Goal: Task Accomplishment & Management: Use online tool/utility

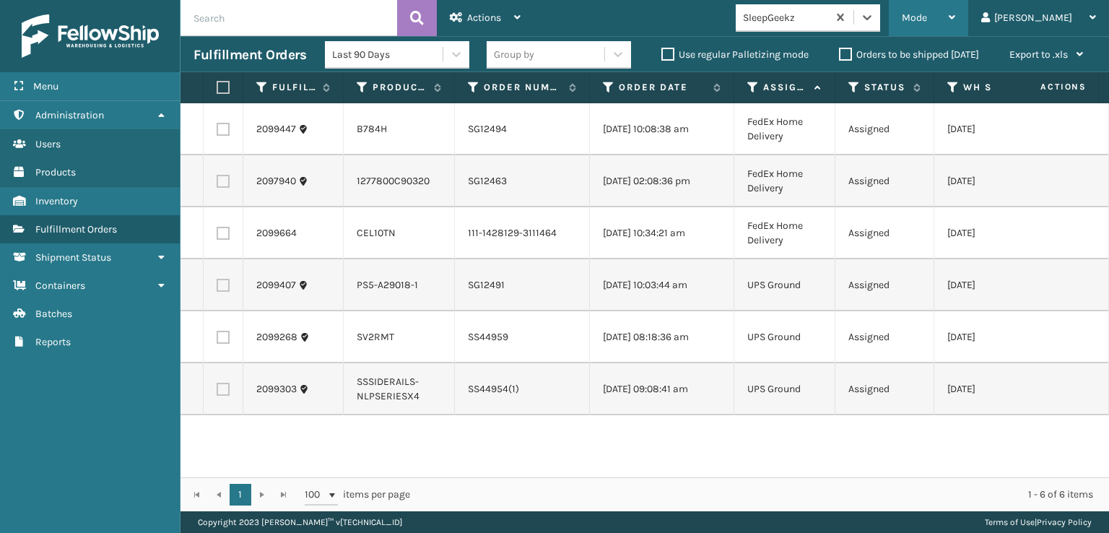
click at [927, 12] on span "Mode" at bounding box center [913, 18] width 25 height 12
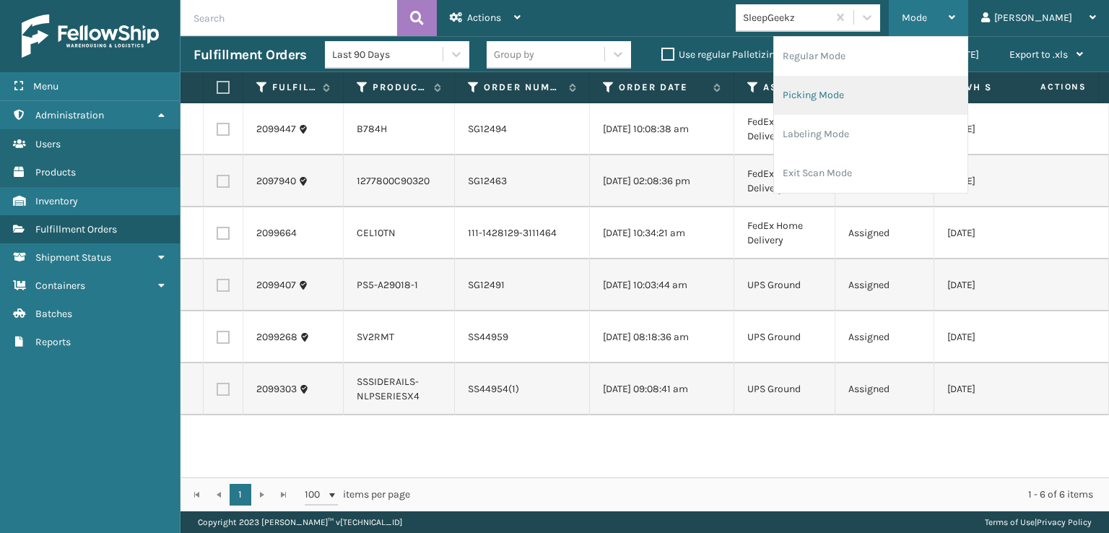
click at [871, 96] on li "Picking Mode" at bounding box center [870, 95] width 193 height 39
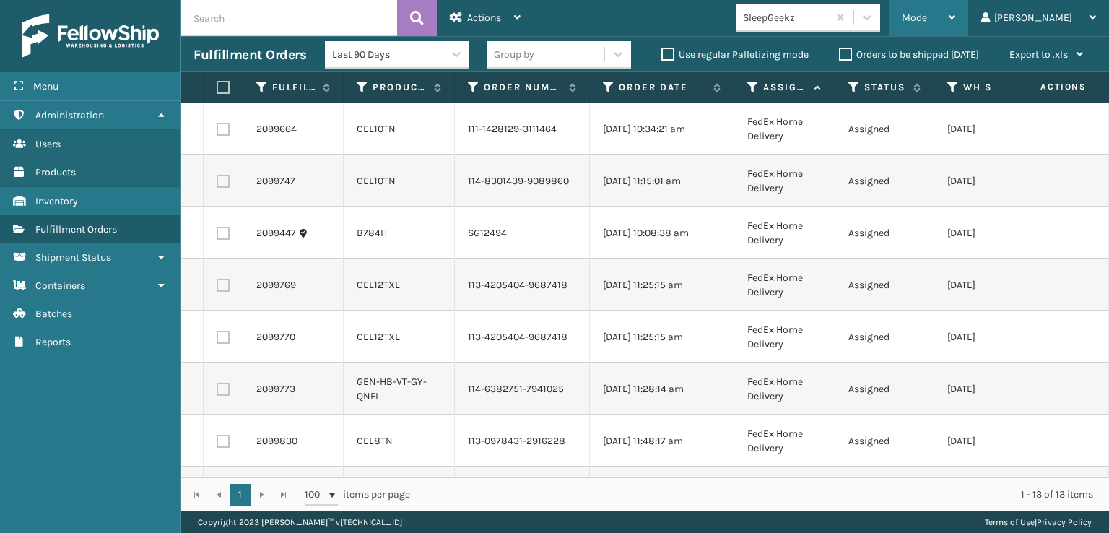
click at [955, 18] on div "Mode" at bounding box center [927, 18] width 53 height 36
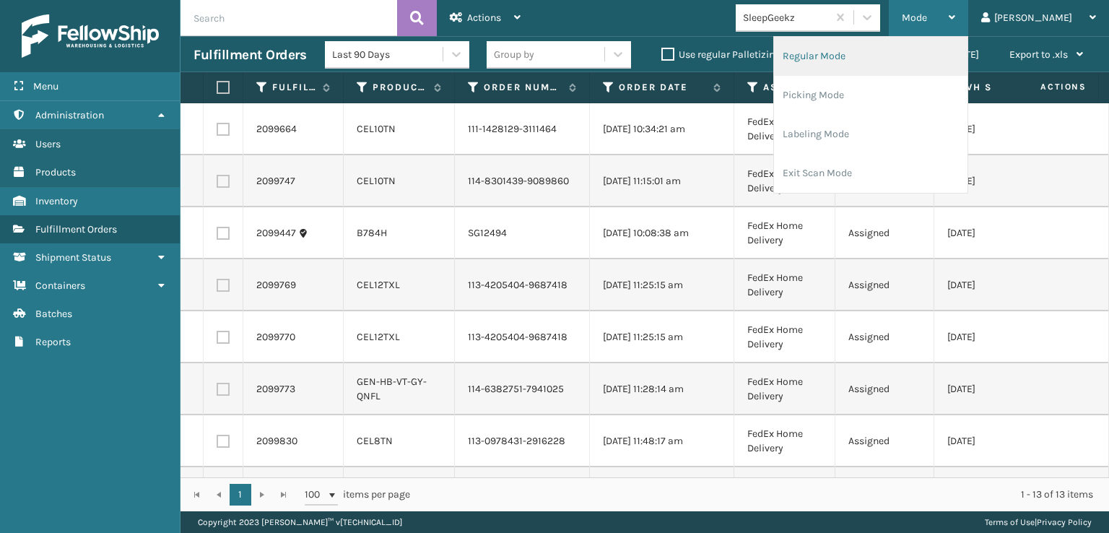
click at [850, 55] on li "Regular Mode" at bounding box center [870, 56] width 193 height 39
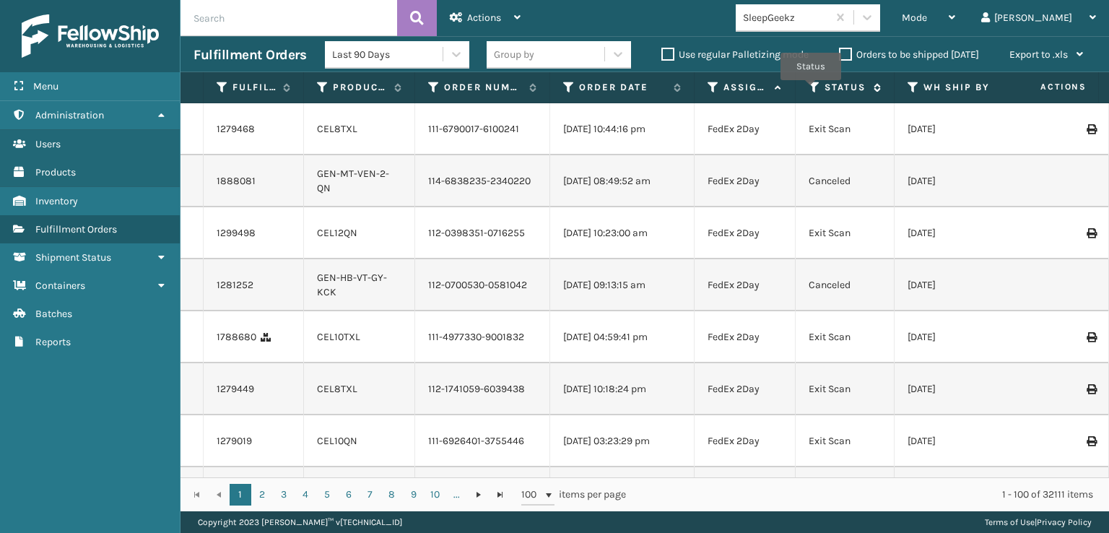
click at [811, 90] on icon at bounding box center [814, 87] width 12 height 13
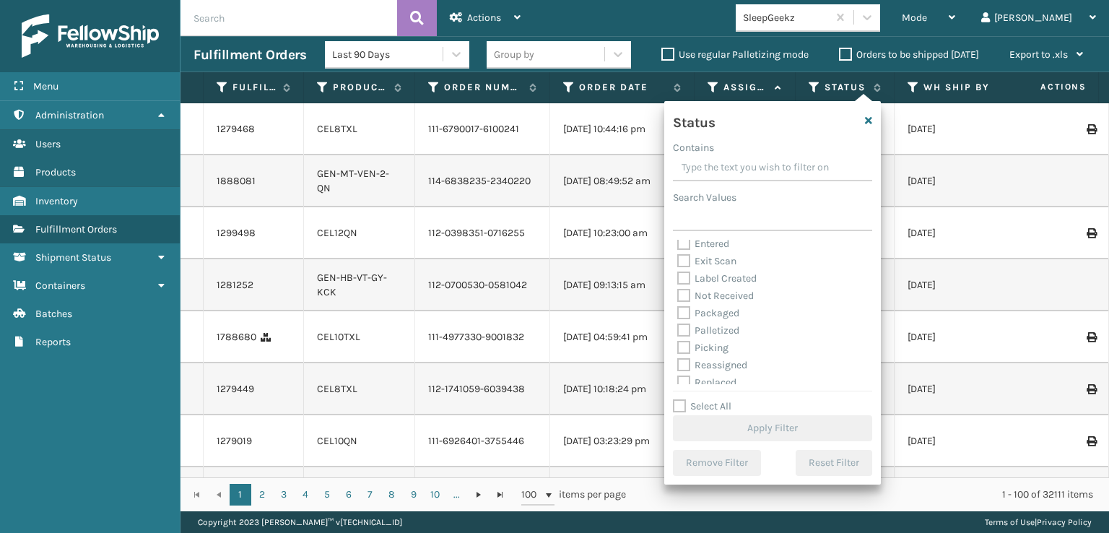
scroll to position [72, 0]
click at [685, 313] on label "Picking" at bounding box center [702, 314] width 51 height 12
click at [678, 313] on input "Picking" at bounding box center [677, 310] width 1 height 9
checkbox input "true"
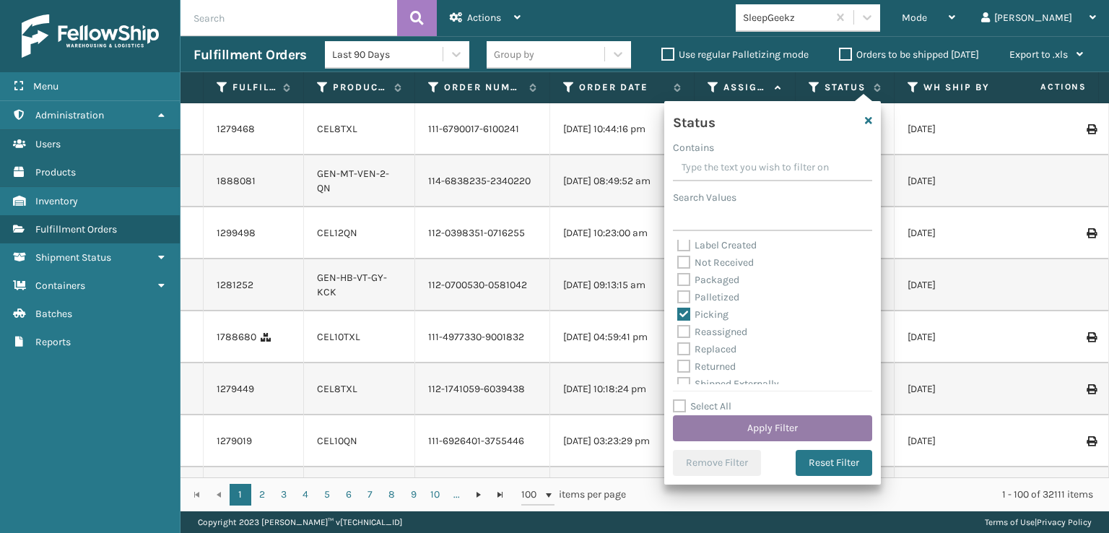
click at [750, 423] on button "Apply Filter" at bounding box center [772, 428] width 199 height 26
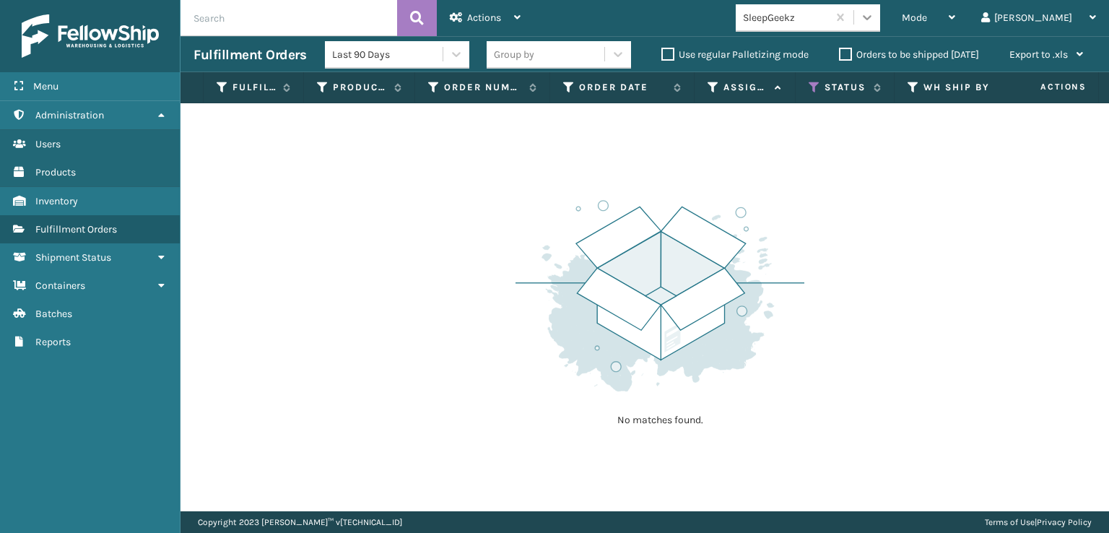
click at [874, 20] on icon at bounding box center [867, 17] width 14 height 14
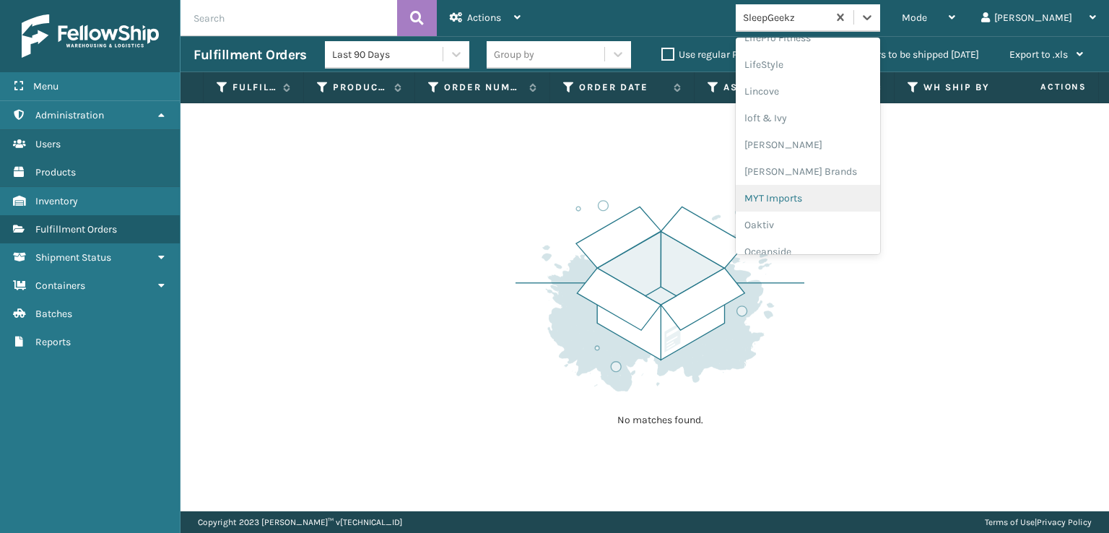
scroll to position [528, 0]
click at [824, 192] on div "[PERSON_NAME] Brands" at bounding box center [807, 193] width 144 height 27
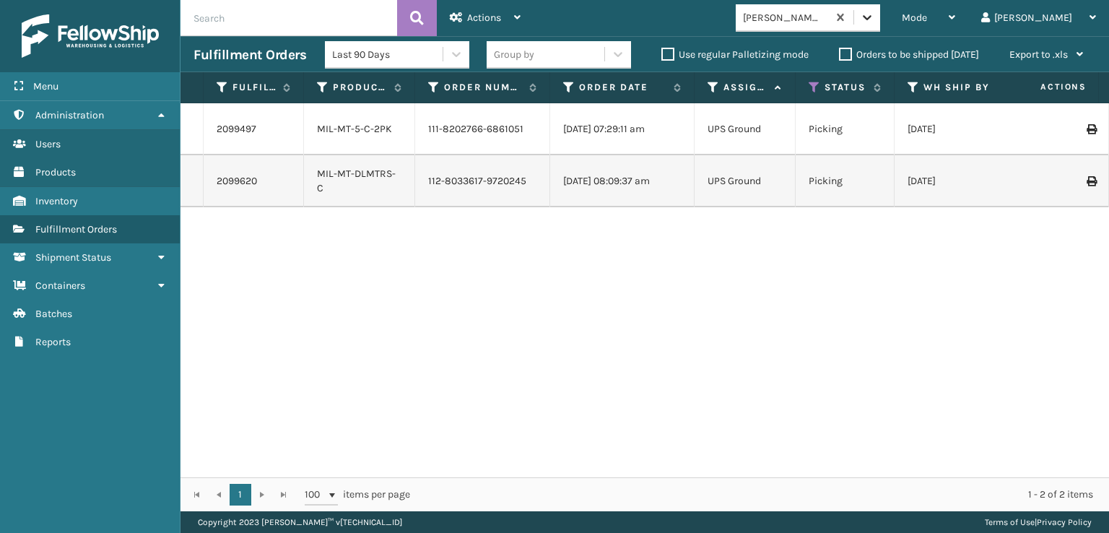
click at [874, 16] on icon at bounding box center [867, 17] width 14 height 14
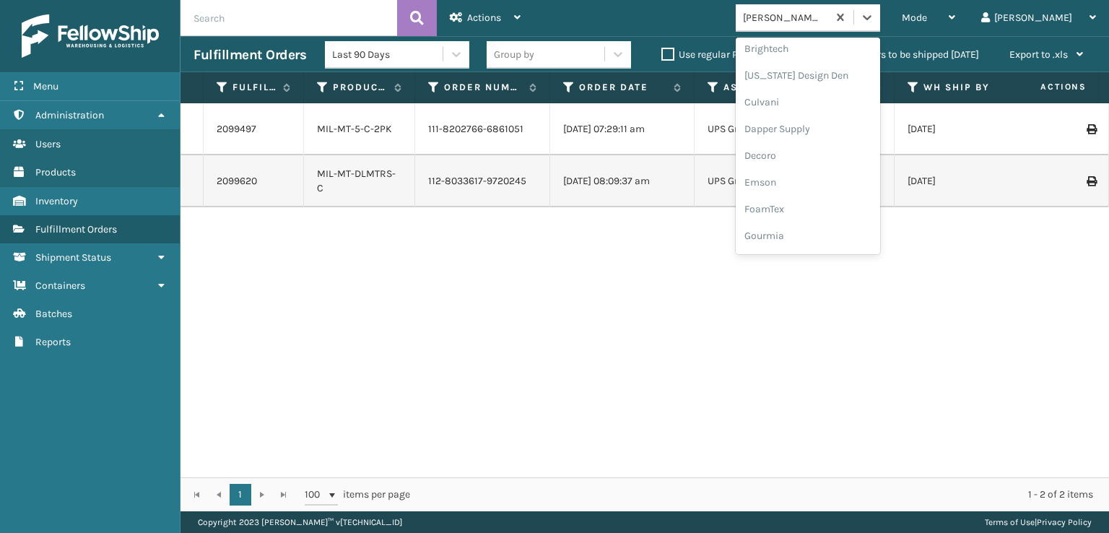
scroll to position [217, 0]
click at [822, 183] on div "FoamTex" at bounding box center [807, 184] width 144 height 27
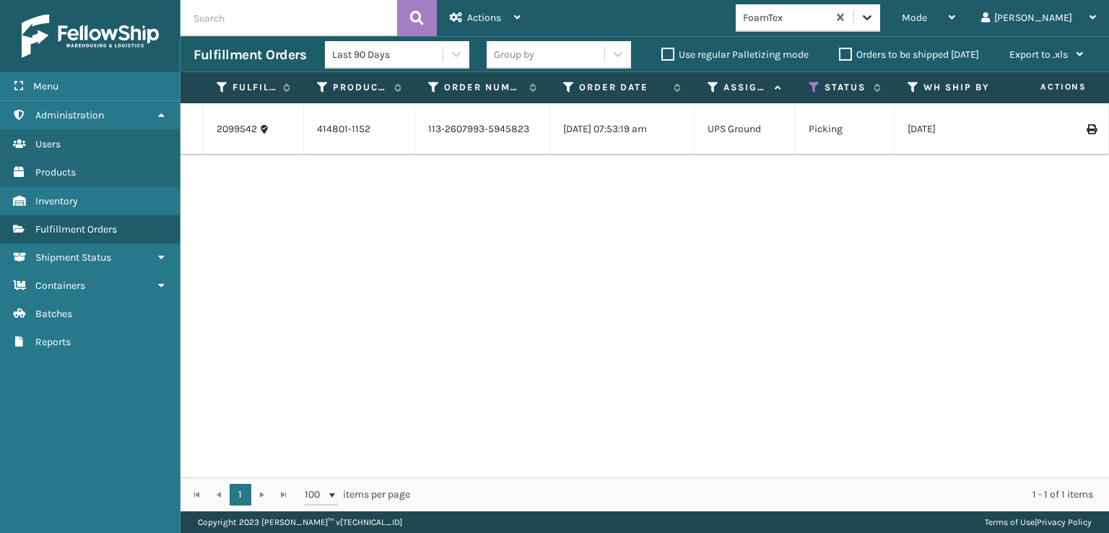
click at [874, 24] on icon at bounding box center [867, 17] width 14 height 14
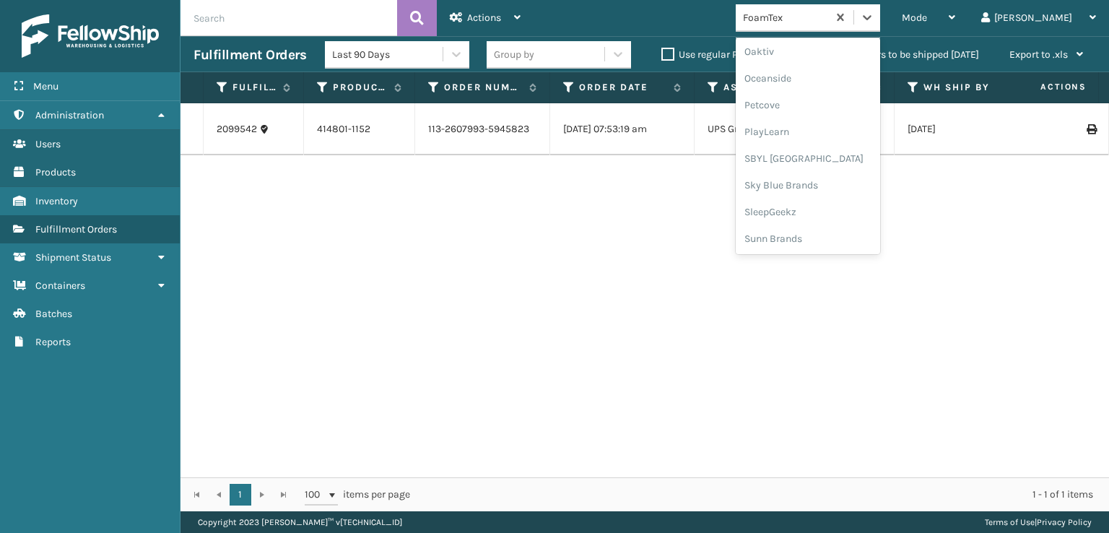
scroll to position [724, 0]
click at [820, 154] on div "SBYL [GEOGRAPHIC_DATA]" at bounding box center [807, 157] width 144 height 27
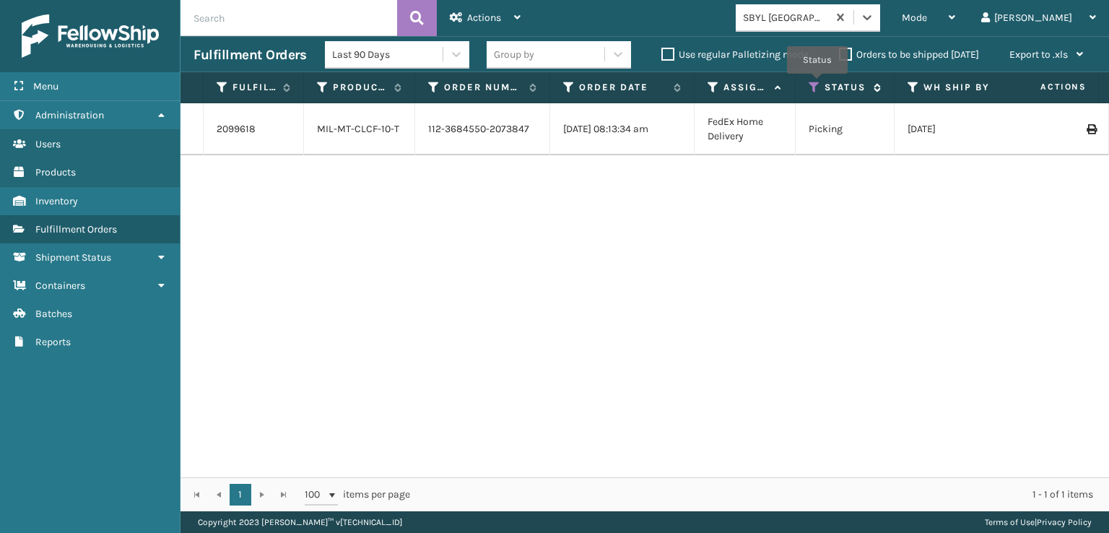
click at [816, 82] on icon at bounding box center [814, 87] width 12 height 13
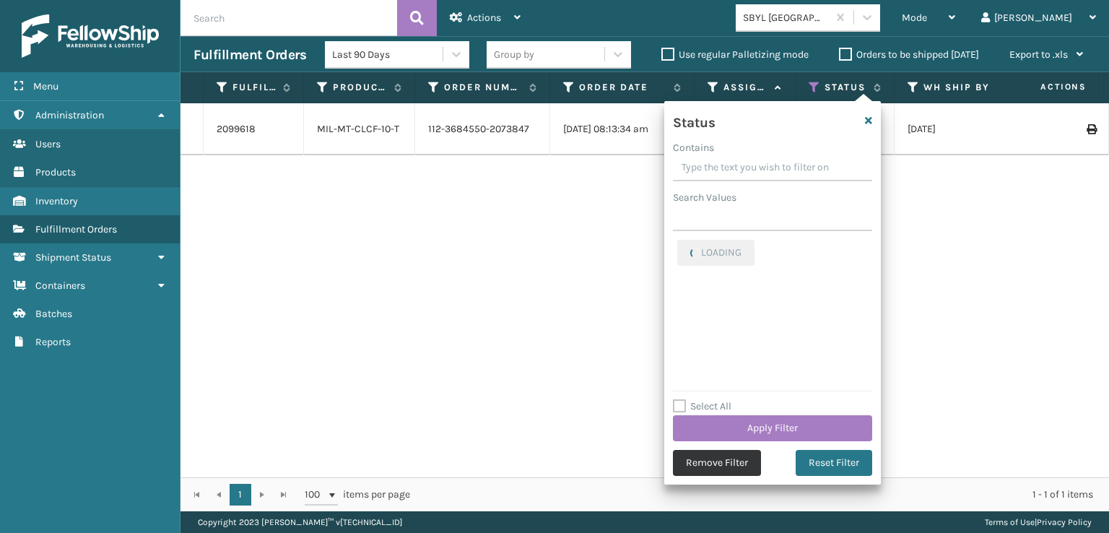
click at [692, 455] on button "Remove Filter" at bounding box center [717, 463] width 88 height 26
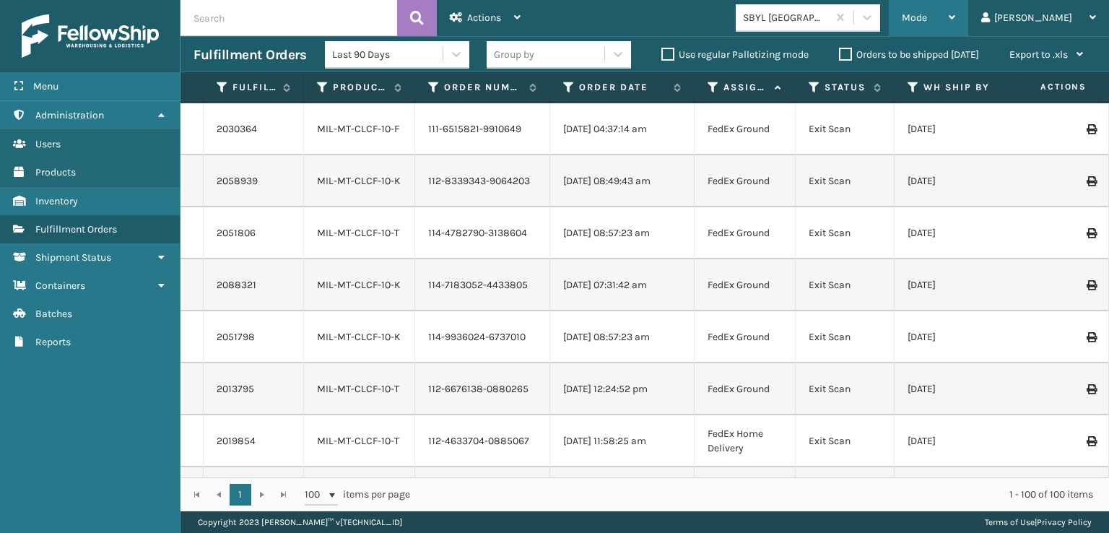
click at [927, 22] on span "Mode" at bounding box center [913, 18] width 25 height 12
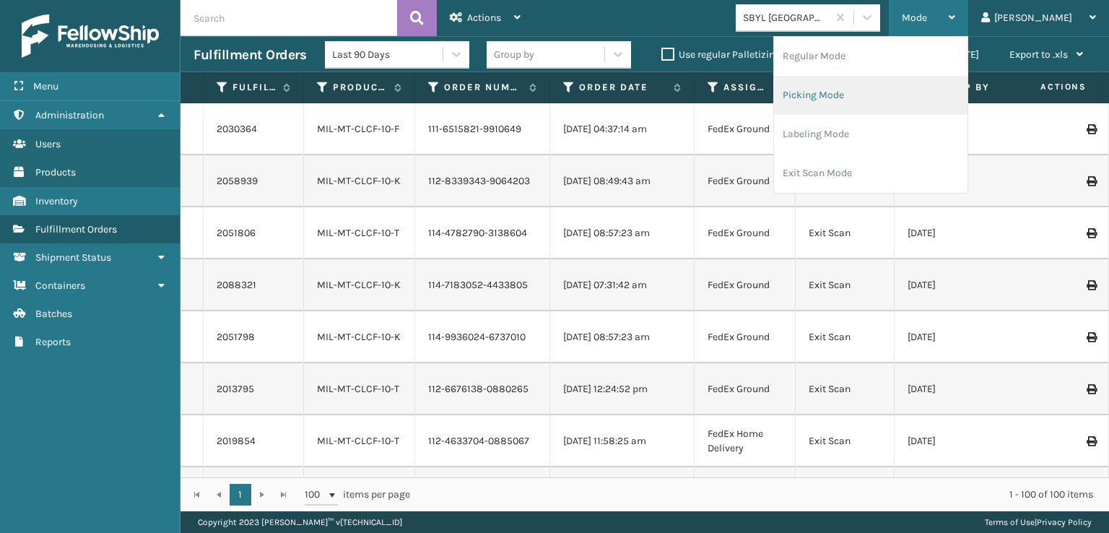
click at [855, 96] on li "Picking Mode" at bounding box center [870, 95] width 193 height 39
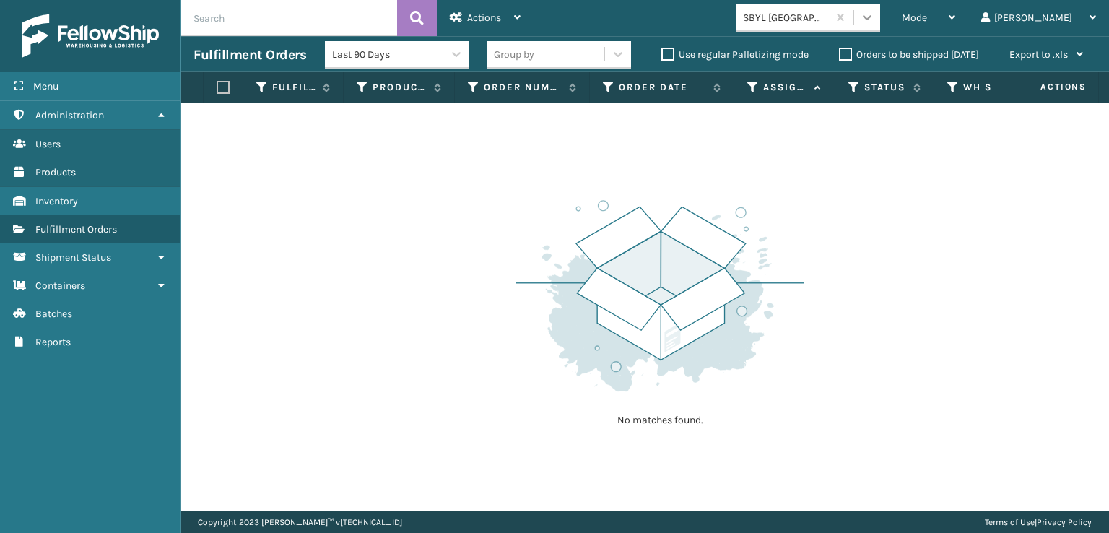
click at [874, 22] on icon at bounding box center [867, 17] width 14 height 14
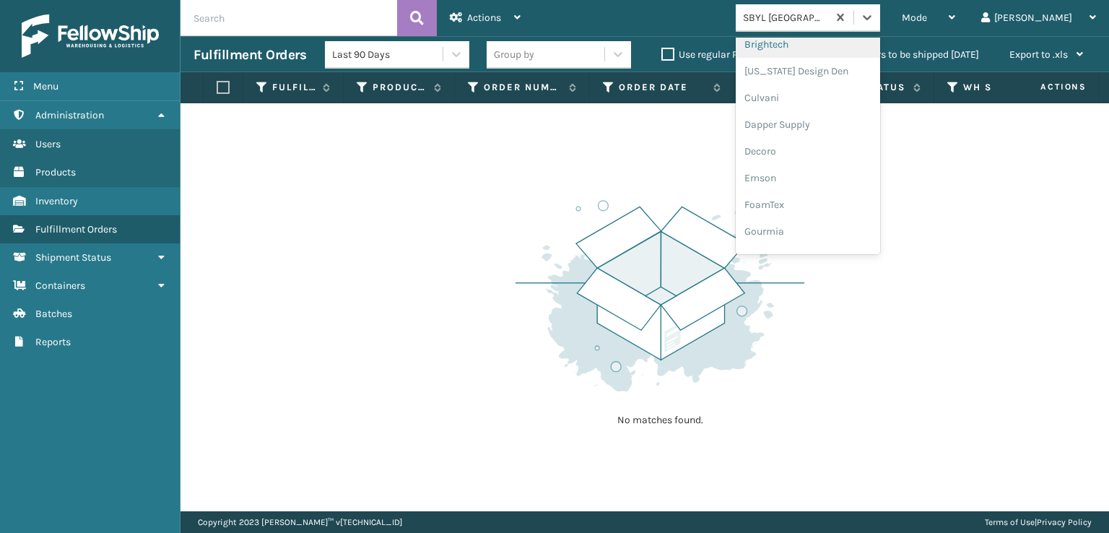
scroll to position [217, 0]
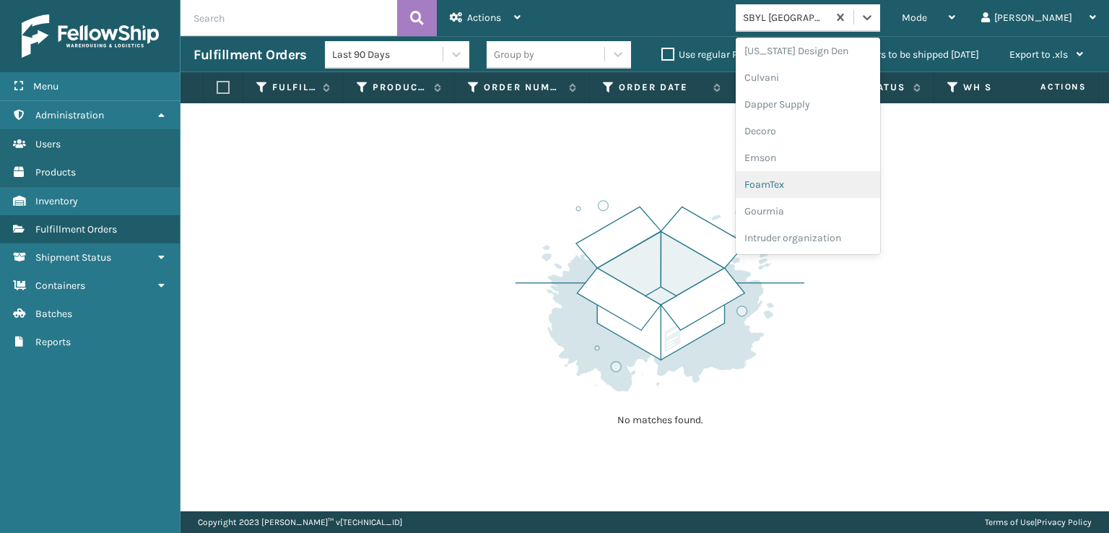
click at [815, 183] on div "FoamTex" at bounding box center [807, 184] width 144 height 27
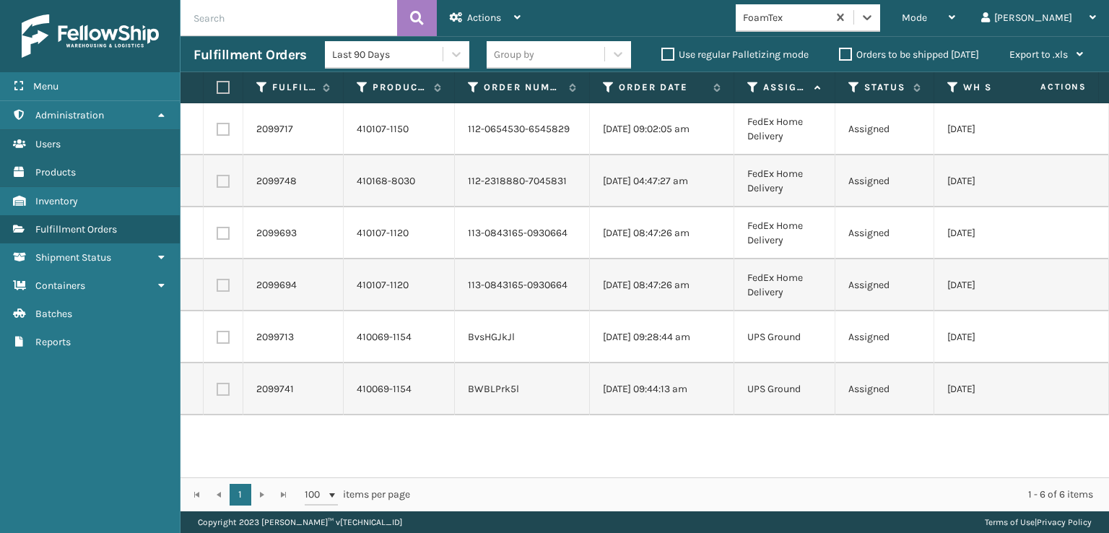
click at [225, 85] on label at bounding box center [221, 87] width 9 height 13
click at [217, 85] on input "checkbox" at bounding box center [217, 87] width 1 height 9
checkbox input "true"
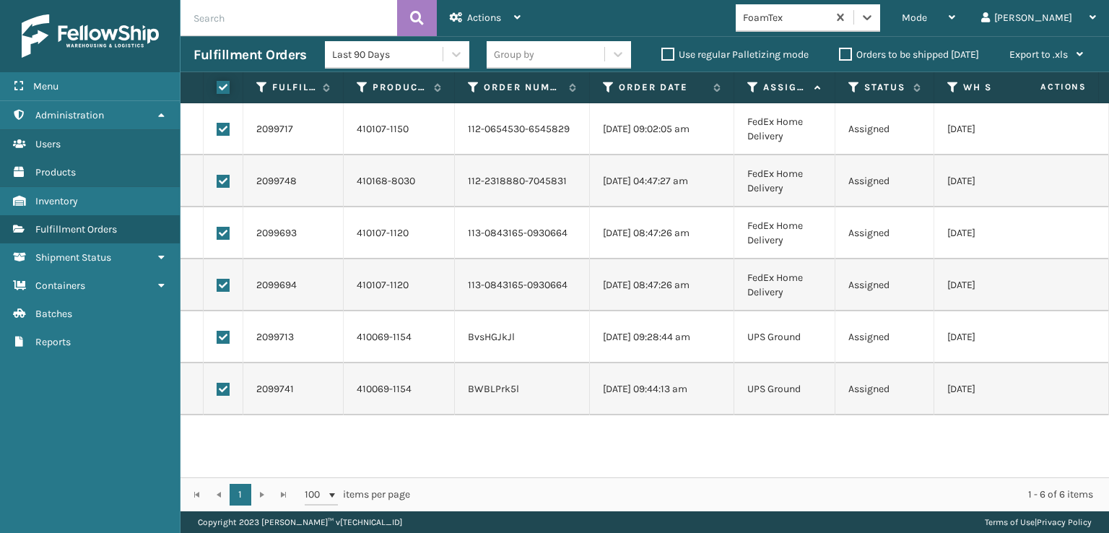
checkbox input "true"
click at [505, 15] on div "Actions" at bounding box center [485, 18] width 71 height 36
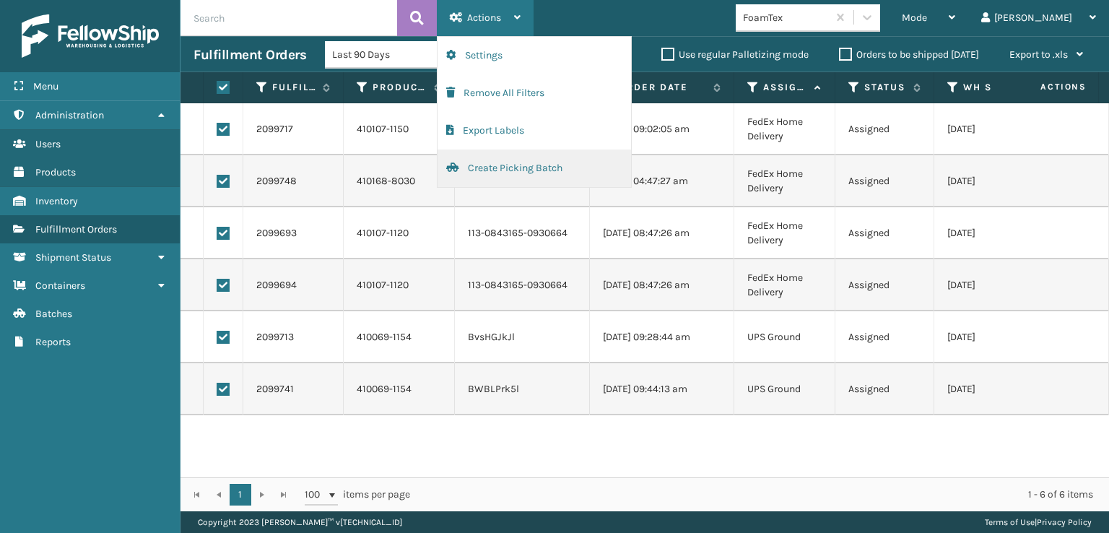
click at [499, 165] on button "Create Picking Batch" at bounding box center [533, 168] width 193 height 38
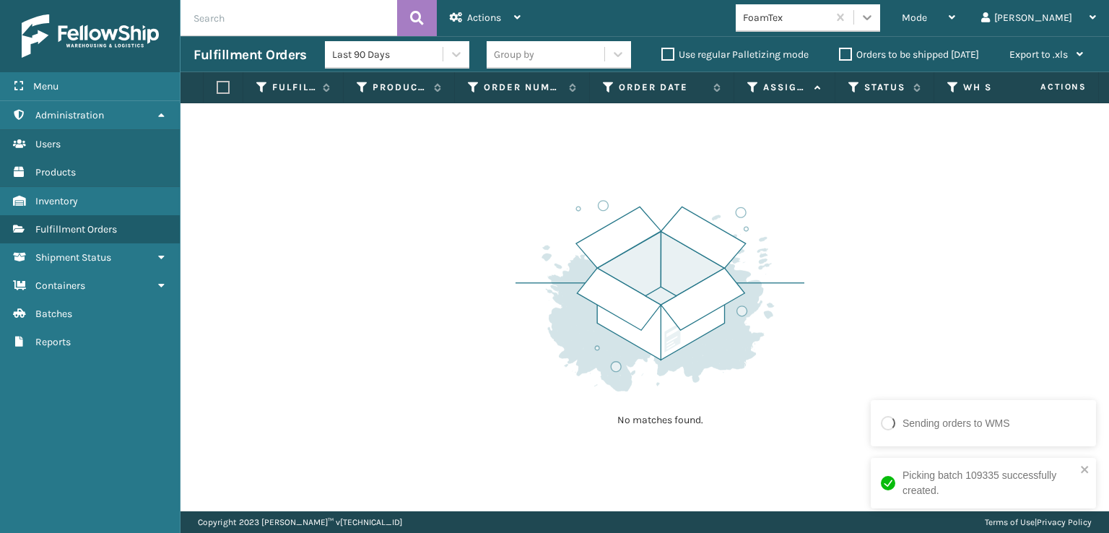
click at [874, 15] on icon at bounding box center [867, 17] width 14 height 14
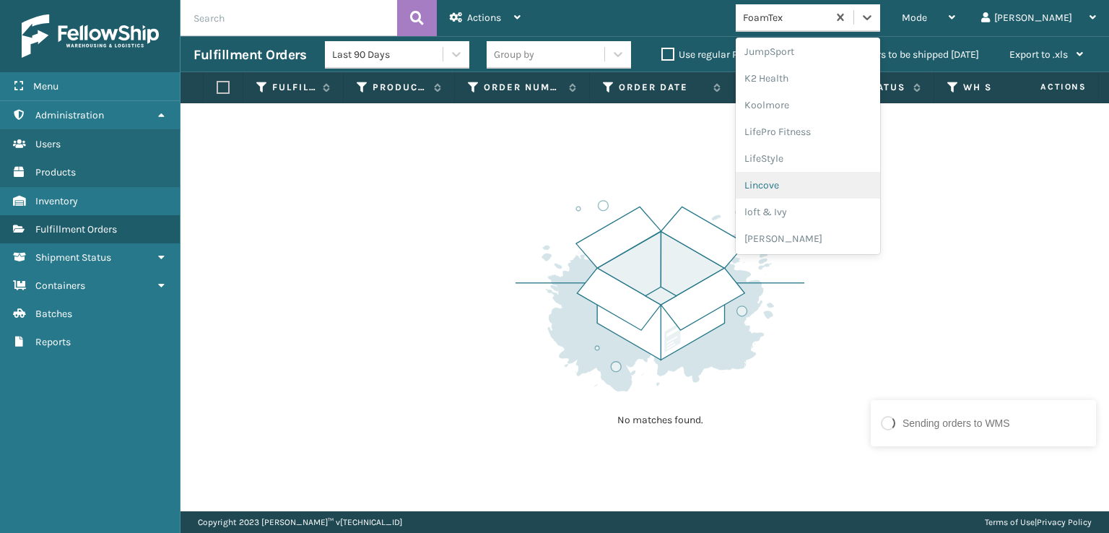
scroll to position [528, 0]
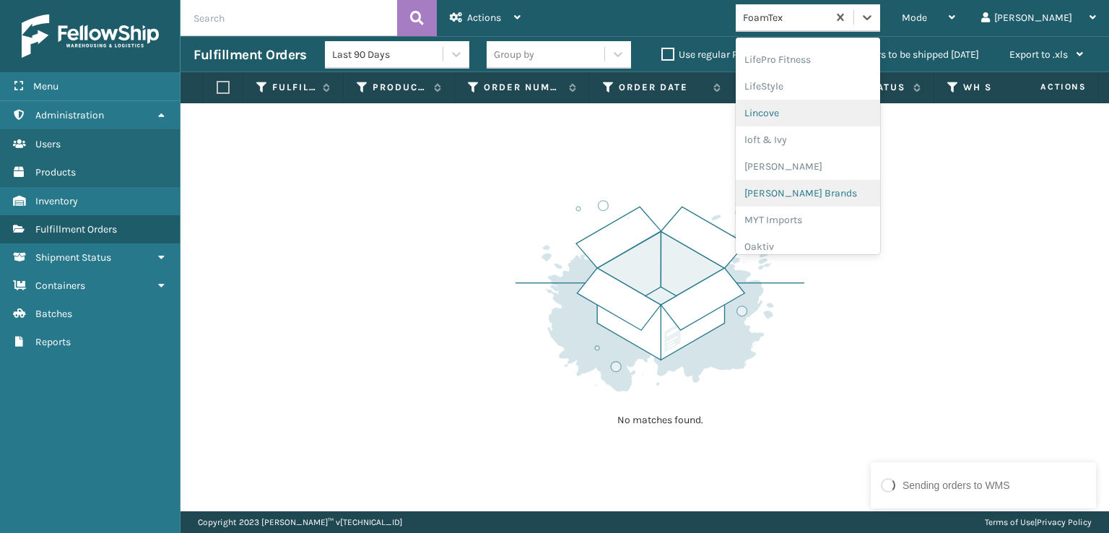
click at [837, 191] on div "[PERSON_NAME] Brands" at bounding box center [807, 193] width 144 height 27
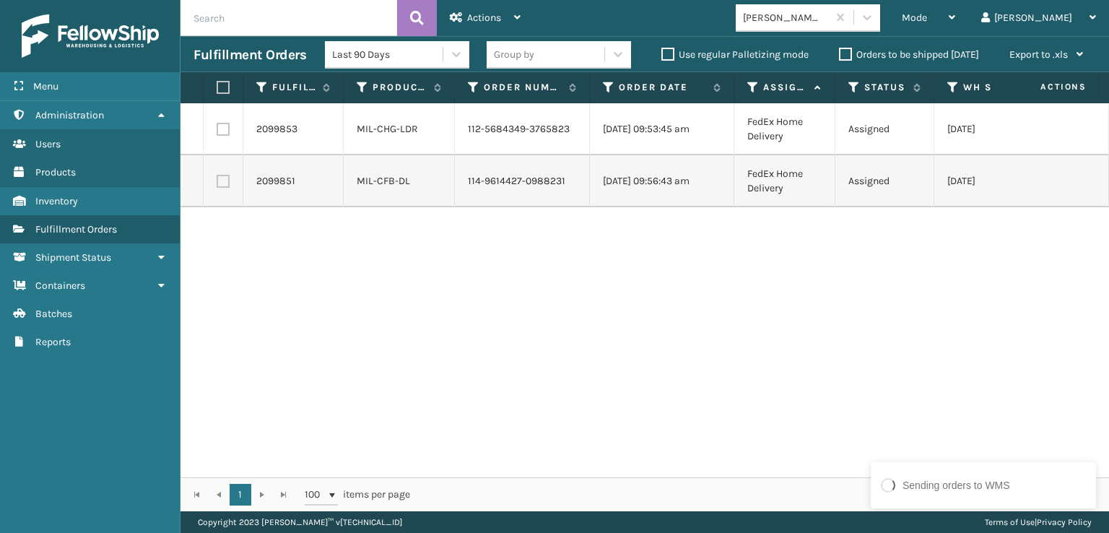
click at [222, 91] on label at bounding box center [221, 87] width 9 height 13
click at [217, 91] on input "checkbox" at bounding box center [217, 87] width 1 height 9
checkbox input "true"
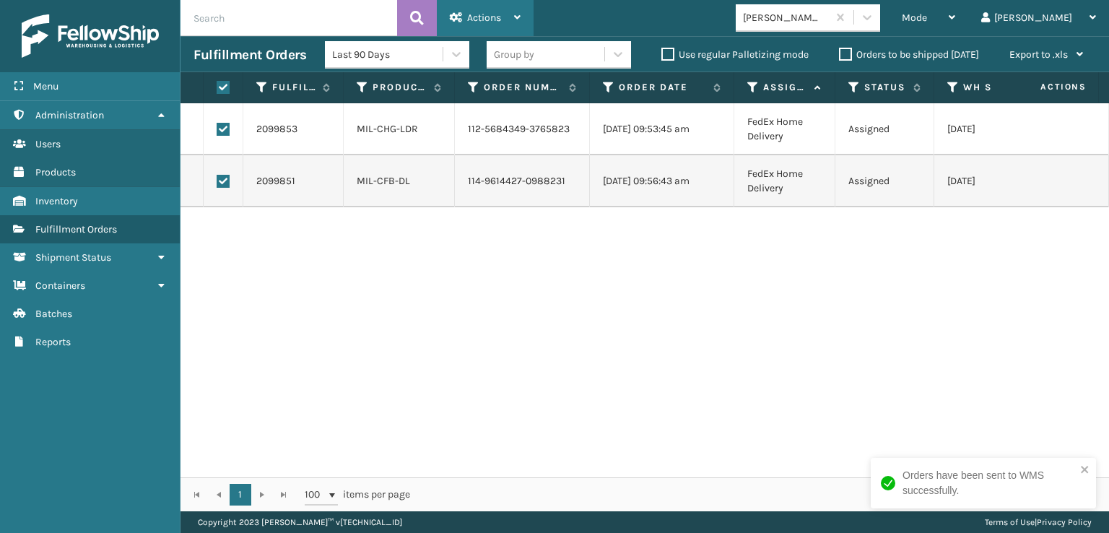
click at [479, 17] on span "Actions" at bounding box center [484, 18] width 34 height 12
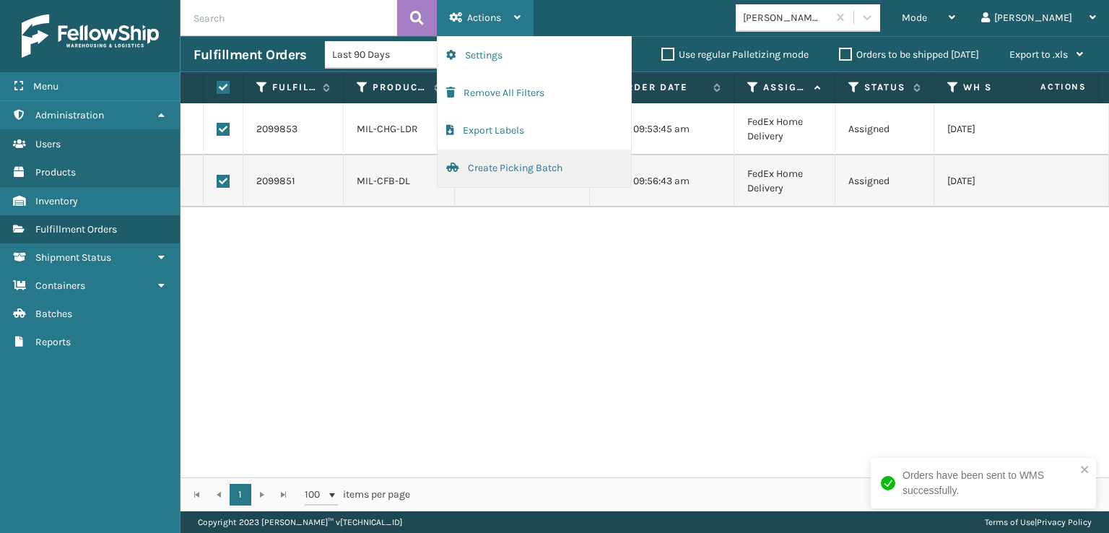
click at [485, 167] on button "Create Picking Batch" at bounding box center [533, 168] width 193 height 38
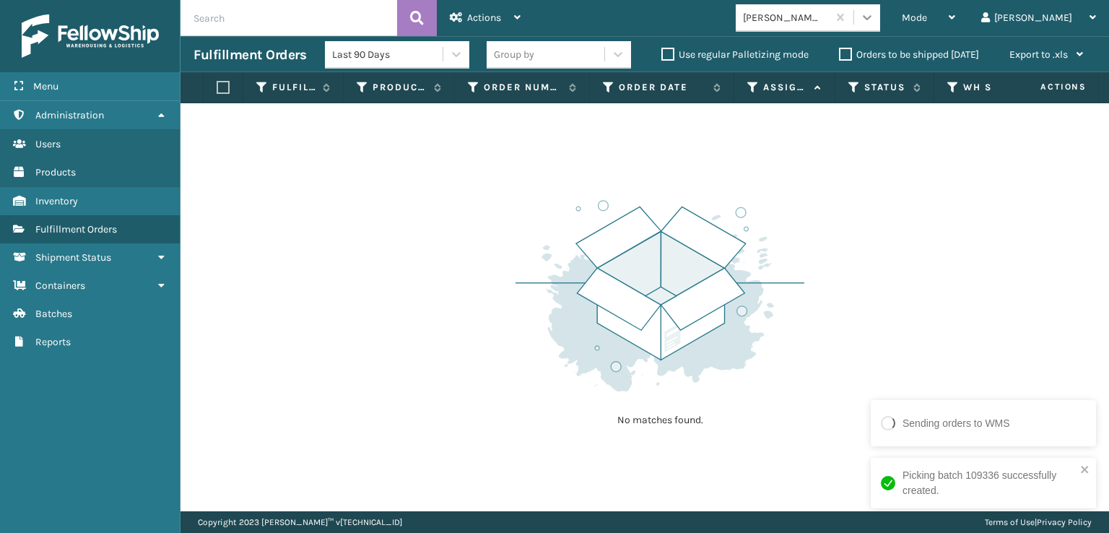
click at [874, 12] on icon at bounding box center [867, 17] width 14 height 14
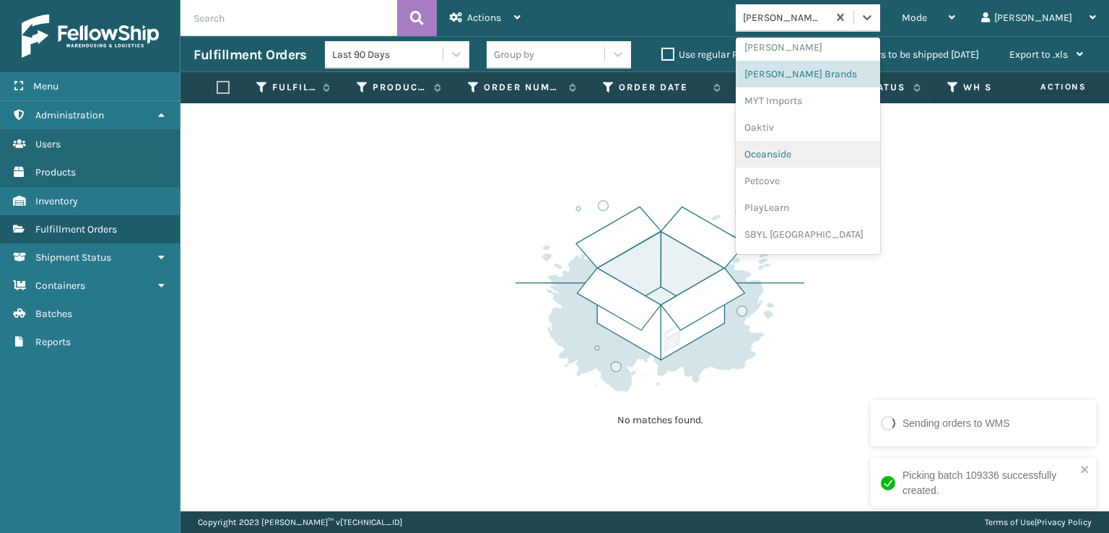
scroll to position [724, 0]
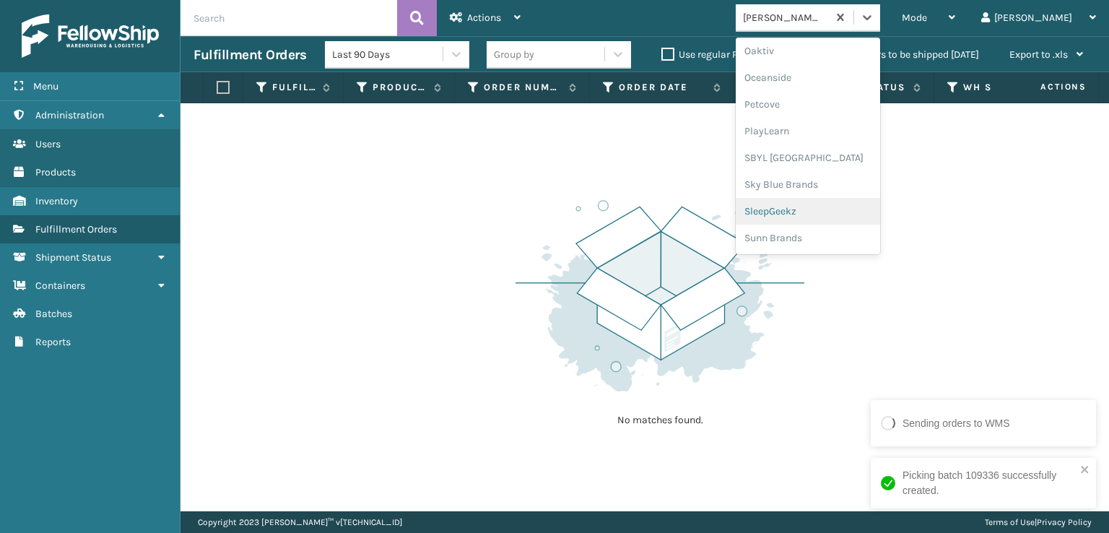
click at [825, 208] on div "SleepGeekz" at bounding box center [807, 211] width 144 height 27
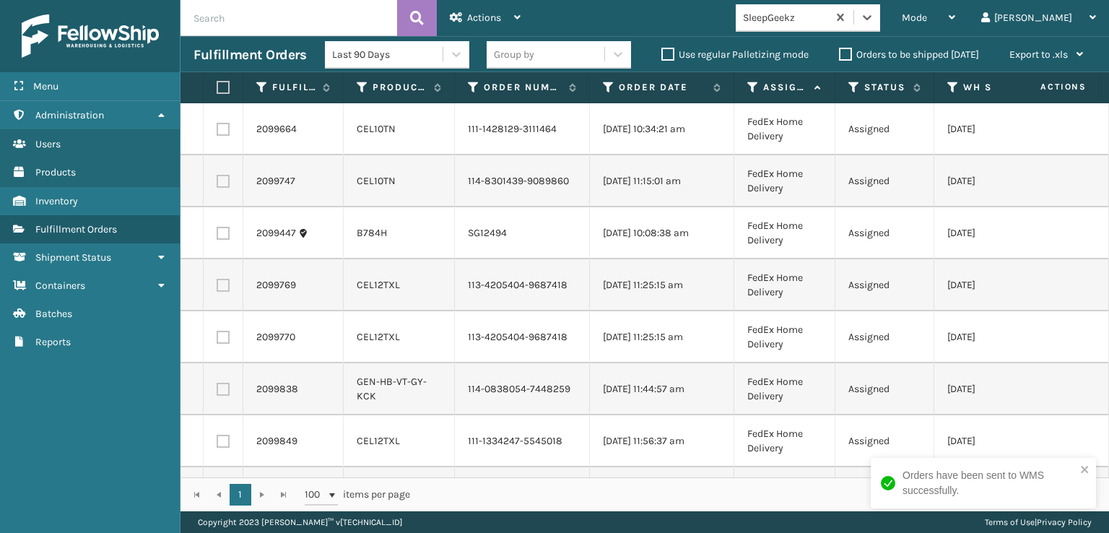
click at [221, 133] on label at bounding box center [223, 129] width 13 height 13
click at [217, 132] on input "checkbox" at bounding box center [217, 127] width 1 height 9
checkbox input "true"
click at [223, 188] on label at bounding box center [223, 181] width 13 height 13
click at [217, 184] on input "checkbox" at bounding box center [217, 179] width 1 height 9
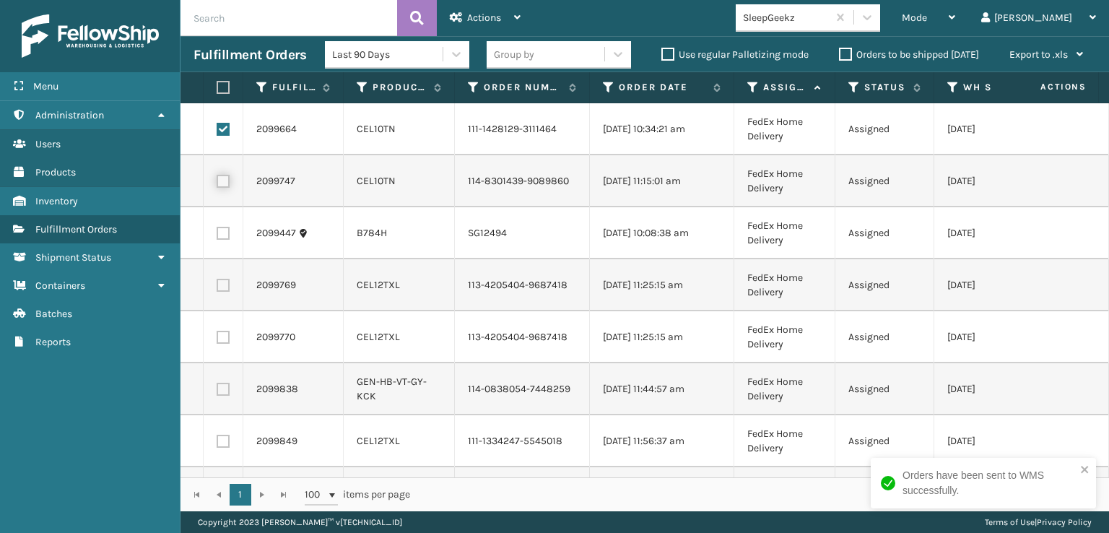
checkbox input "true"
click at [225, 292] on label at bounding box center [223, 285] width 13 height 13
click at [217, 288] on input "checkbox" at bounding box center [217, 283] width 1 height 9
checkbox input "true"
click at [226, 344] on label at bounding box center [223, 337] width 13 height 13
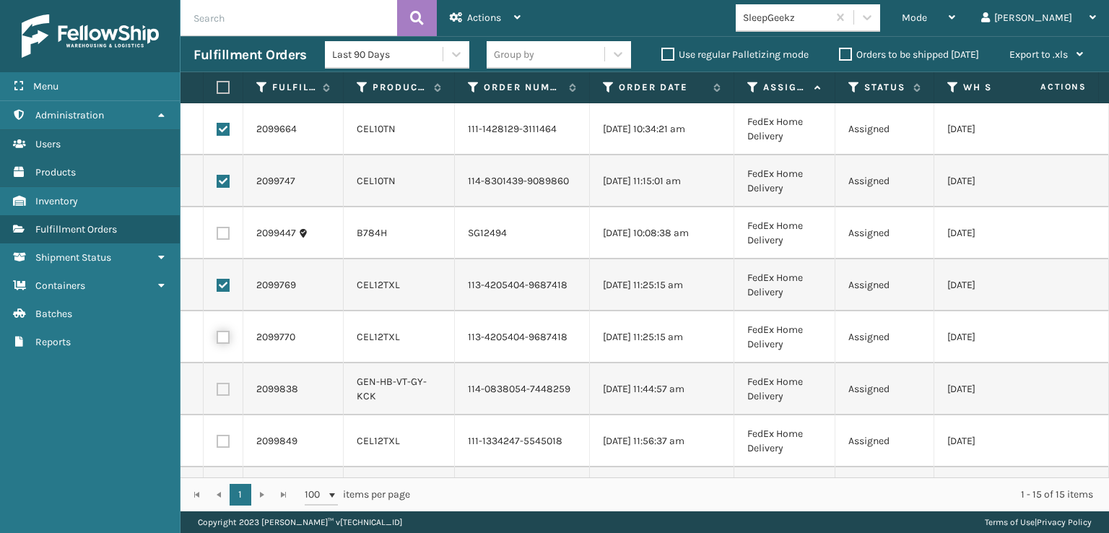
click at [217, 340] on input "checkbox" at bounding box center [217, 335] width 1 height 9
checkbox input "true"
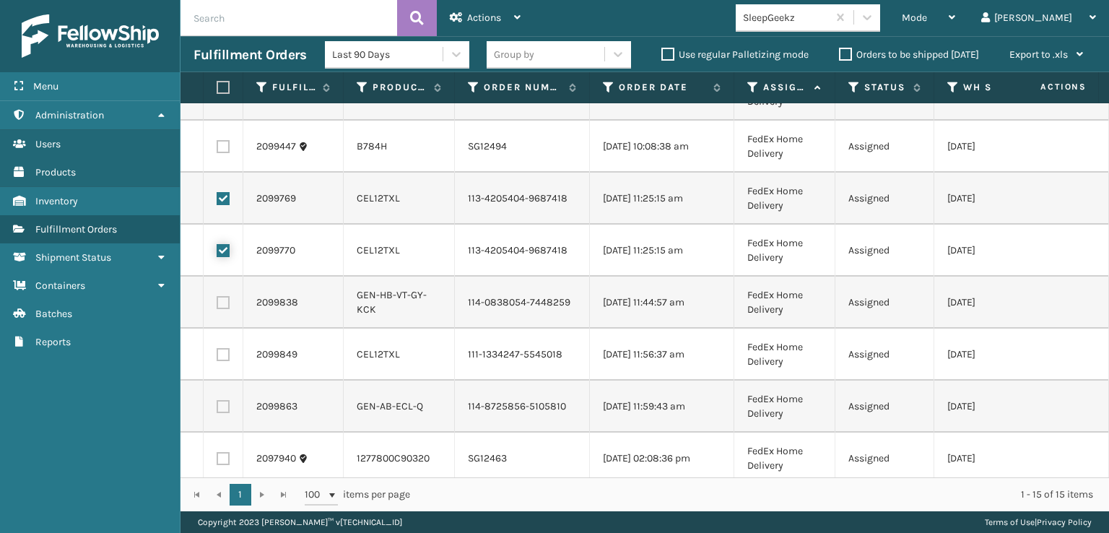
scroll to position [144, 0]
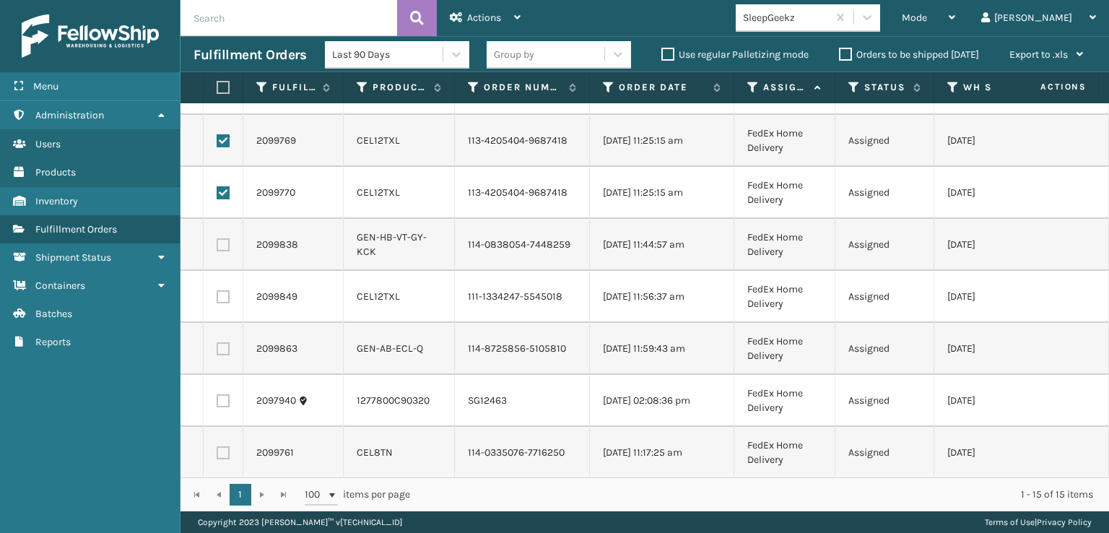
click at [217, 251] on label at bounding box center [223, 244] width 13 height 13
click at [217, 248] on input "checkbox" at bounding box center [217, 242] width 1 height 9
checkbox input "true"
click at [224, 303] on label at bounding box center [223, 296] width 13 height 13
click at [217, 300] on input "checkbox" at bounding box center [217, 294] width 1 height 9
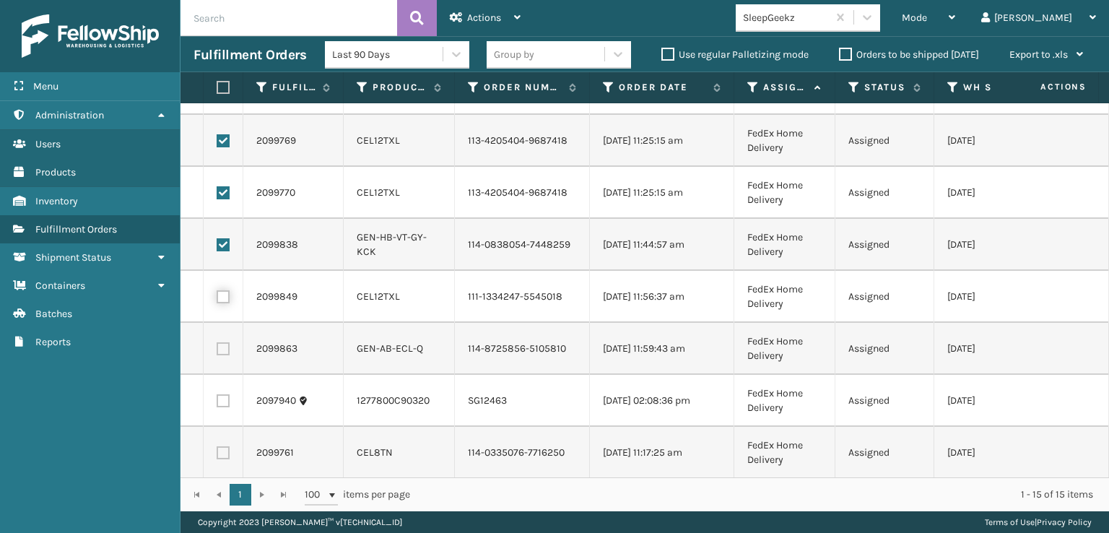
checkbox input "true"
click at [224, 355] on label at bounding box center [223, 348] width 13 height 13
click at [217, 352] on input "checkbox" at bounding box center [217, 346] width 1 height 9
checkbox input "true"
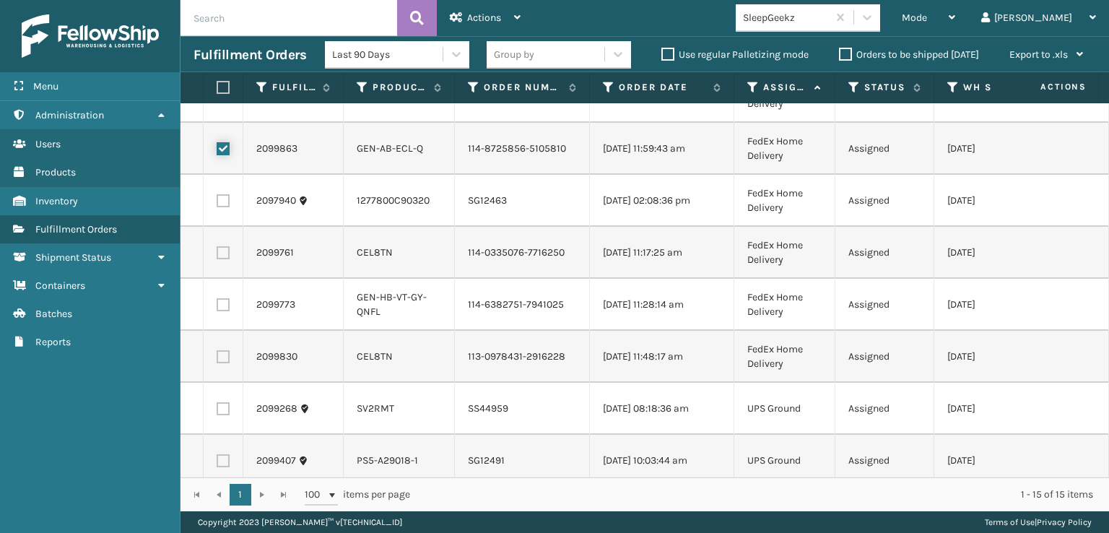
scroll to position [361, 0]
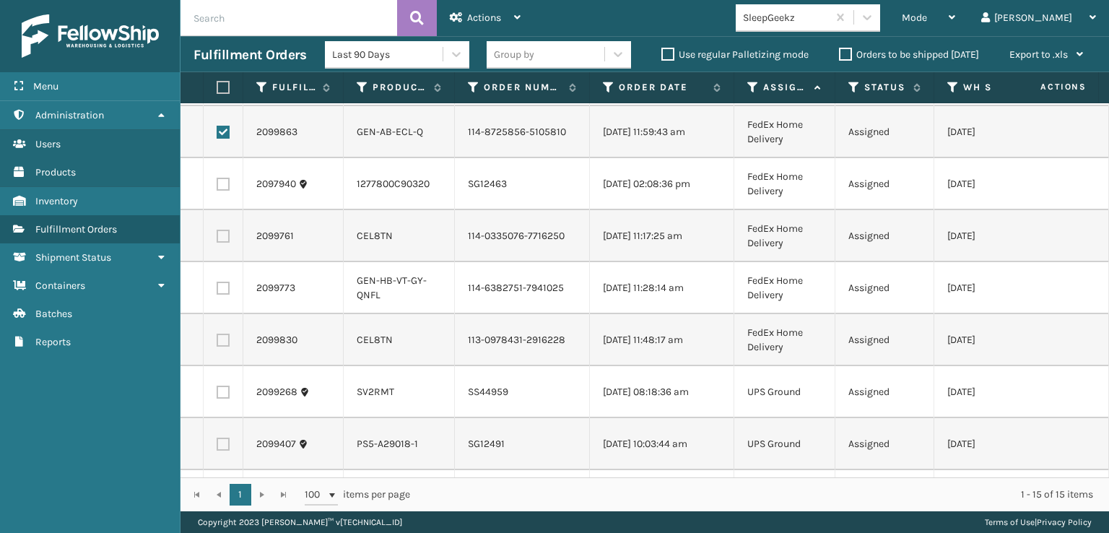
click at [223, 243] on label at bounding box center [223, 236] width 13 height 13
click at [217, 239] on input "checkbox" at bounding box center [217, 234] width 1 height 9
checkbox input "true"
click at [223, 346] on label at bounding box center [223, 339] width 13 height 13
click at [217, 343] on input "checkbox" at bounding box center [217, 337] width 1 height 9
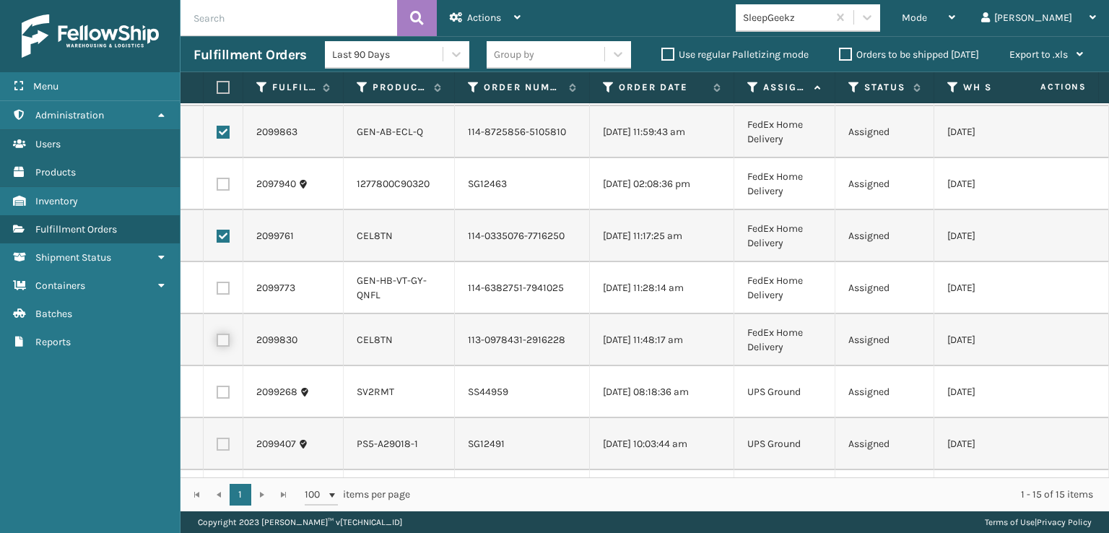
checkbox input "true"
click at [225, 294] on label at bounding box center [223, 287] width 13 height 13
click at [217, 291] on input "checkbox" at bounding box center [217, 285] width 1 height 9
checkbox input "true"
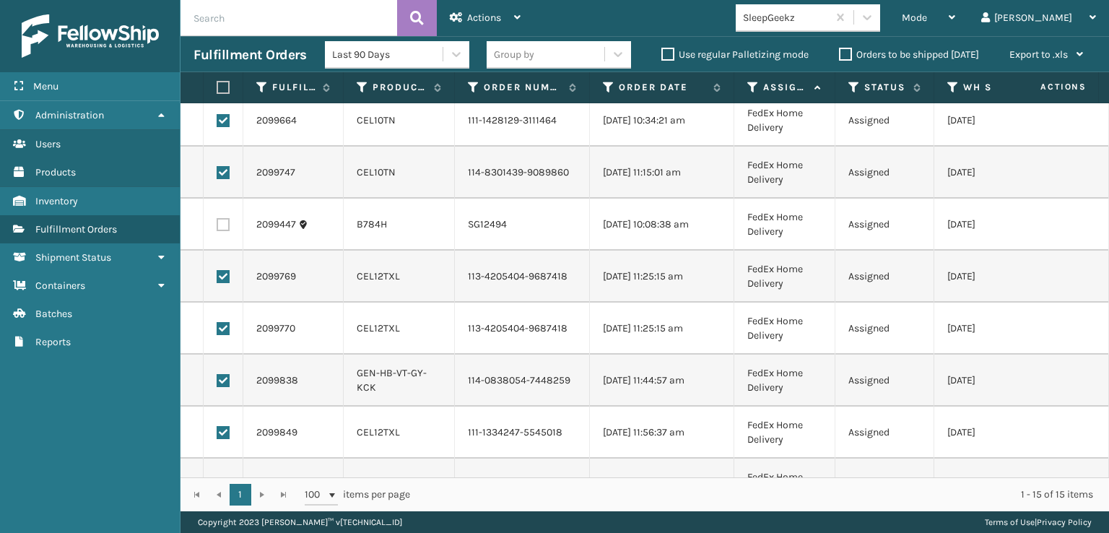
scroll to position [0, 0]
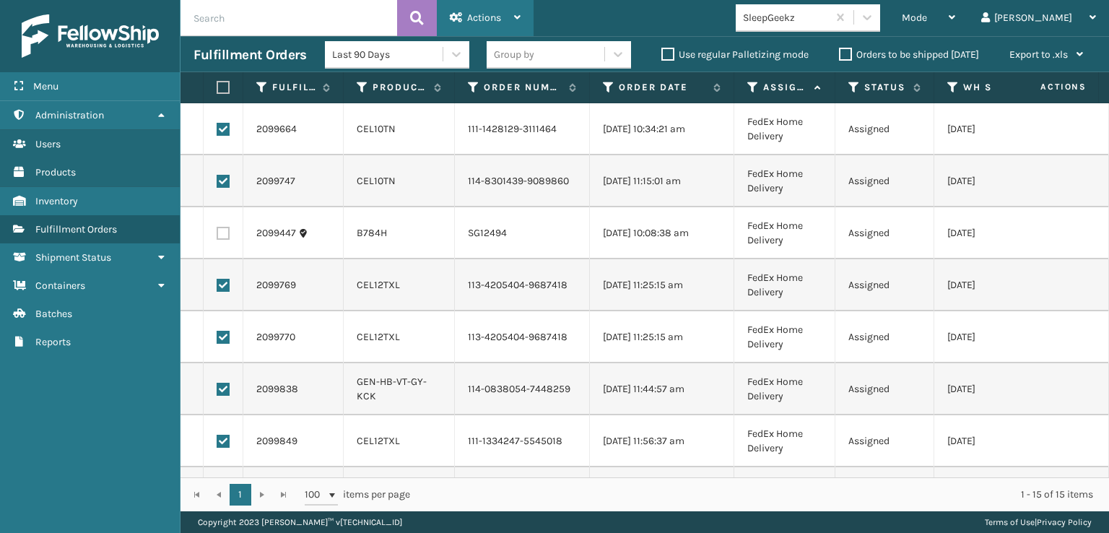
click at [494, 12] on span "Actions" at bounding box center [484, 18] width 34 height 12
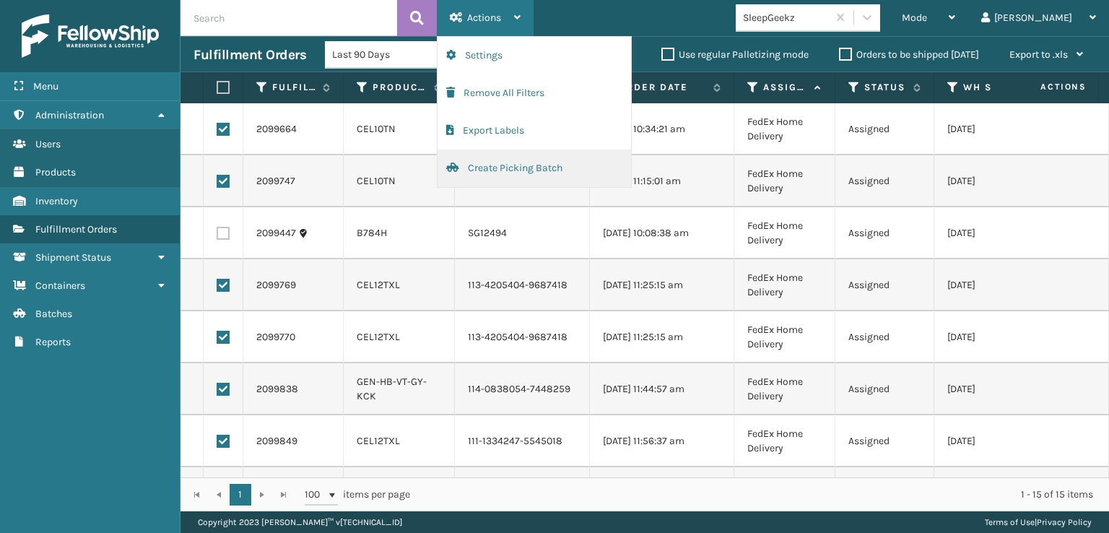
click at [499, 167] on button "Create Picking Batch" at bounding box center [533, 168] width 193 height 38
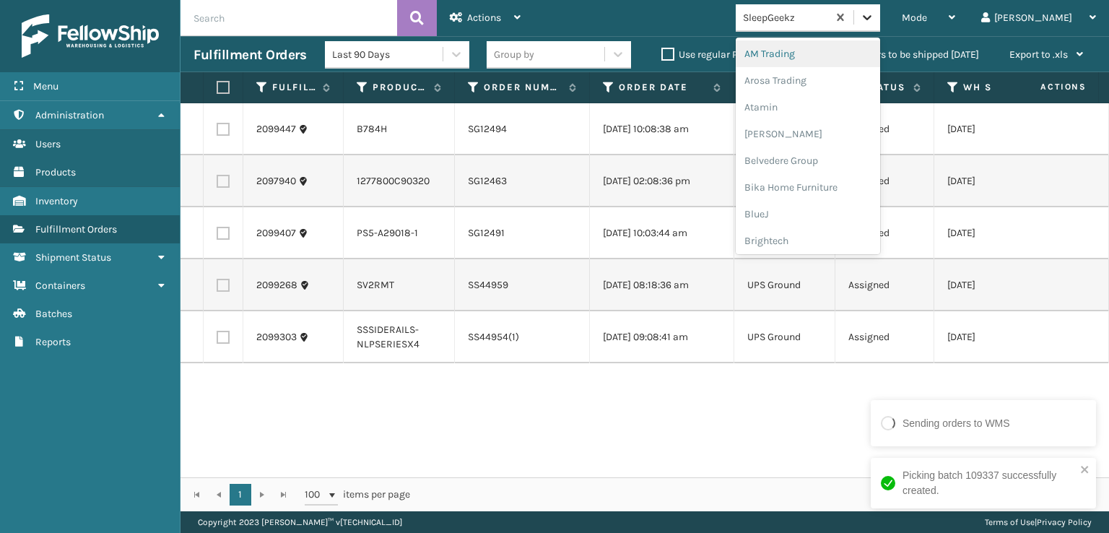
click at [874, 20] on icon at bounding box center [867, 17] width 14 height 14
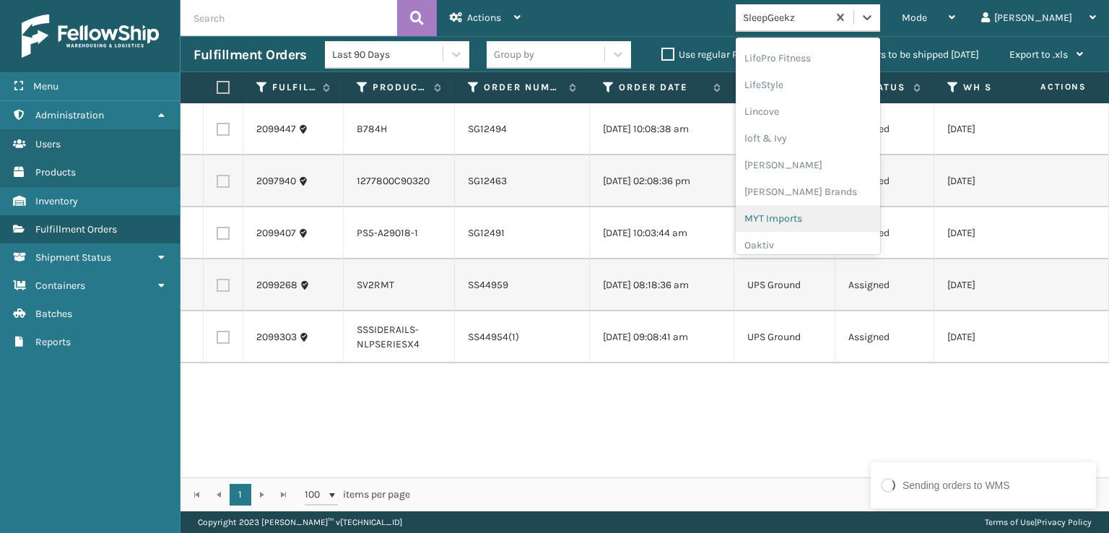
scroll to position [601, 0]
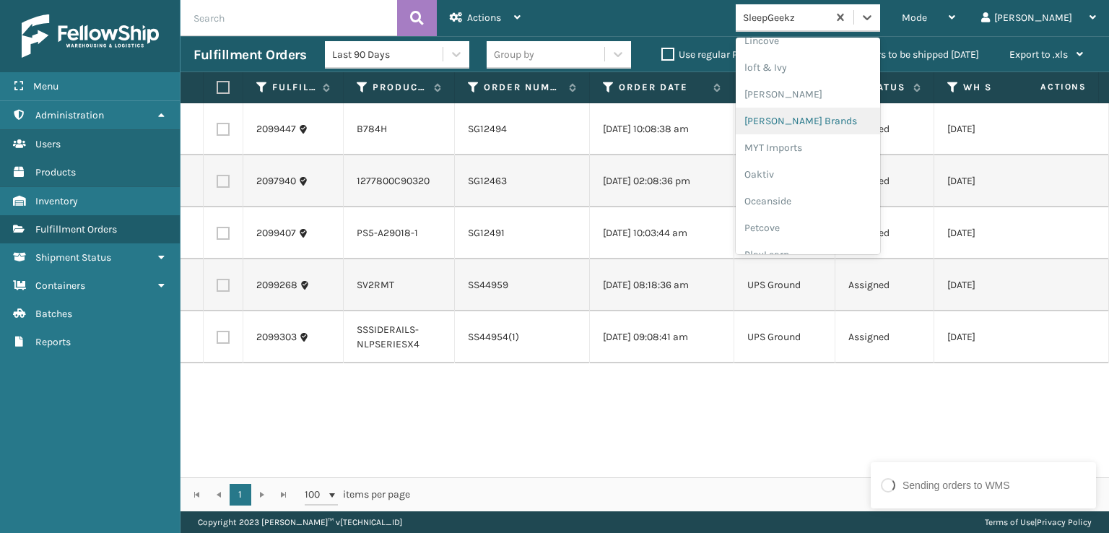
click at [820, 121] on div "[PERSON_NAME] Brands" at bounding box center [807, 121] width 144 height 27
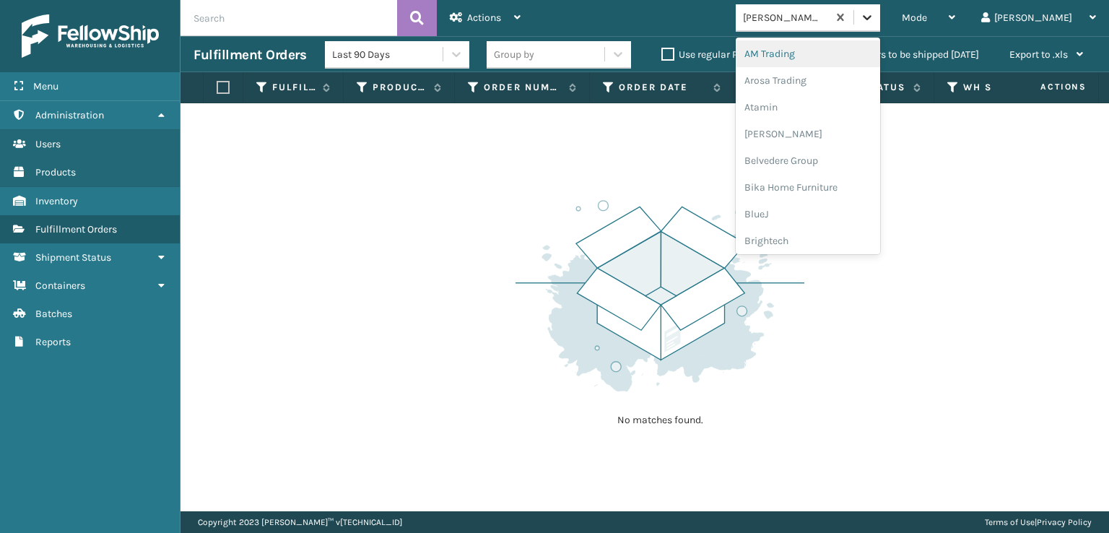
click at [874, 20] on icon at bounding box center [867, 17] width 14 height 14
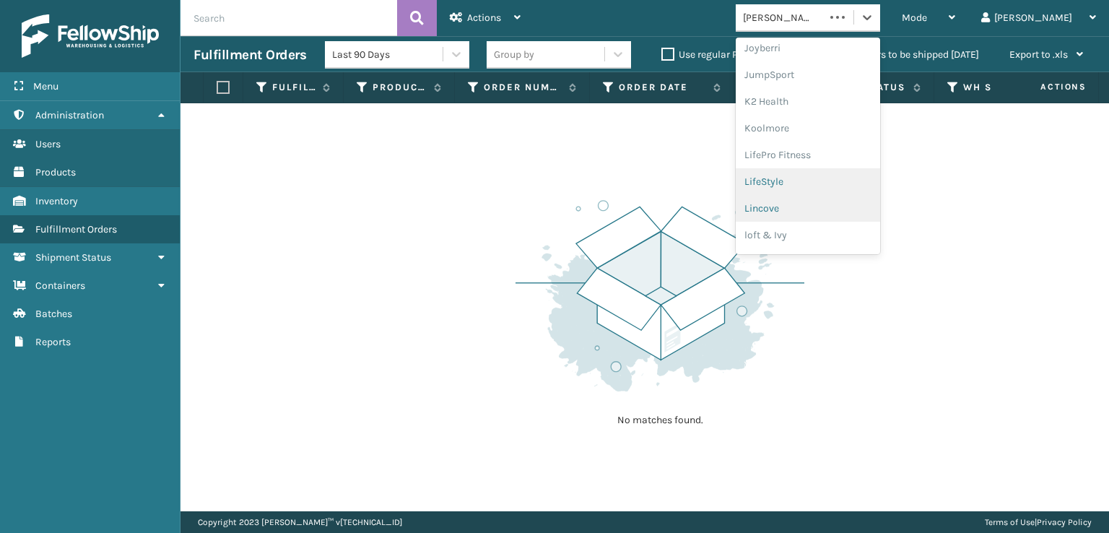
scroll to position [456, 0]
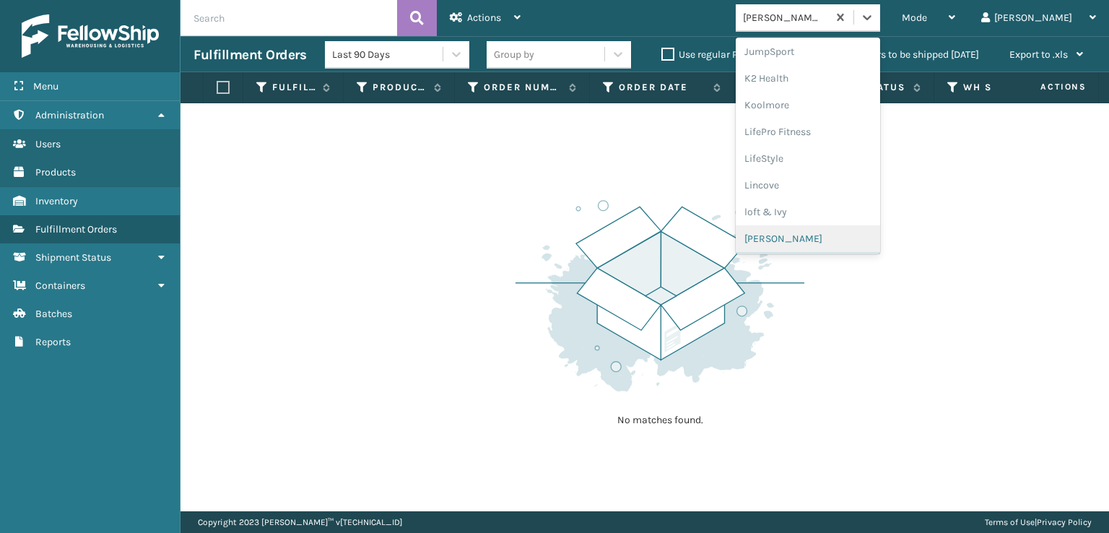
click at [732, 196] on img at bounding box center [659, 296] width 289 height 200
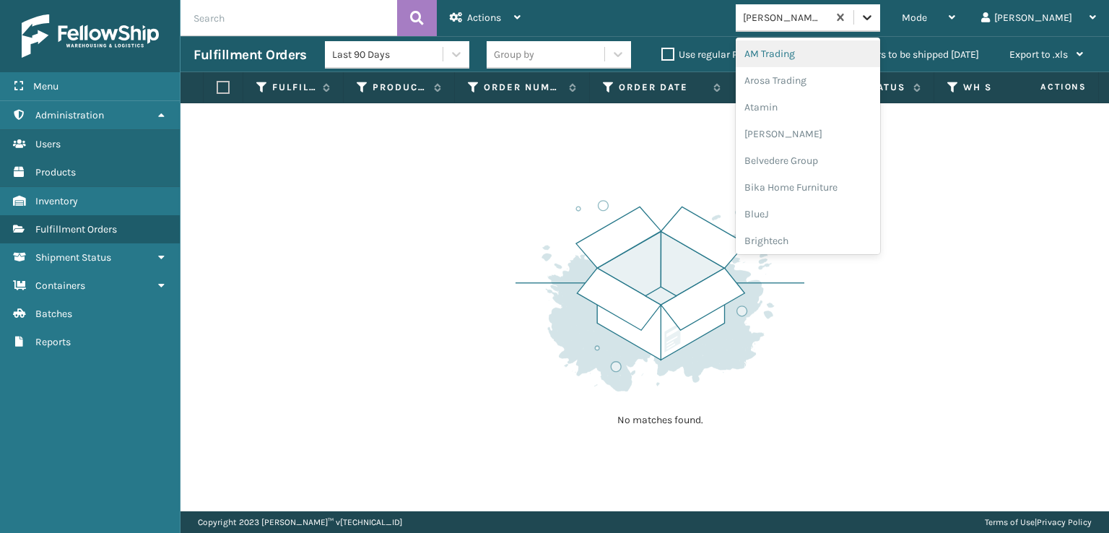
click at [871, 19] on icon at bounding box center [867, 17] width 9 height 5
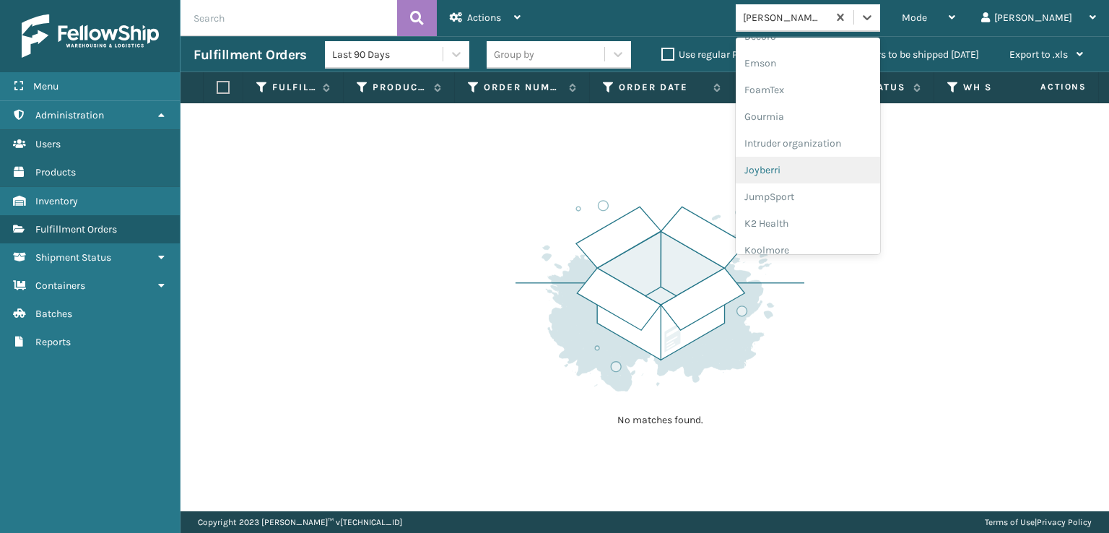
scroll to position [289, 0]
click at [831, 113] on div "FoamTex" at bounding box center [807, 112] width 144 height 27
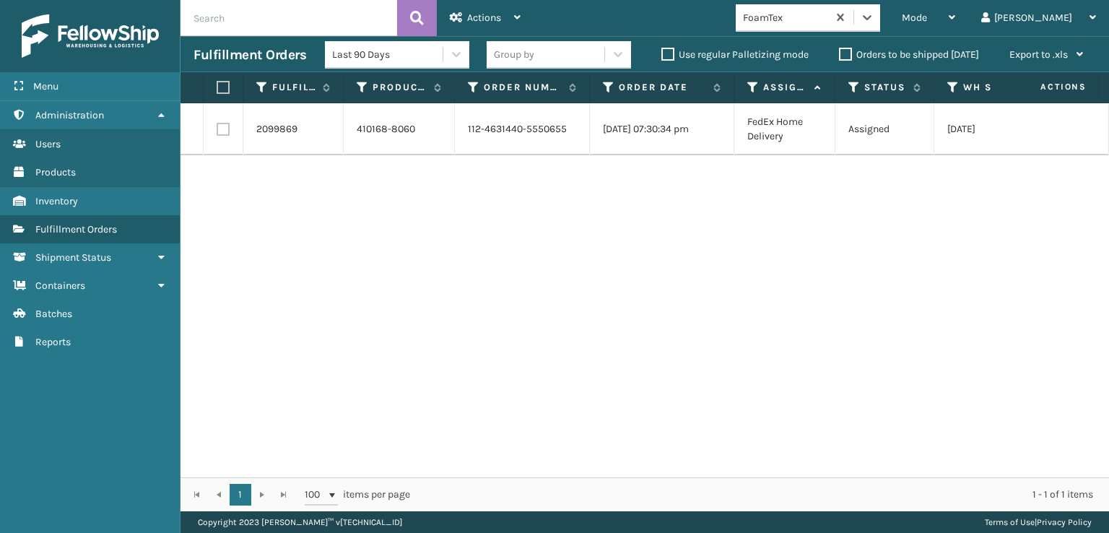
click at [222, 87] on label at bounding box center [221, 87] width 9 height 13
click at [217, 87] on input "checkbox" at bounding box center [217, 87] width 1 height 9
checkbox input "true"
click at [482, 12] on span "Actions" at bounding box center [484, 18] width 34 height 12
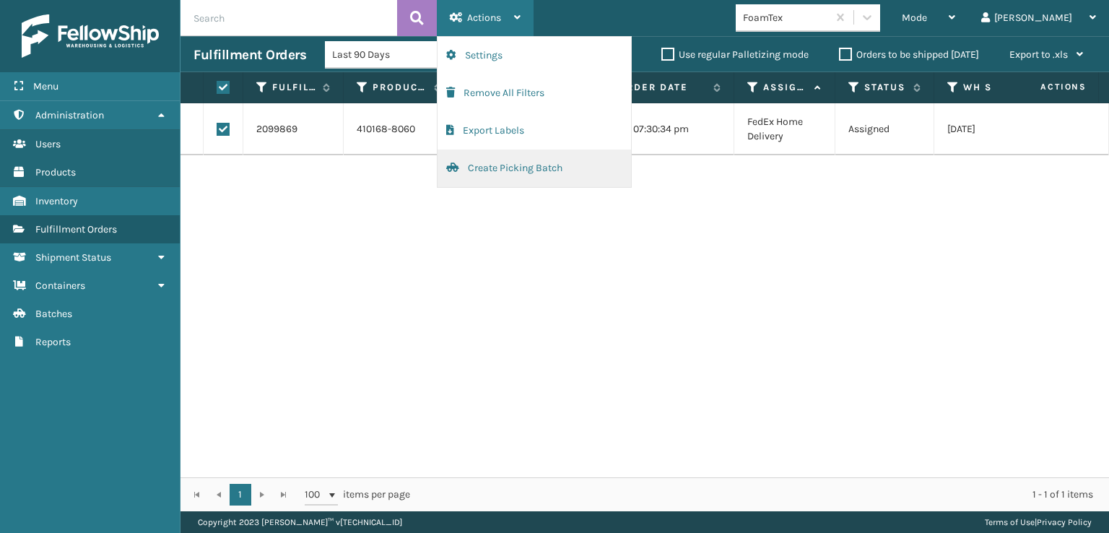
click at [490, 166] on button "Create Picking Batch" at bounding box center [533, 168] width 193 height 38
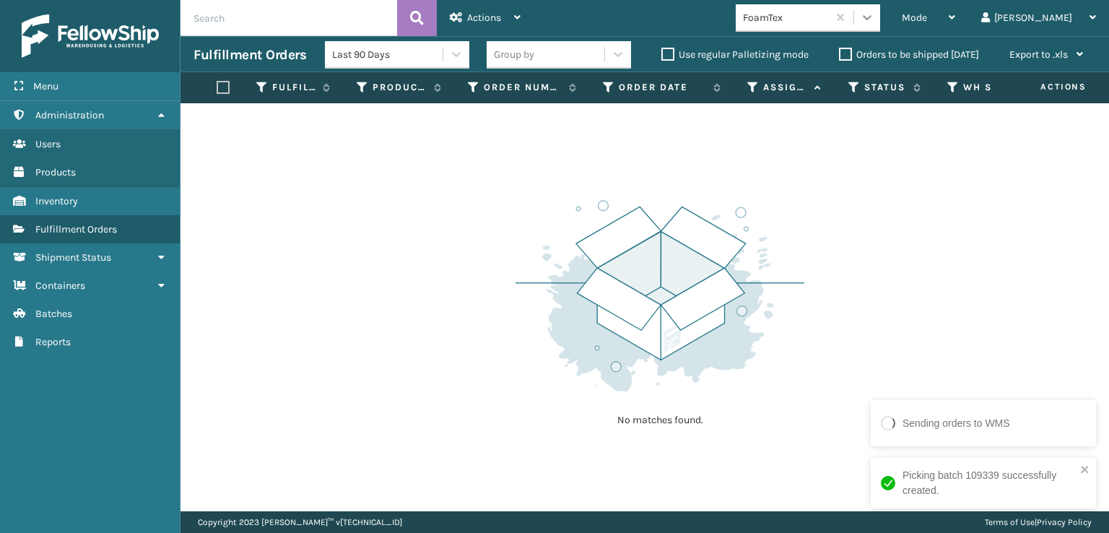
click at [874, 15] on icon at bounding box center [867, 17] width 14 height 14
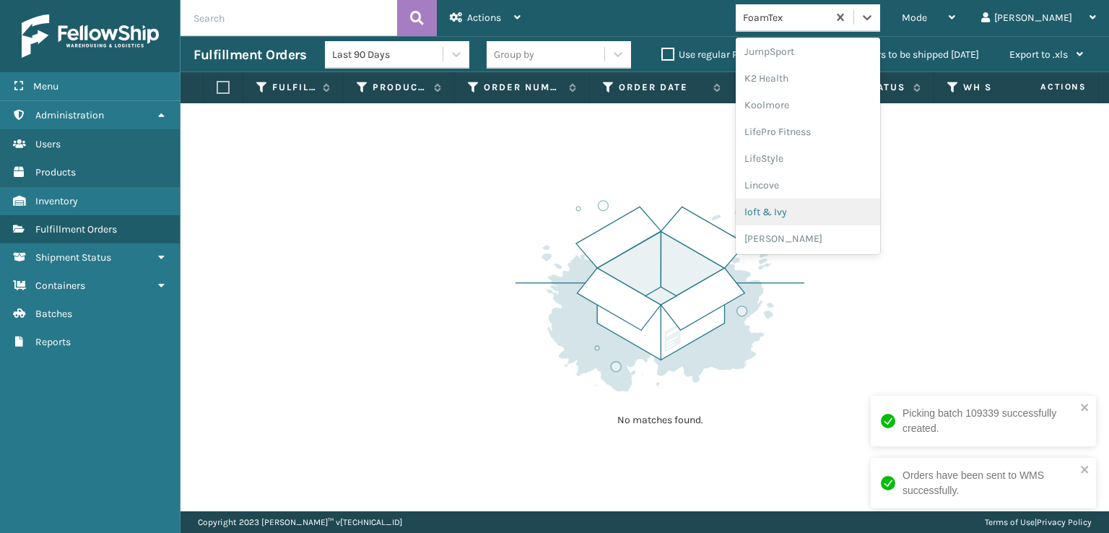
scroll to position [601, 0]
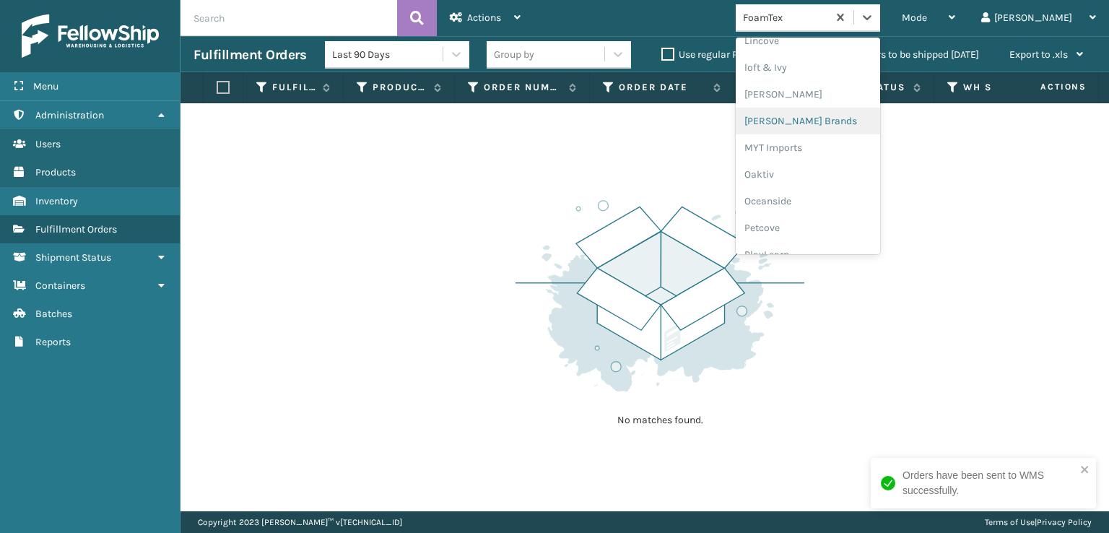
click at [818, 118] on div "[PERSON_NAME] Brands" at bounding box center [807, 121] width 144 height 27
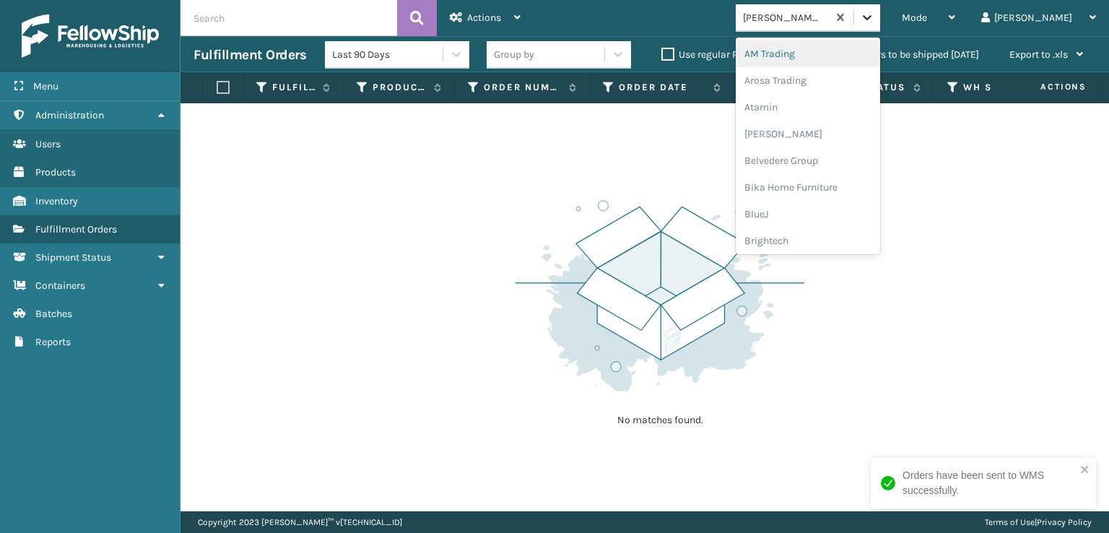
click at [874, 20] on icon at bounding box center [867, 17] width 14 height 14
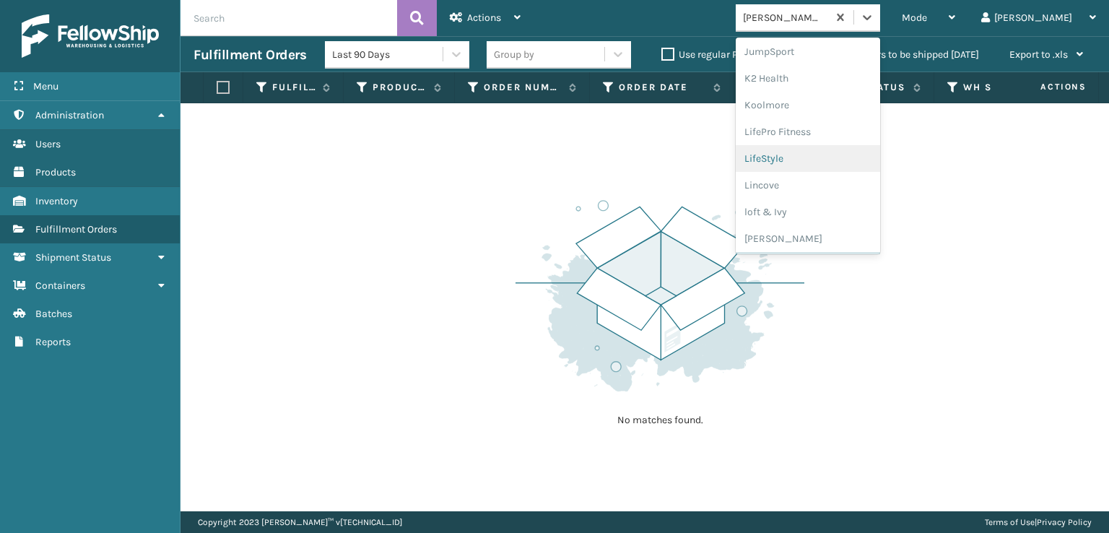
scroll to position [724, 0]
click at [826, 155] on div "SBYL [GEOGRAPHIC_DATA]" at bounding box center [807, 157] width 144 height 27
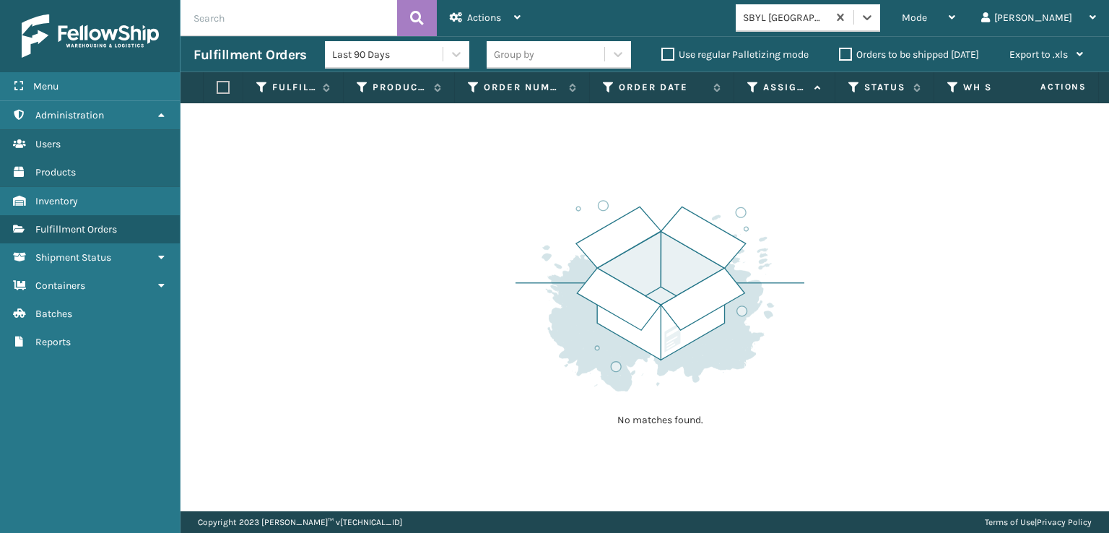
click at [889, 12] on div "option SBYL [GEOGRAPHIC_DATA], selected. 0 results available. Select is focused…" at bounding box center [811, 17] width 153 height 27
click at [874, 24] on icon at bounding box center [867, 17] width 14 height 14
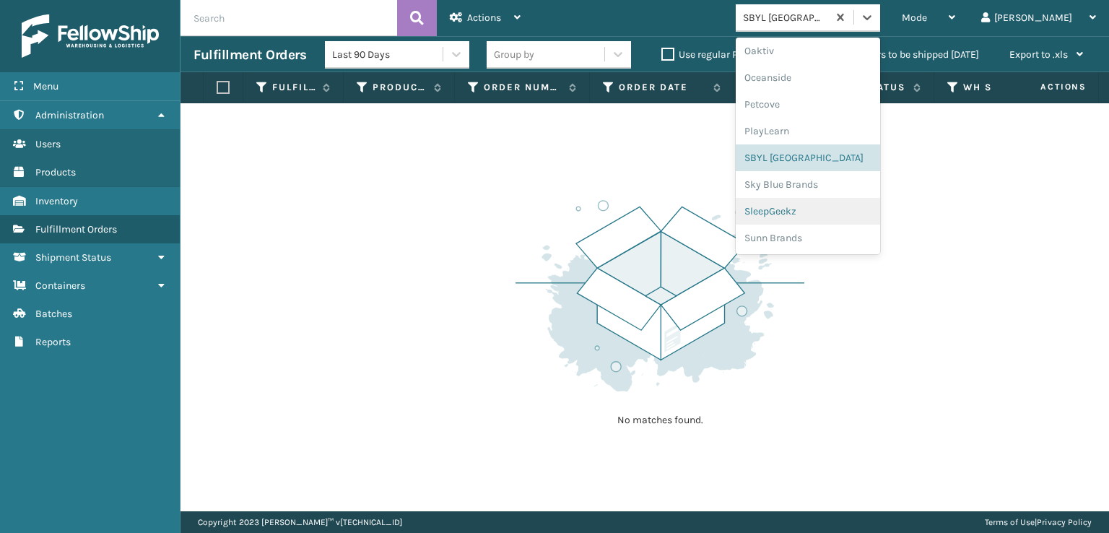
click at [814, 209] on div "SleepGeekz" at bounding box center [807, 211] width 144 height 27
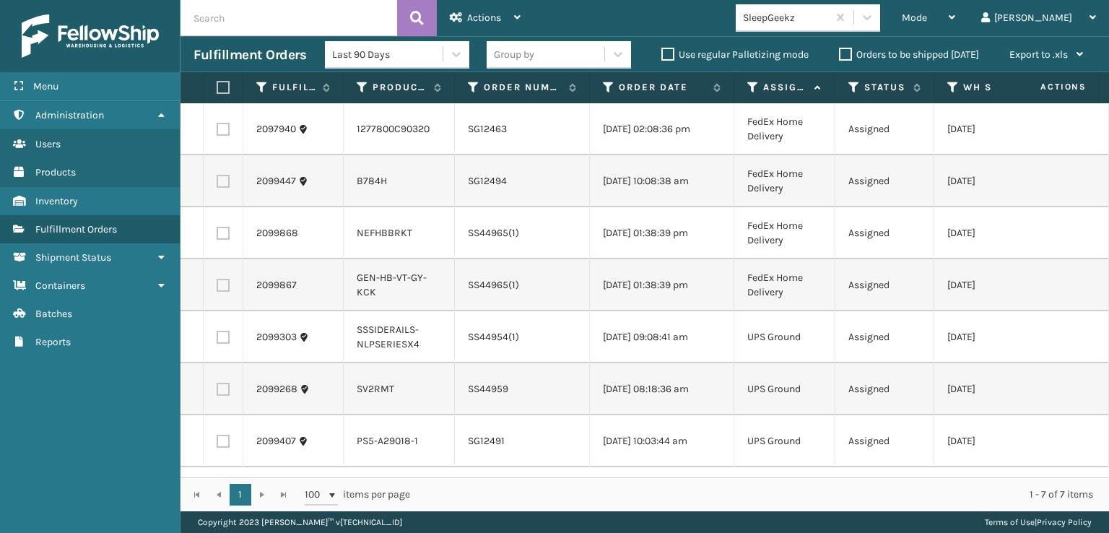
click at [223, 282] on label at bounding box center [223, 285] width 13 height 13
click at [217, 282] on input "checkbox" at bounding box center [217, 283] width 1 height 9
checkbox input "true"
click at [475, 22] on span "Actions" at bounding box center [484, 18] width 34 height 12
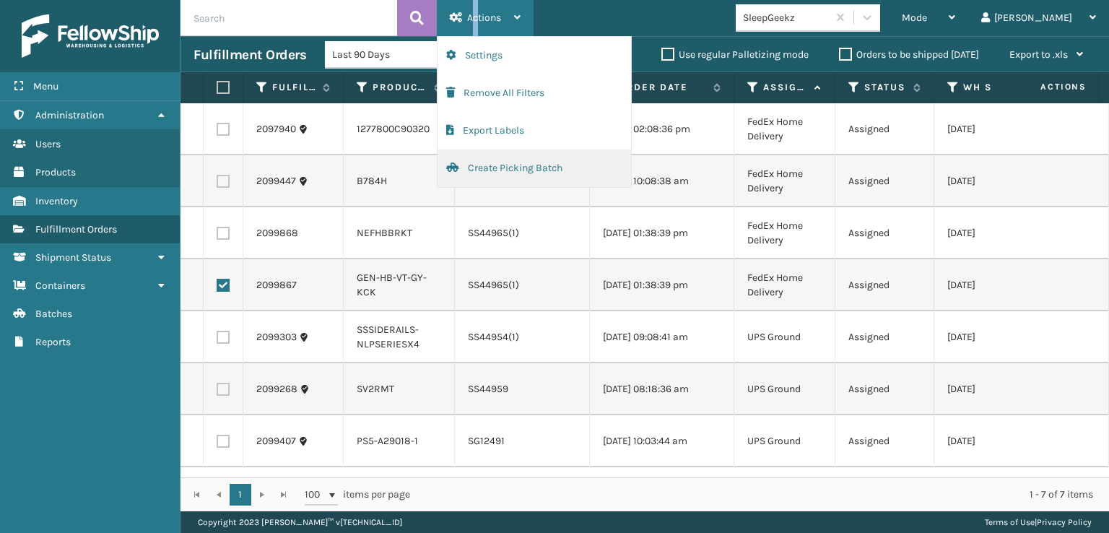
click at [497, 166] on button "Create Picking Batch" at bounding box center [533, 168] width 193 height 38
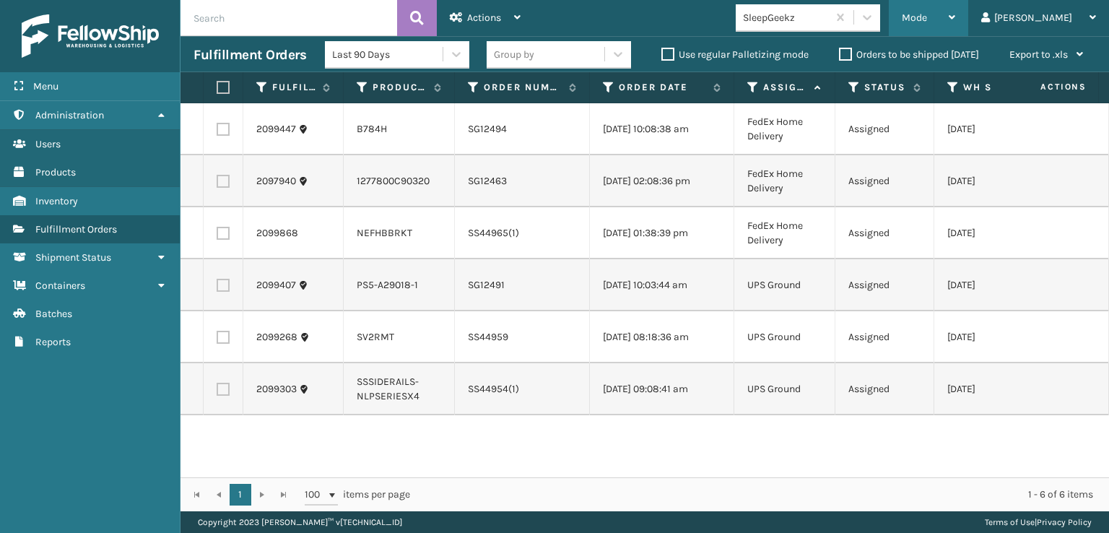
click at [927, 17] on span "Mode" at bounding box center [913, 18] width 25 height 12
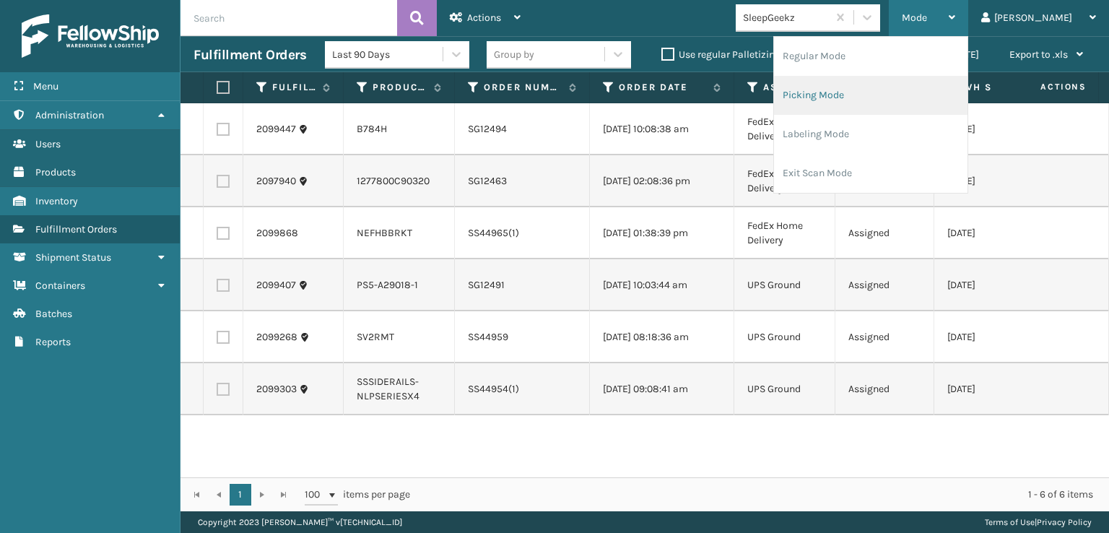
click at [874, 95] on li "Picking Mode" at bounding box center [870, 95] width 193 height 39
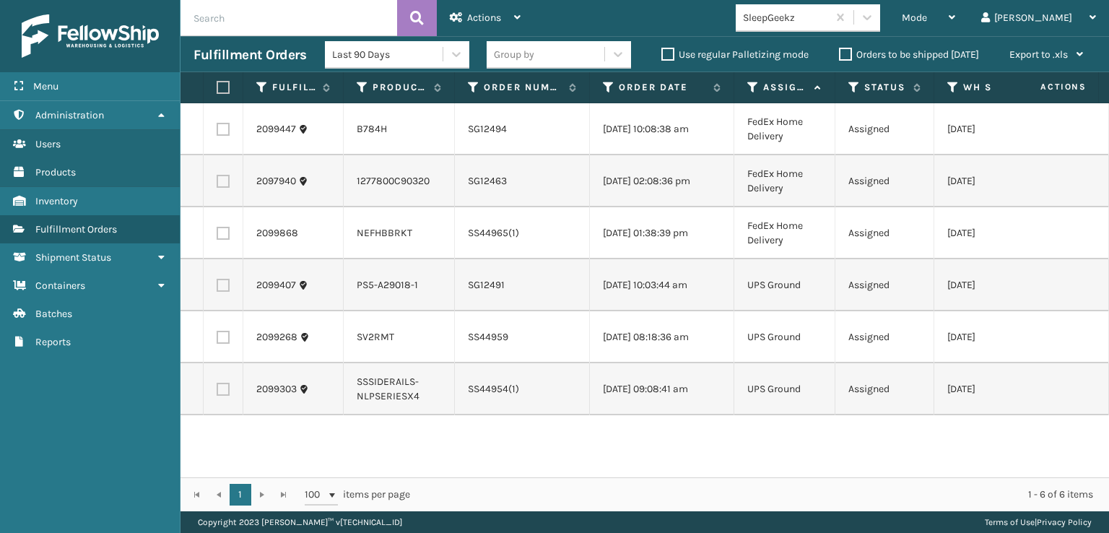
click at [225, 86] on label at bounding box center [221, 87] width 9 height 13
click at [217, 86] on input "checkbox" at bounding box center [217, 87] width 1 height 9
checkbox input "true"
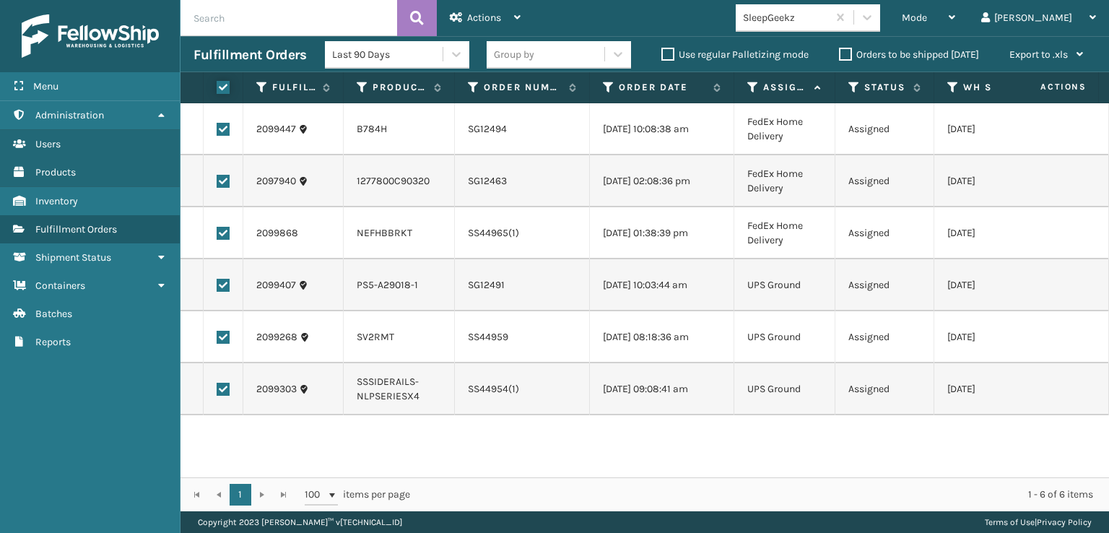
checkbox input "true"
click at [479, 12] on span "Actions" at bounding box center [484, 18] width 34 height 12
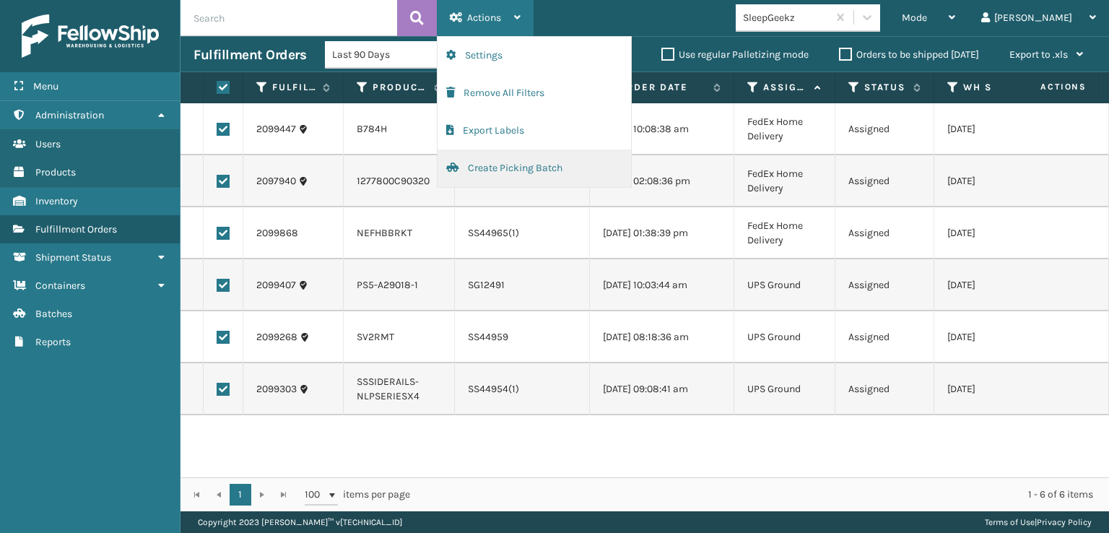
click at [510, 170] on button "Create Picking Batch" at bounding box center [533, 168] width 193 height 38
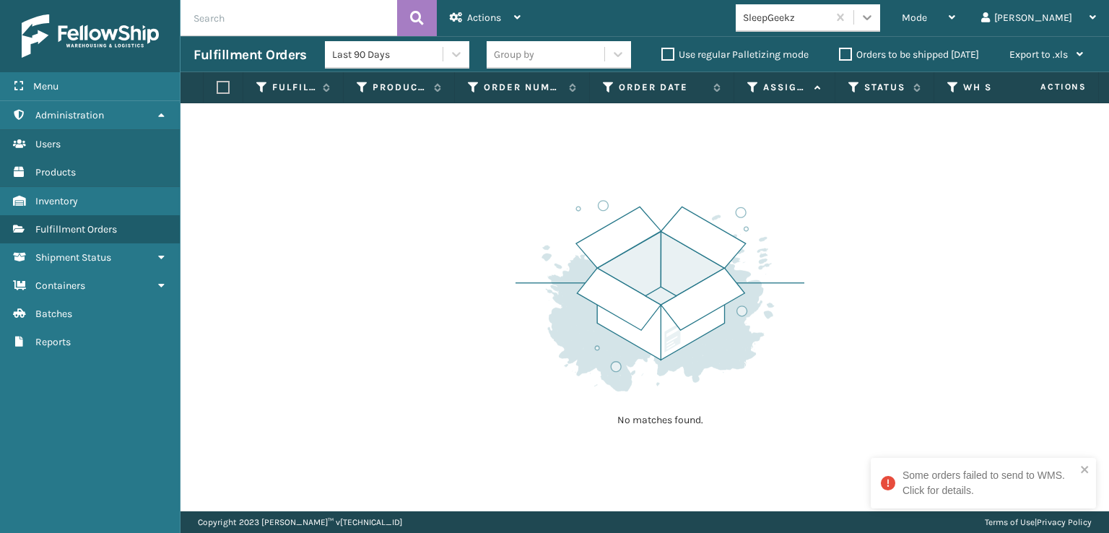
click at [874, 18] on icon at bounding box center [867, 17] width 14 height 14
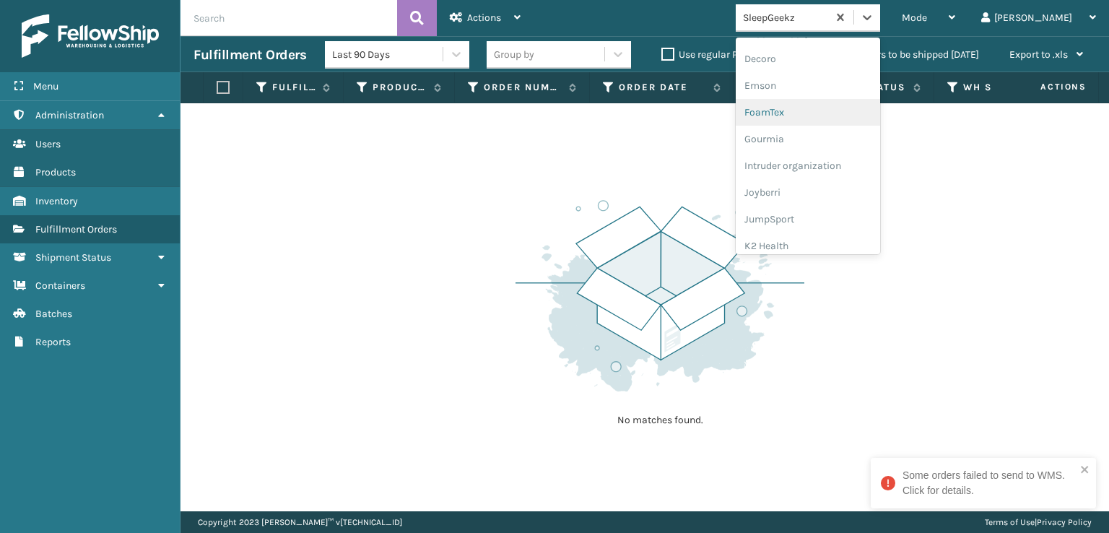
click at [821, 113] on div "FoamTex" at bounding box center [807, 112] width 144 height 27
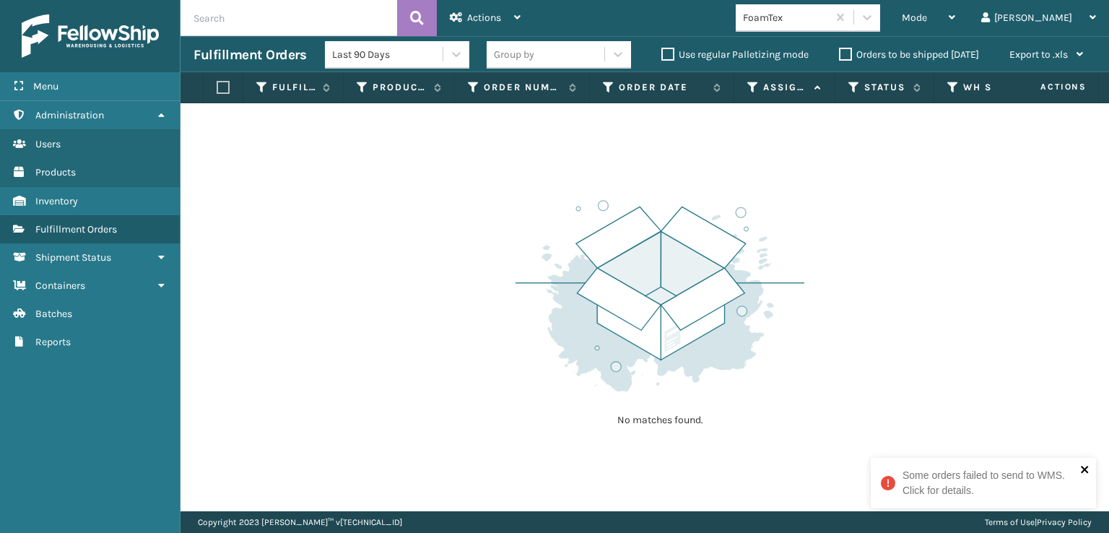
click at [1083, 468] on icon "close" at bounding box center [1083, 469] width 7 height 7
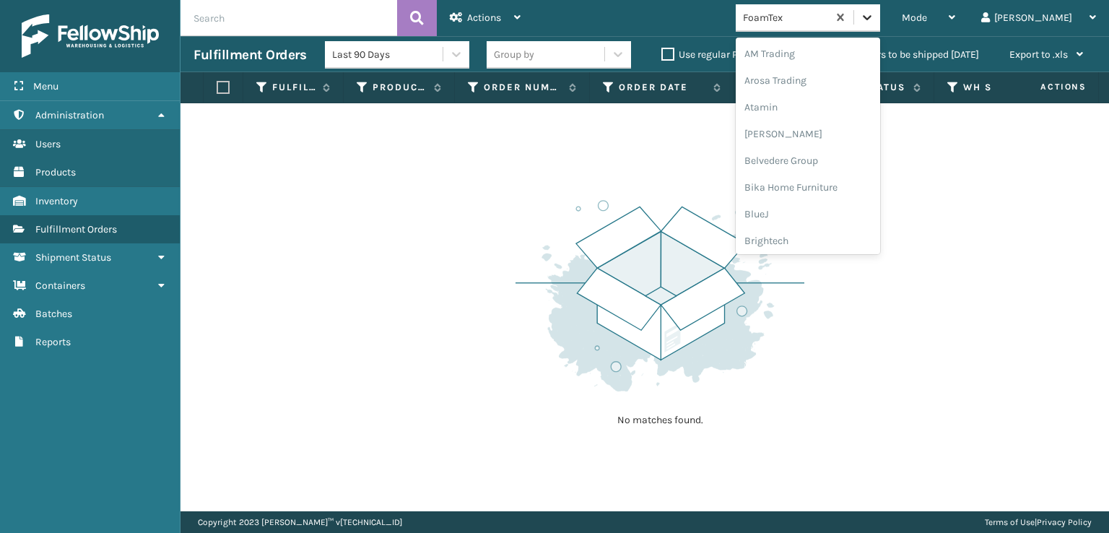
click at [874, 12] on icon at bounding box center [867, 17] width 14 height 14
click at [820, 191] on div "[PERSON_NAME] Brands" at bounding box center [807, 193] width 144 height 27
click at [874, 17] on icon at bounding box center [867, 17] width 14 height 14
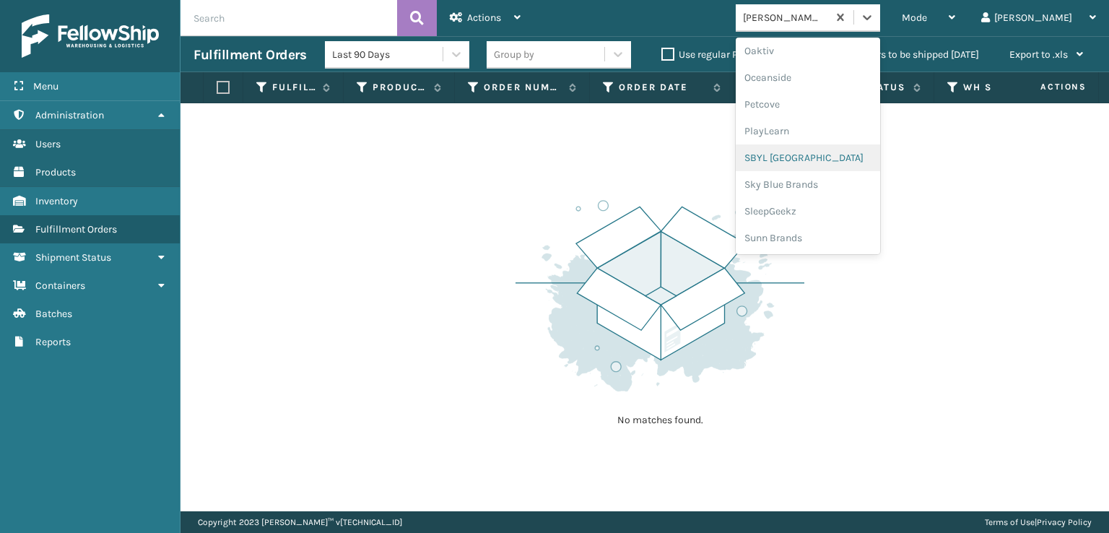
click at [815, 158] on div "SBYL [GEOGRAPHIC_DATA]" at bounding box center [807, 157] width 144 height 27
click at [871, 18] on icon at bounding box center [867, 17] width 9 height 5
click at [819, 214] on div "SleepGeekz" at bounding box center [807, 211] width 144 height 27
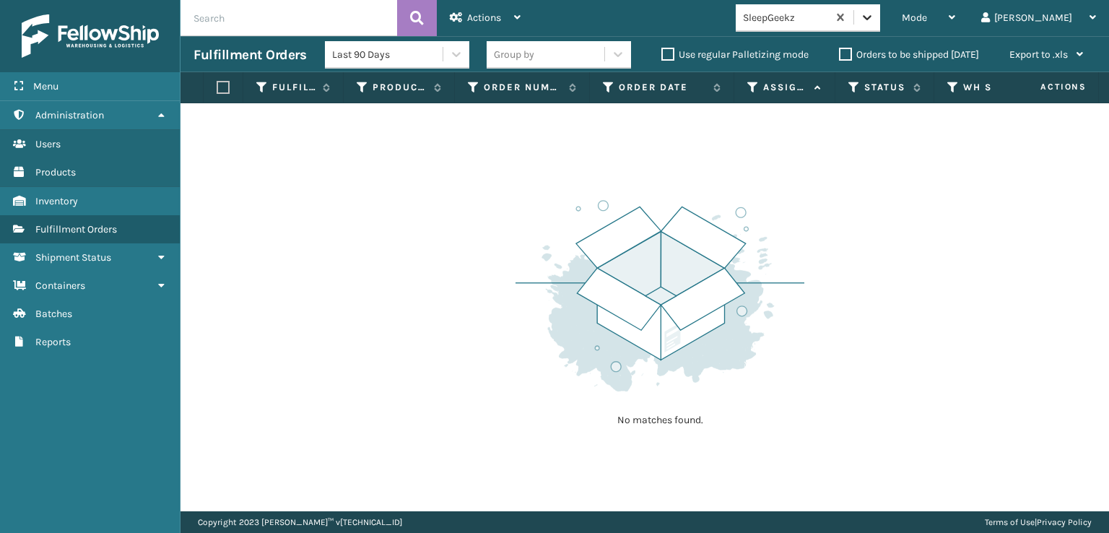
click at [871, 17] on icon at bounding box center [867, 17] width 9 height 5
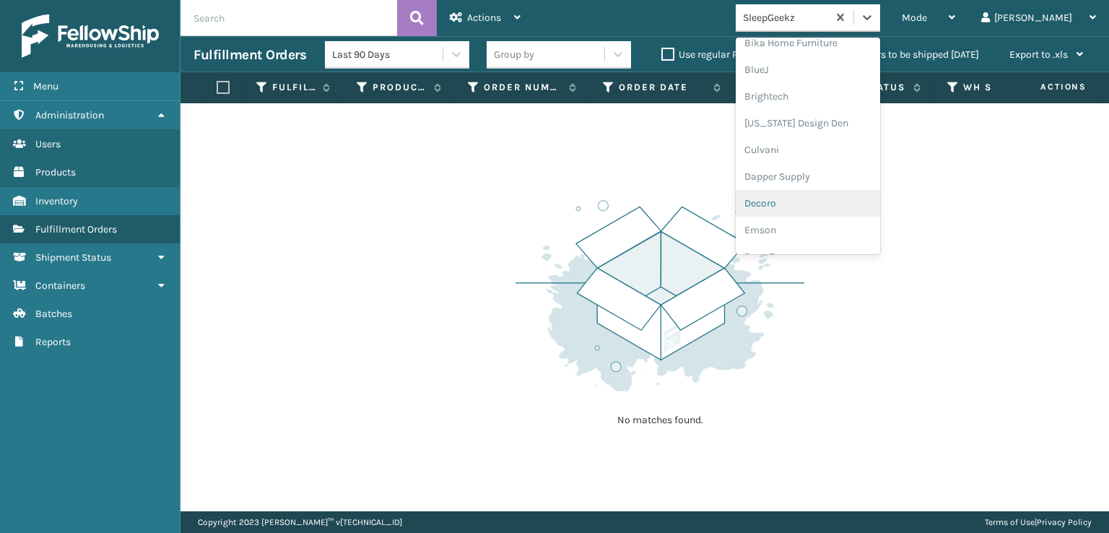
scroll to position [217, 0]
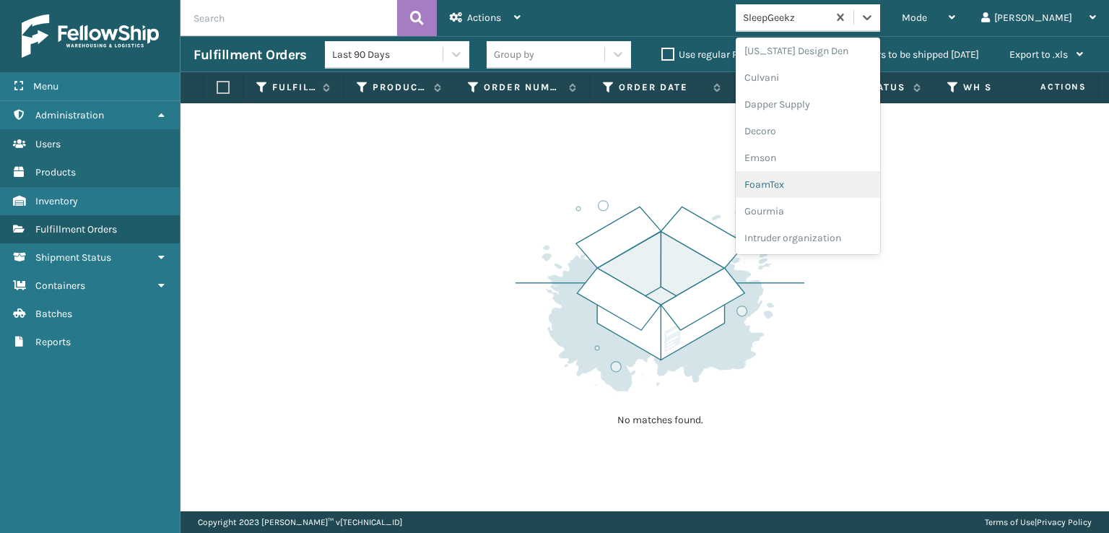
click at [826, 185] on div "FoamTex" at bounding box center [807, 184] width 144 height 27
click at [871, 17] on icon at bounding box center [867, 17] width 9 height 5
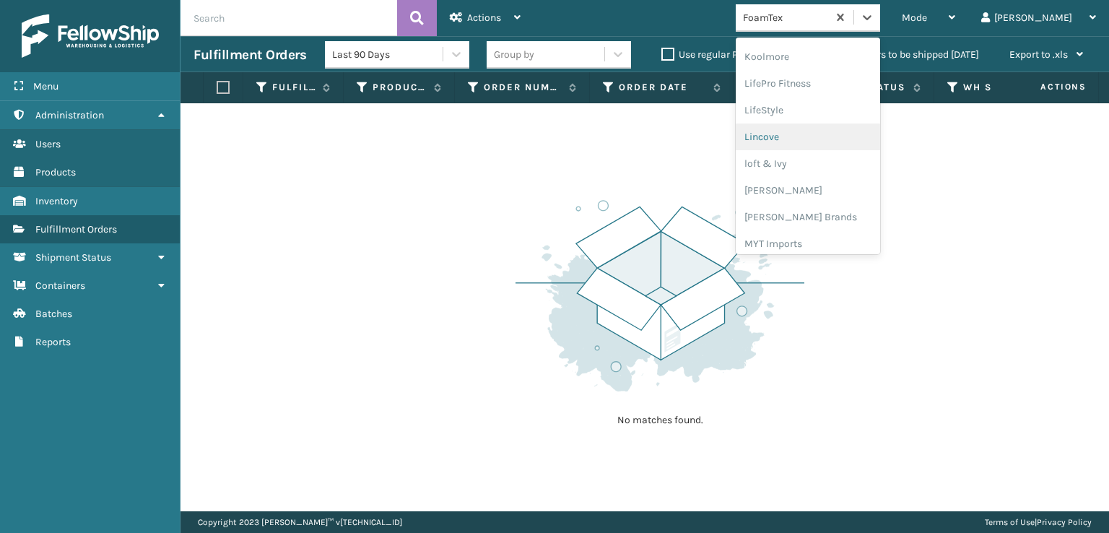
scroll to position [528, 0]
click at [829, 188] on div "[PERSON_NAME] Brands" at bounding box center [807, 193] width 144 height 27
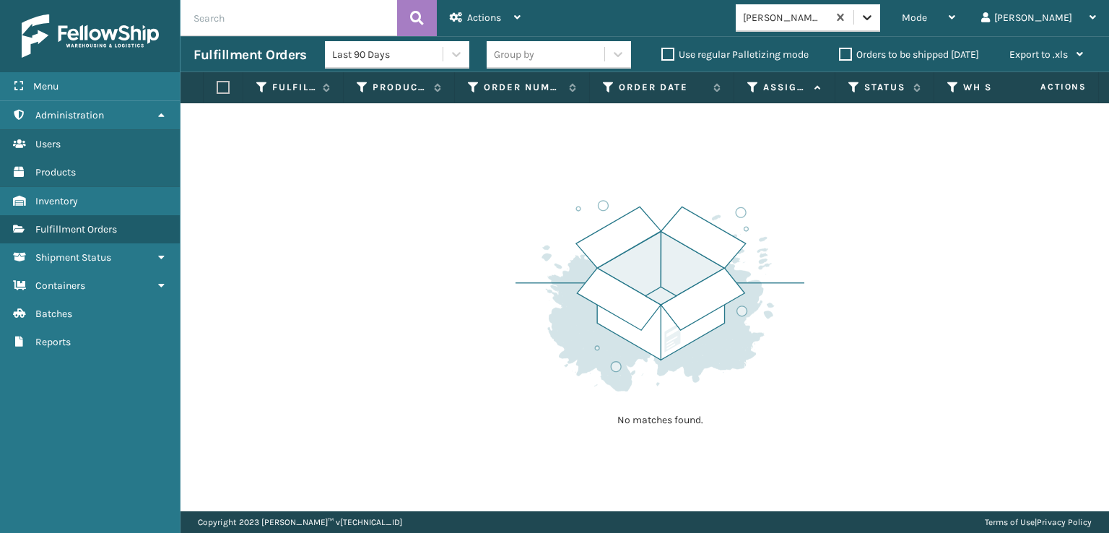
click at [874, 11] on icon at bounding box center [867, 17] width 14 height 14
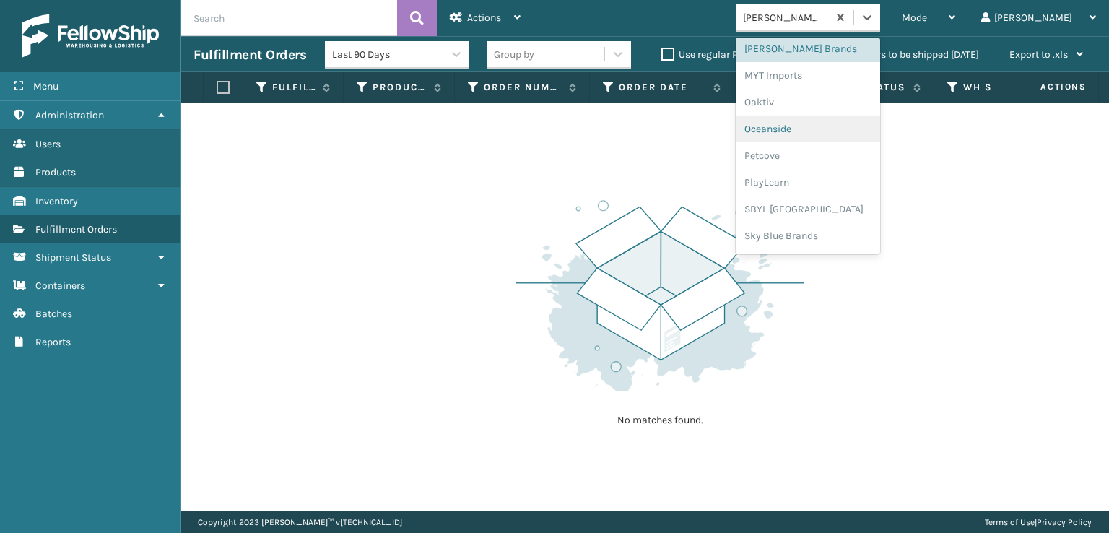
scroll to position [724, 0]
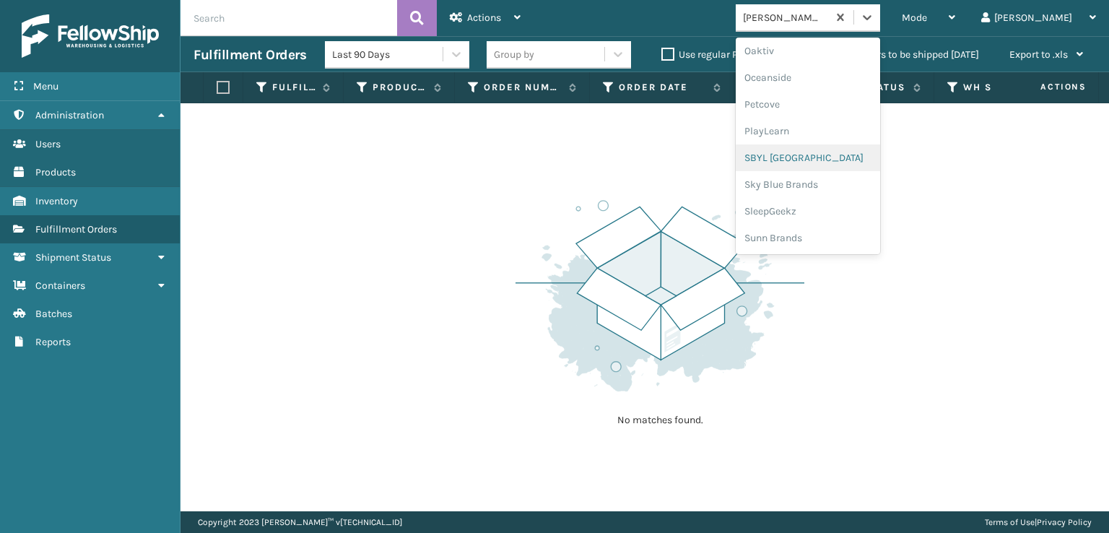
click at [810, 160] on div "SBYL [GEOGRAPHIC_DATA]" at bounding box center [807, 157] width 144 height 27
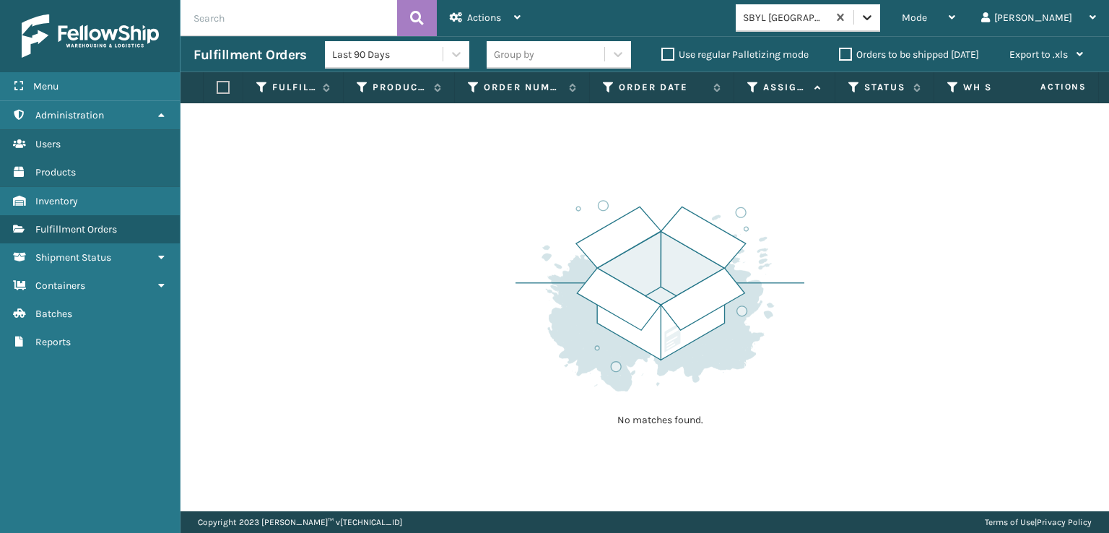
click at [874, 18] on icon at bounding box center [867, 17] width 14 height 14
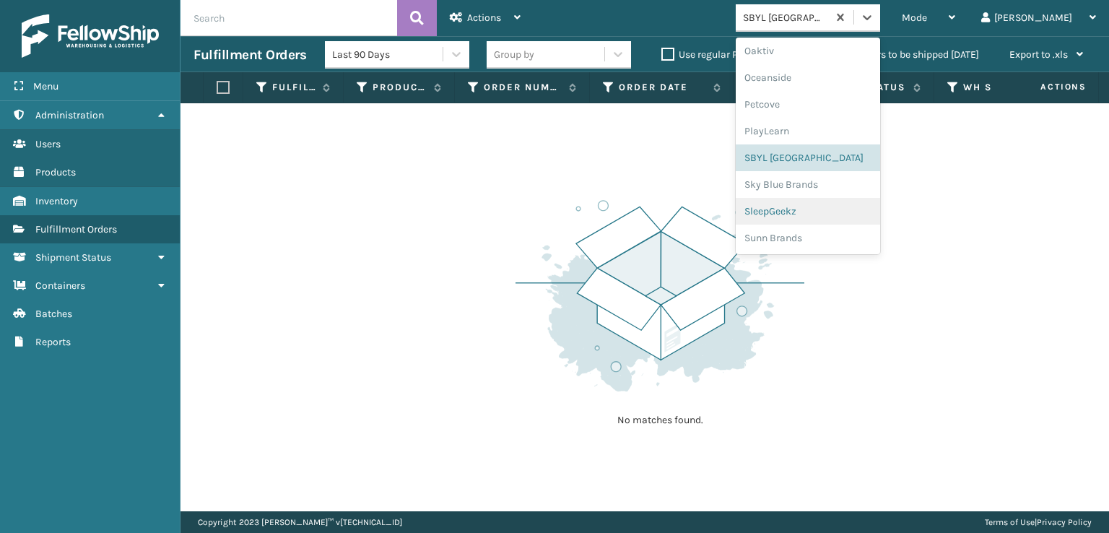
click at [822, 212] on div "SleepGeekz" at bounding box center [807, 211] width 144 height 27
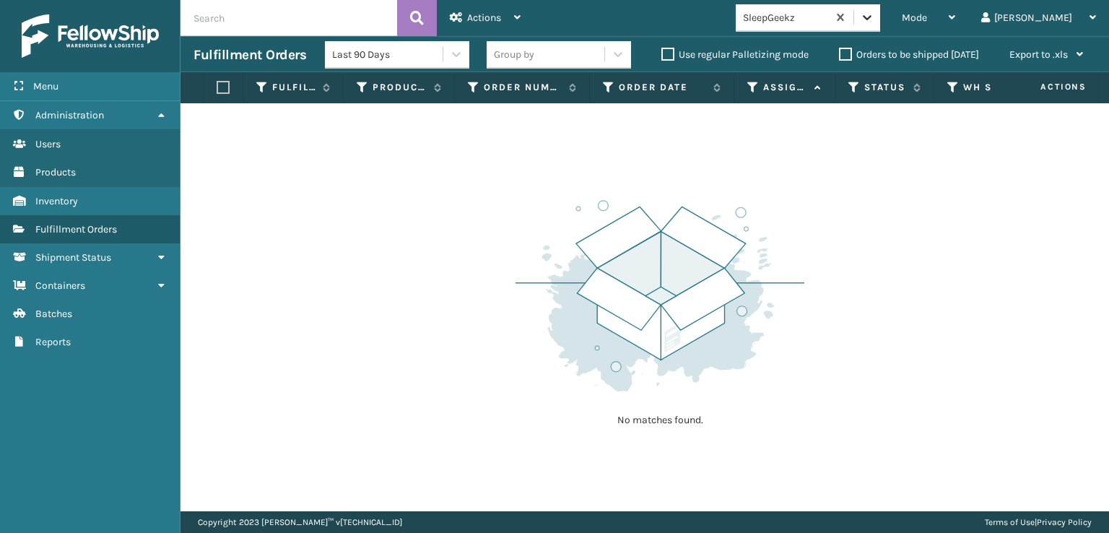
click at [874, 15] on icon at bounding box center [867, 17] width 14 height 14
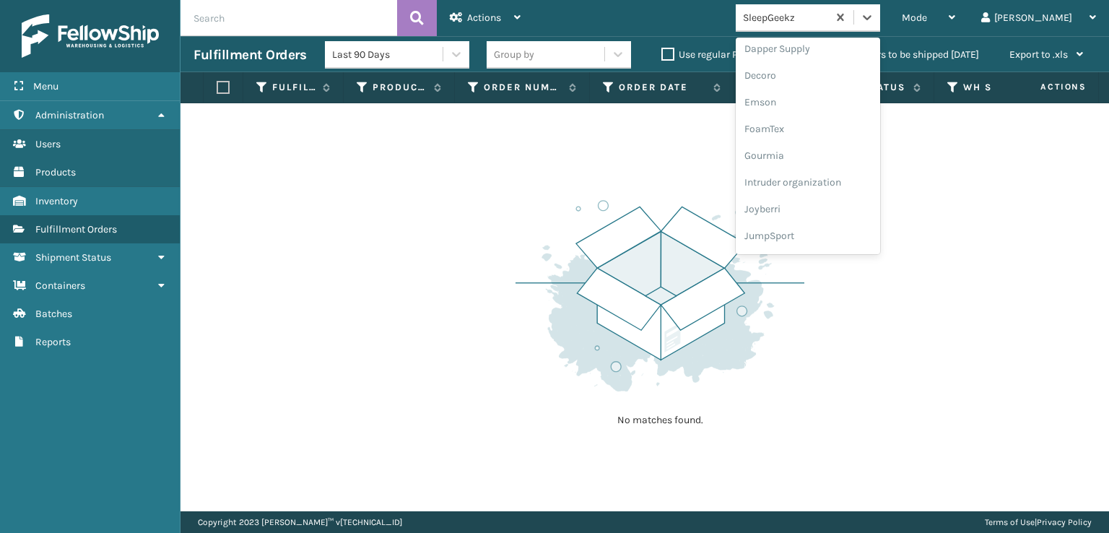
scroll to position [289, 0]
click at [826, 112] on div "FoamTex" at bounding box center [807, 112] width 144 height 27
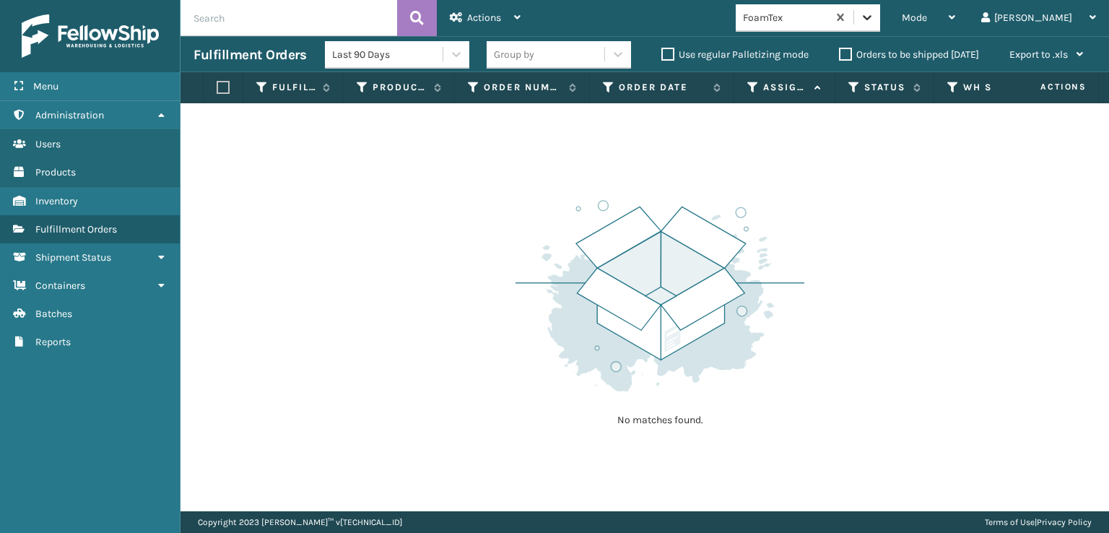
click at [871, 19] on icon at bounding box center [867, 17] width 9 height 5
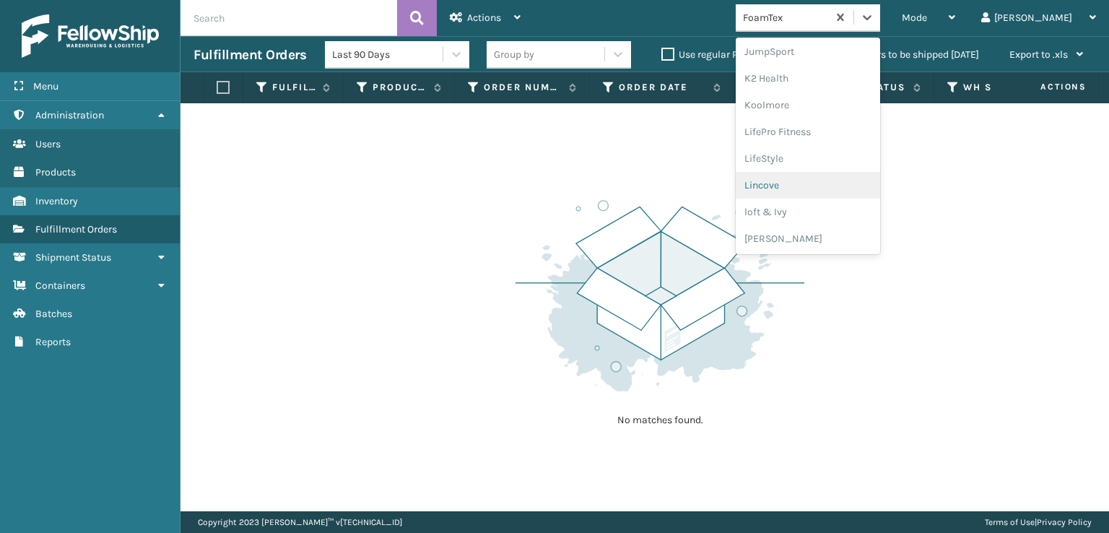
scroll to position [528, 0]
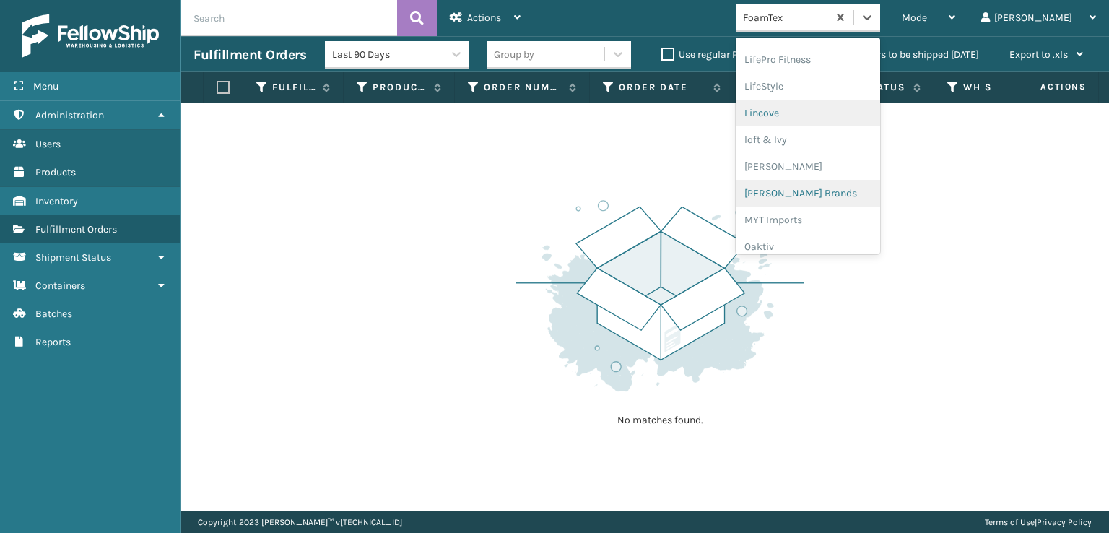
click at [828, 191] on div "[PERSON_NAME] Brands" at bounding box center [807, 193] width 144 height 27
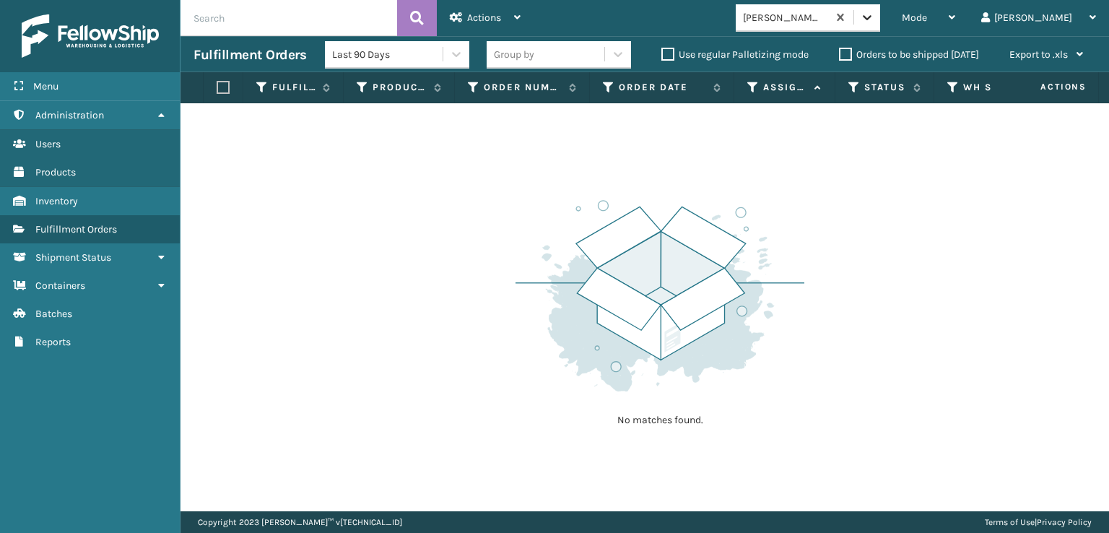
click at [874, 17] on icon at bounding box center [867, 17] width 14 height 14
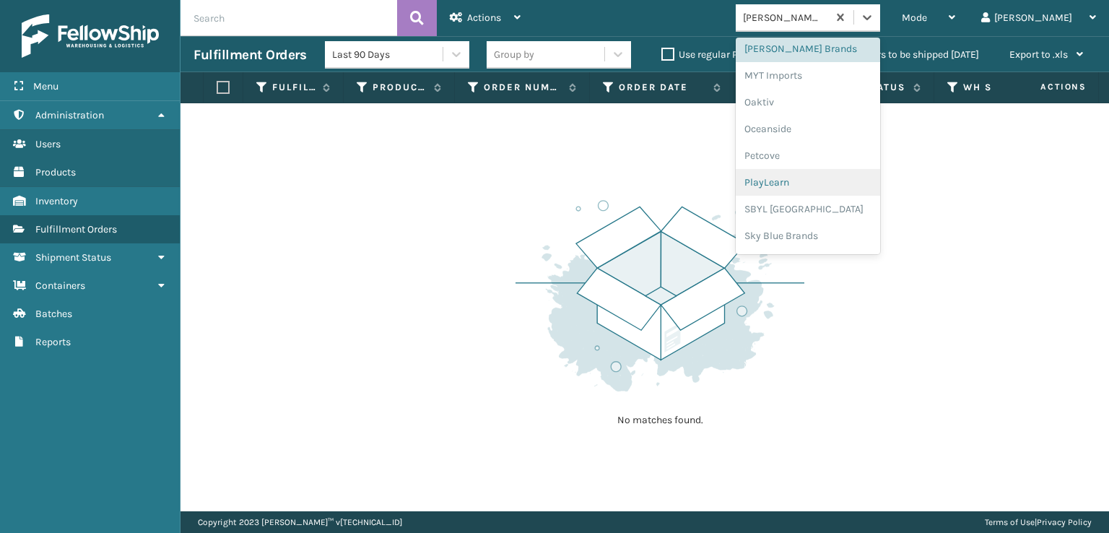
scroll to position [724, 0]
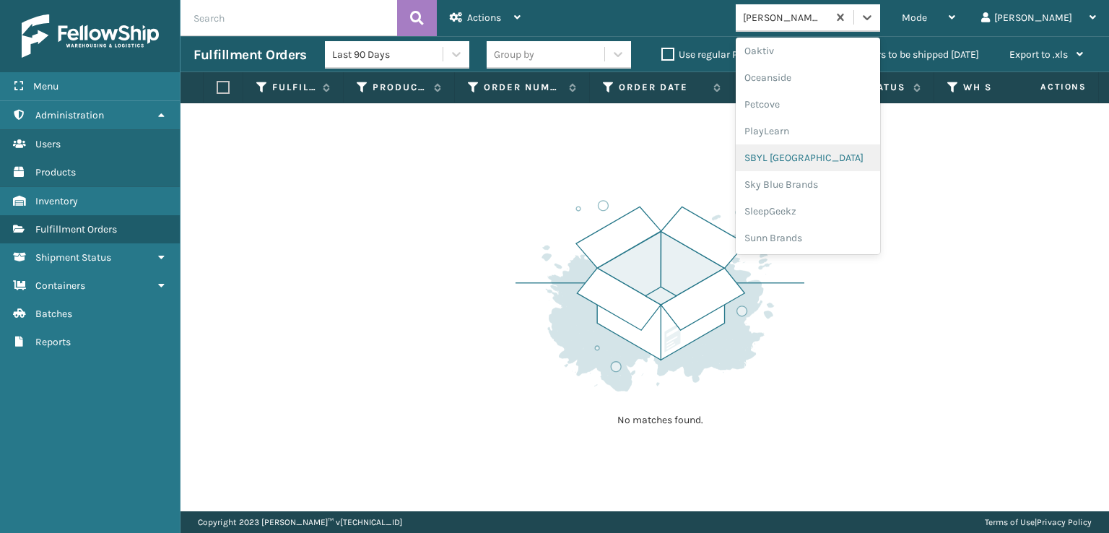
click at [829, 155] on div "SBYL [GEOGRAPHIC_DATA]" at bounding box center [807, 157] width 144 height 27
click at [880, 25] on div at bounding box center [867, 17] width 26 height 26
click at [816, 209] on div "SleepGeekz" at bounding box center [807, 211] width 144 height 27
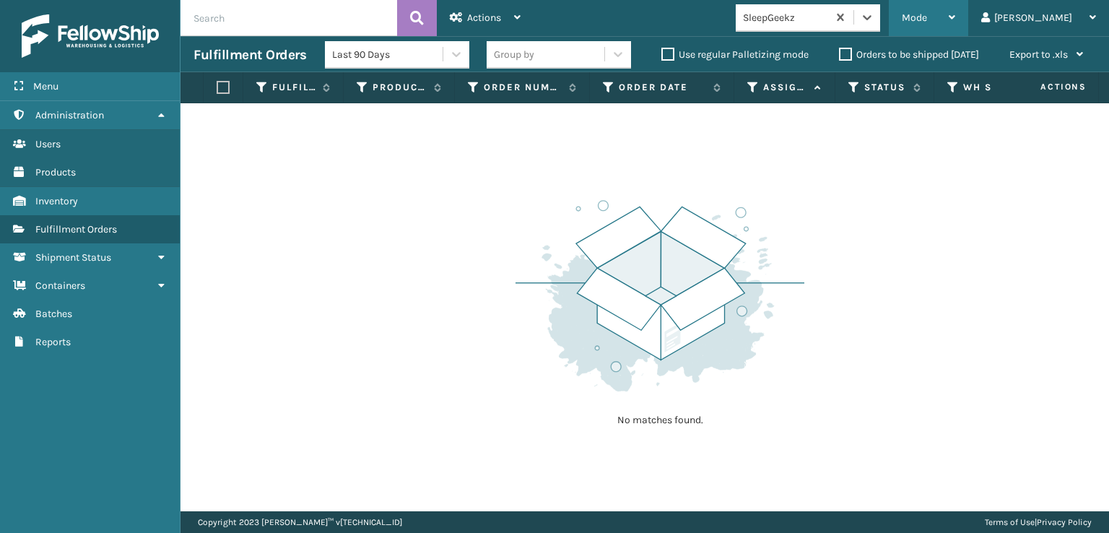
click at [955, 12] on div "Mode" at bounding box center [927, 18] width 53 height 36
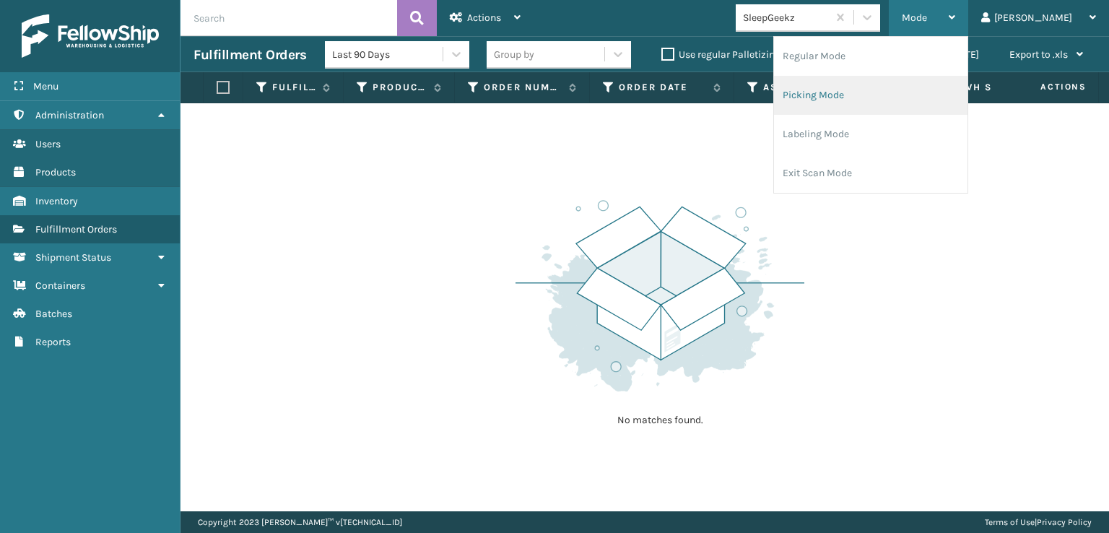
click at [857, 92] on li "Picking Mode" at bounding box center [870, 95] width 193 height 39
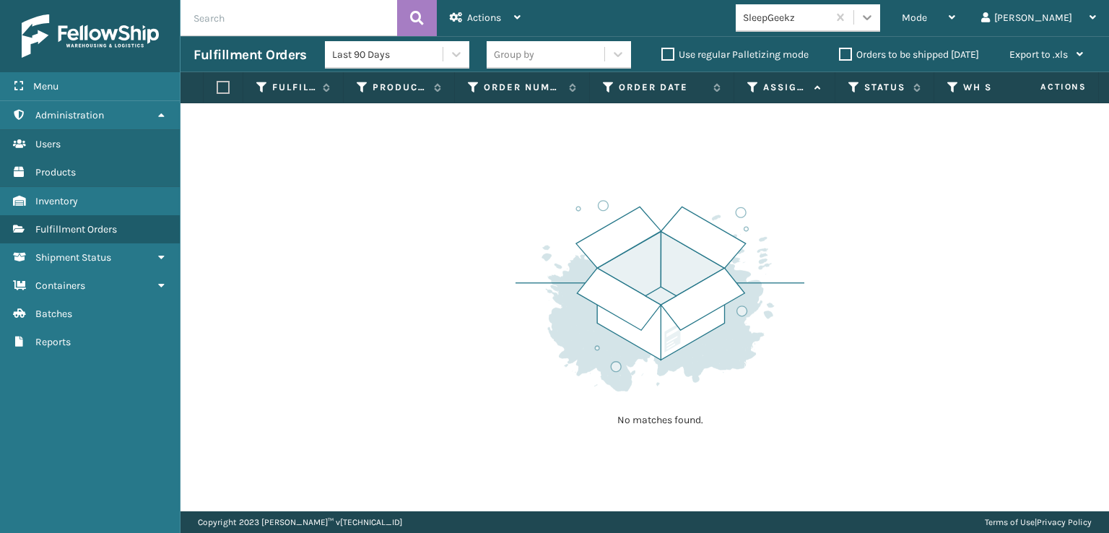
click at [874, 18] on icon at bounding box center [867, 17] width 14 height 14
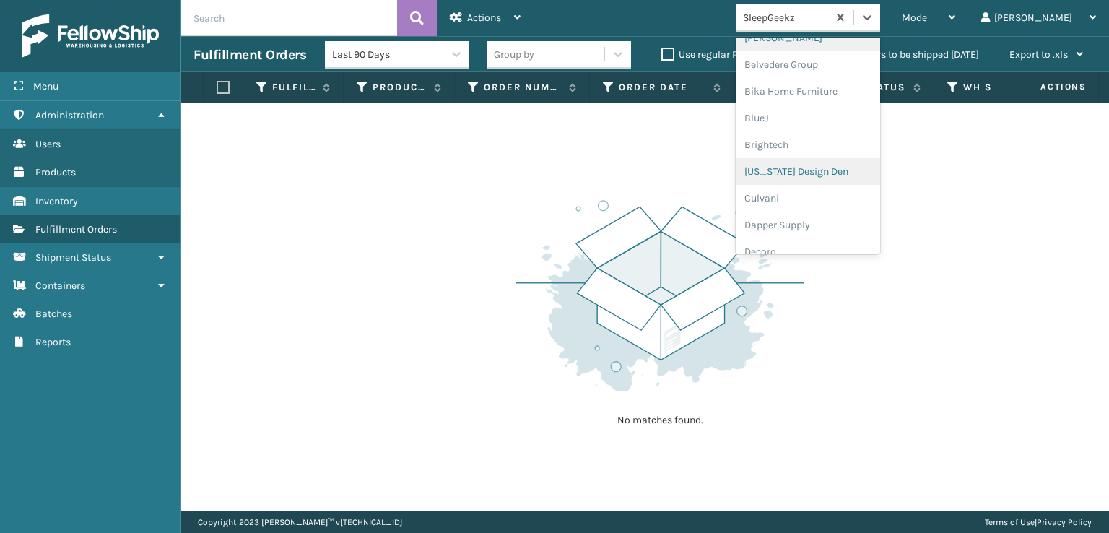
scroll to position [289, 0]
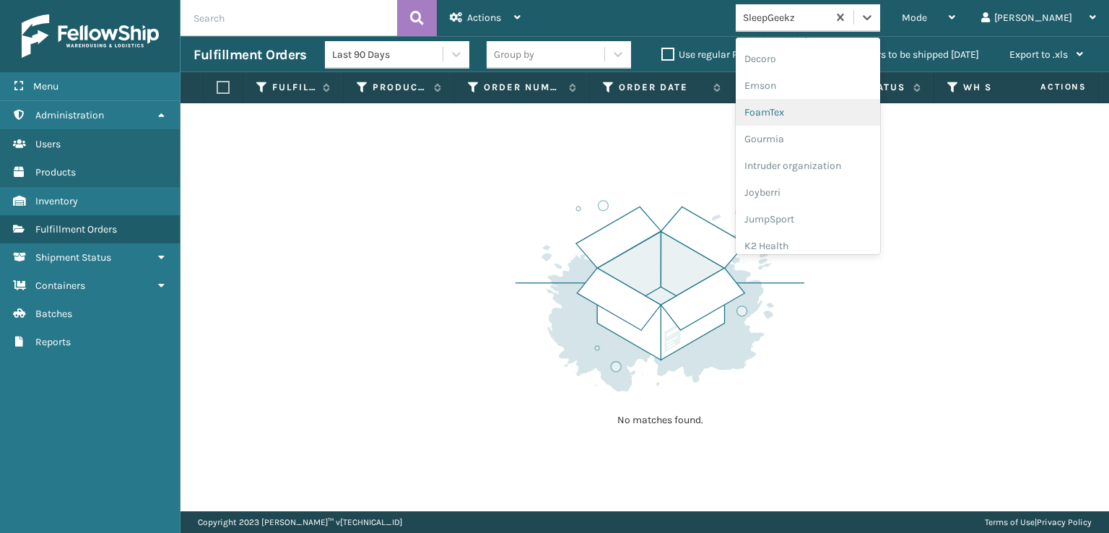
click at [826, 113] on div "FoamTex" at bounding box center [807, 112] width 144 height 27
click at [880, 15] on div at bounding box center [867, 17] width 26 height 26
click at [837, 122] on div "[PERSON_NAME] Brands" at bounding box center [807, 121] width 144 height 27
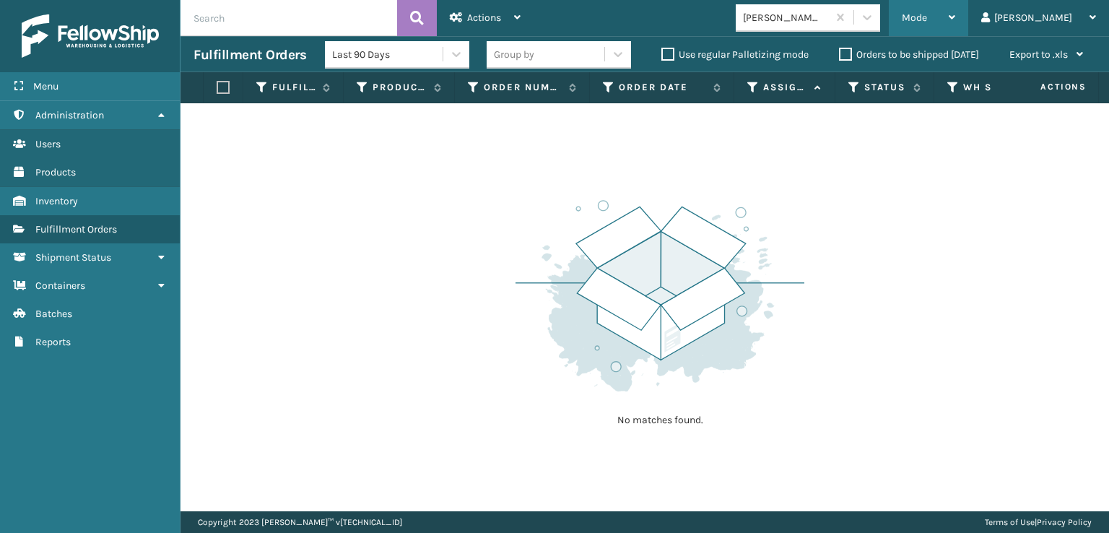
click at [927, 18] on span "Mode" at bounding box center [913, 18] width 25 height 12
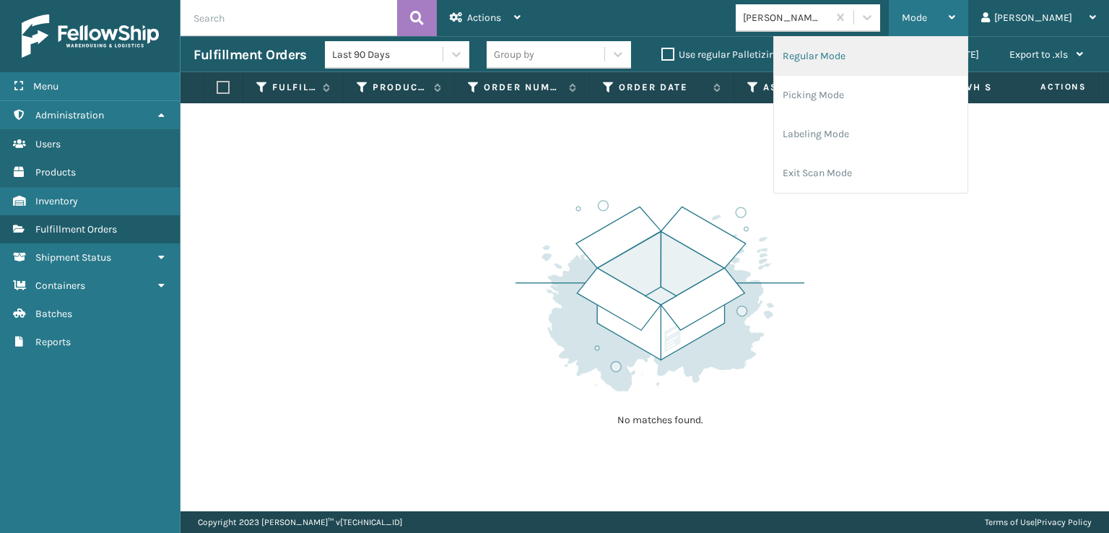
click at [878, 56] on li "Regular Mode" at bounding box center [870, 56] width 193 height 39
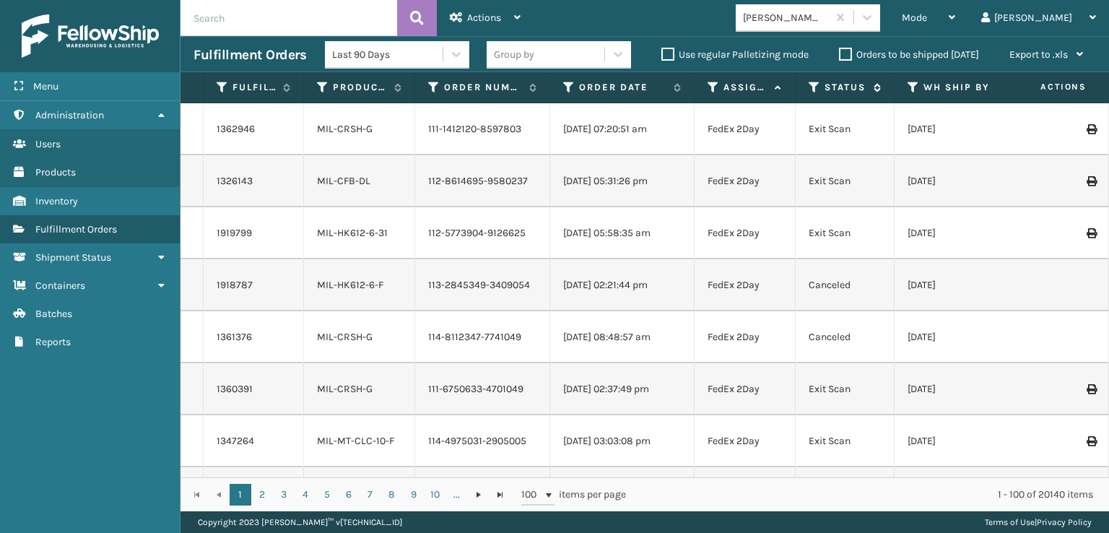
click at [812, 84] on icon at bounding box center [814, 87] width 12 height 13
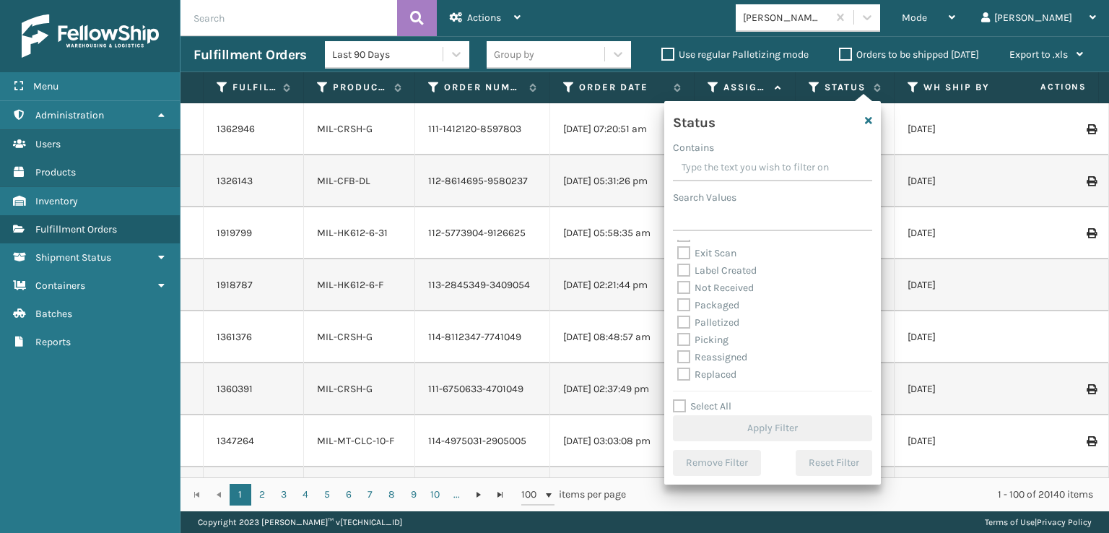
scroll to position [72, 0]
click at [682, 313] on label "Picking" at bounding box center [702, 314] width 51 height 12
click at [678, 313] on input "Picking" at bounding box center [677, 310] width 1 height 9
checkbox input "true"
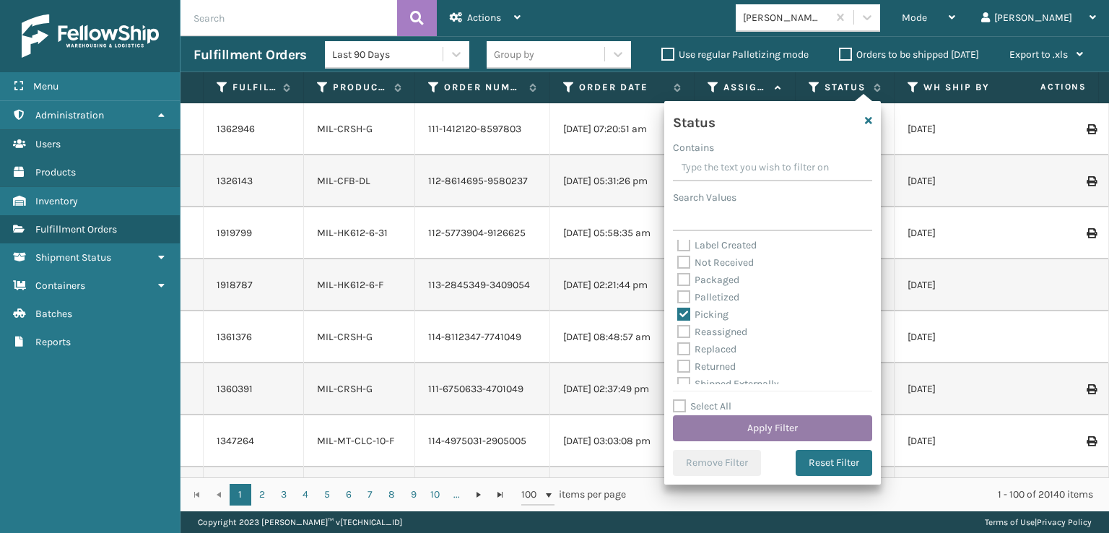
click at [736, 429] on button "Apply Filter" at bounding box center [772, 428] width 199 height 26
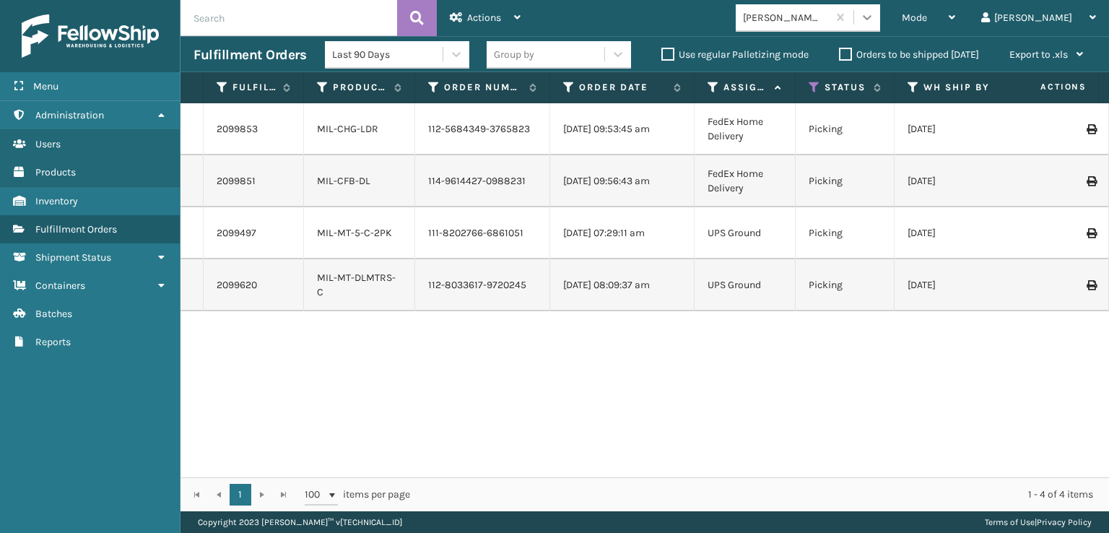
click at [874, 14] on icon at bounding box center [867, 17] width 14 height 14
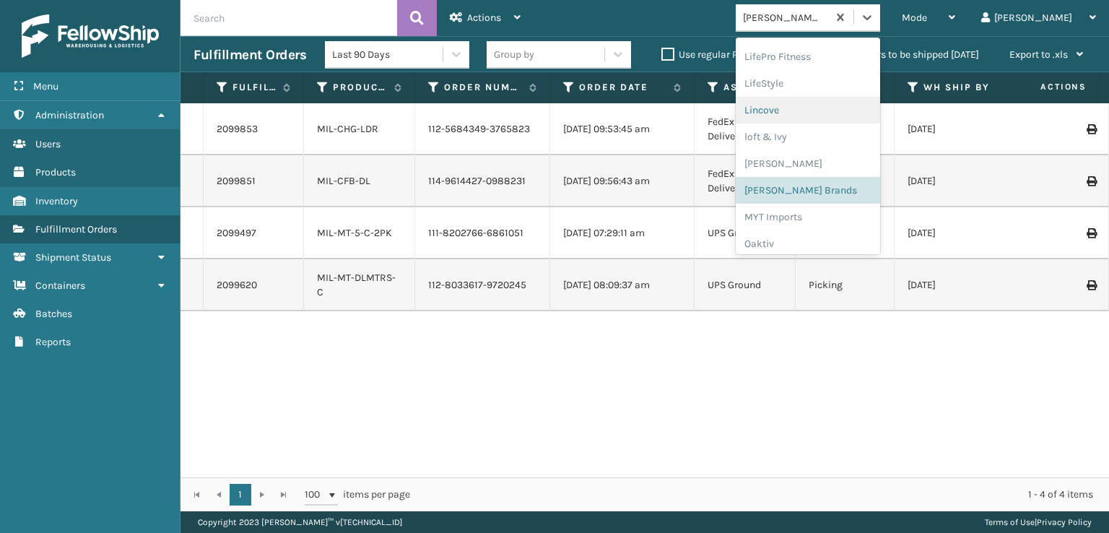
scroll to position [601, 0]
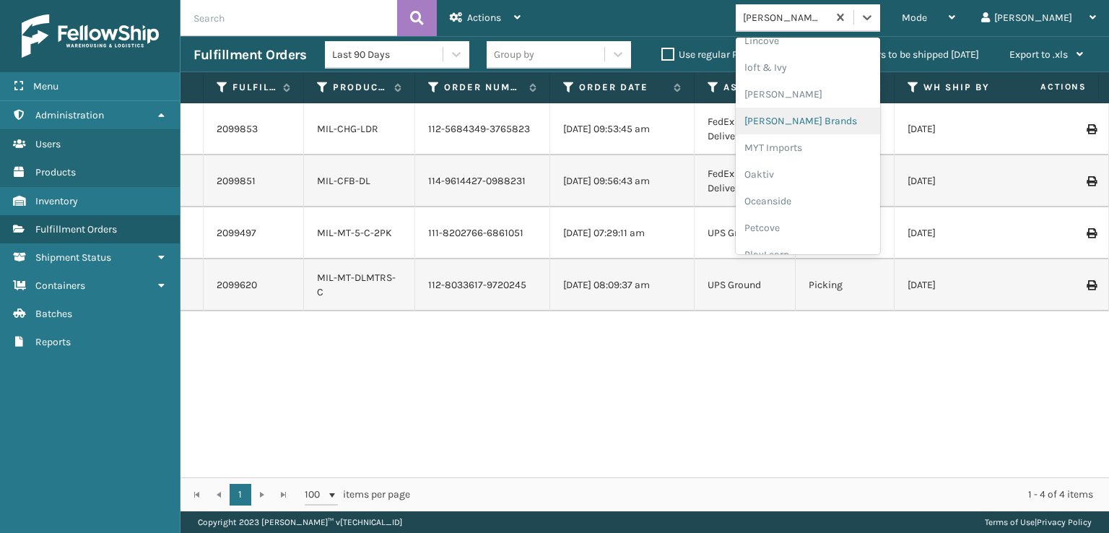
click at [824, 118] on div "[PERSON_NAME] Brands" at bounding box center [807, 121] width 144 height 27
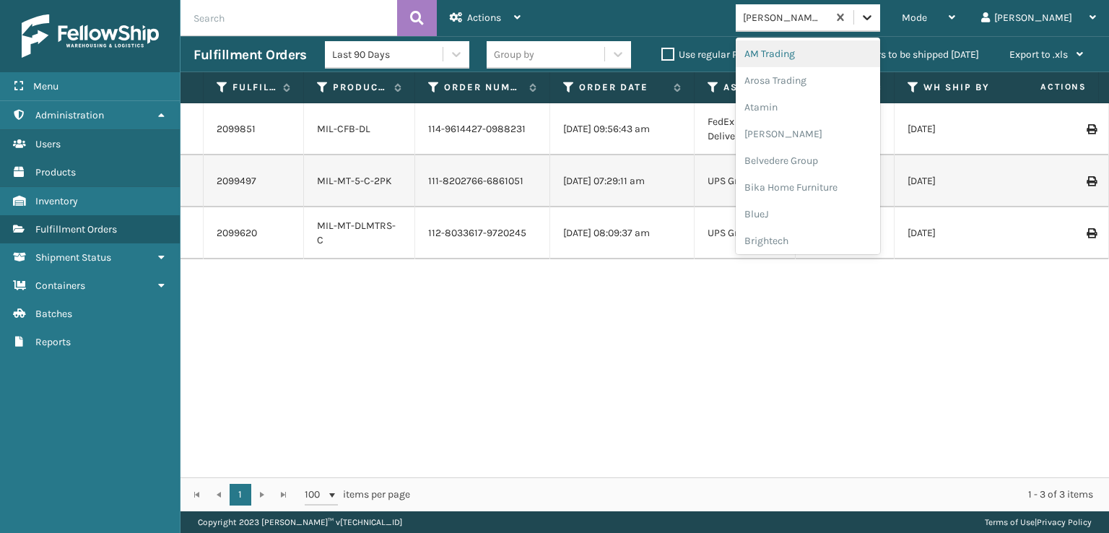
click at [871, 16] on icon at bounding box center [867, 17] width 9 height 5
click at [840, 213] on div "[PERSON_NAME] Brands" at bounding box center [807, 217] width 144 height 27
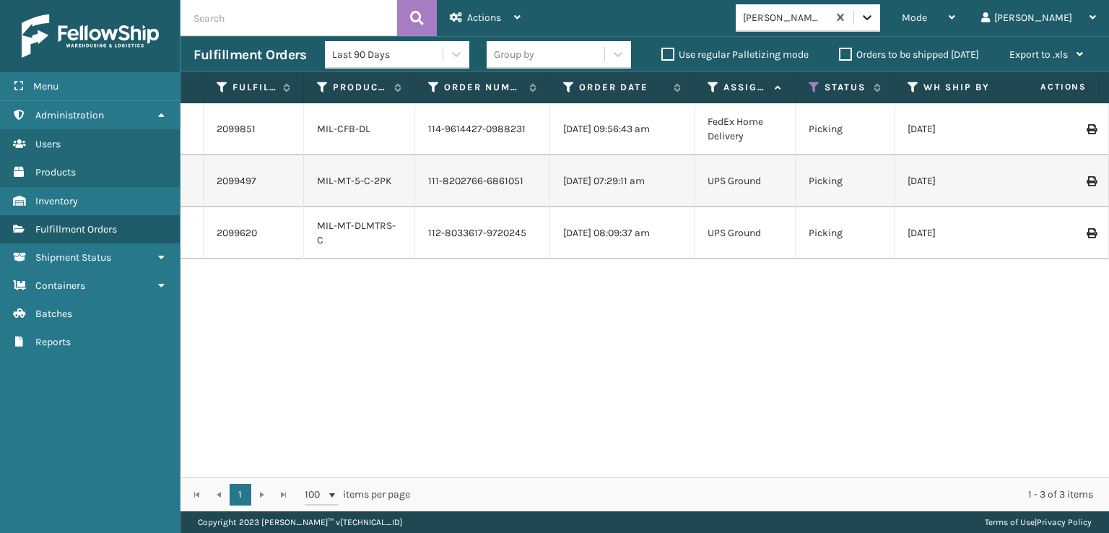
click at [874, 16] on icon at bounding box center [867, 17] width 14 height 14
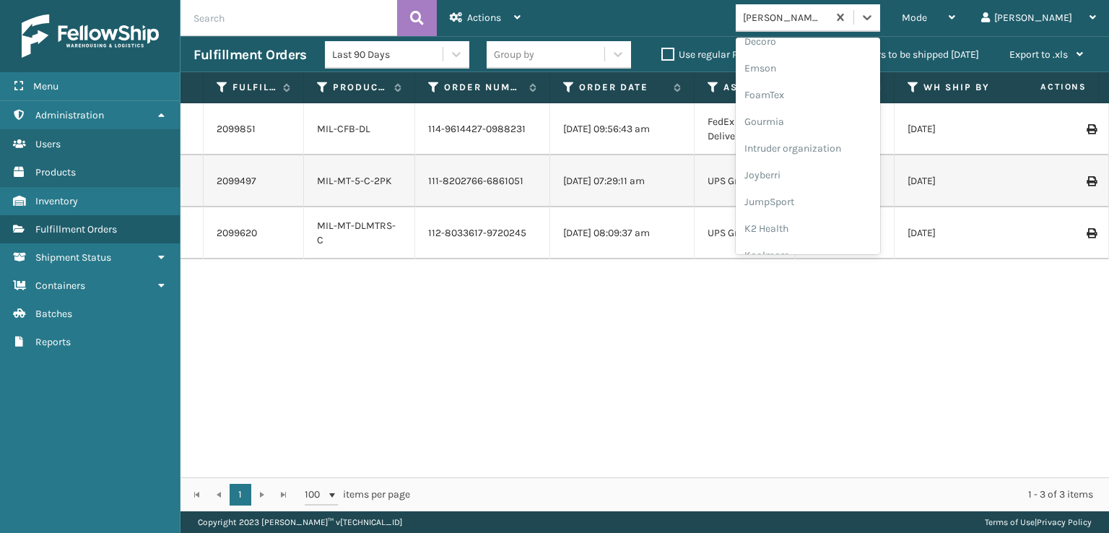
scroll to position [291, 0]
click at [826, 110] on div "FoamTex" at bounding box center [807, 110] width 144 height 27
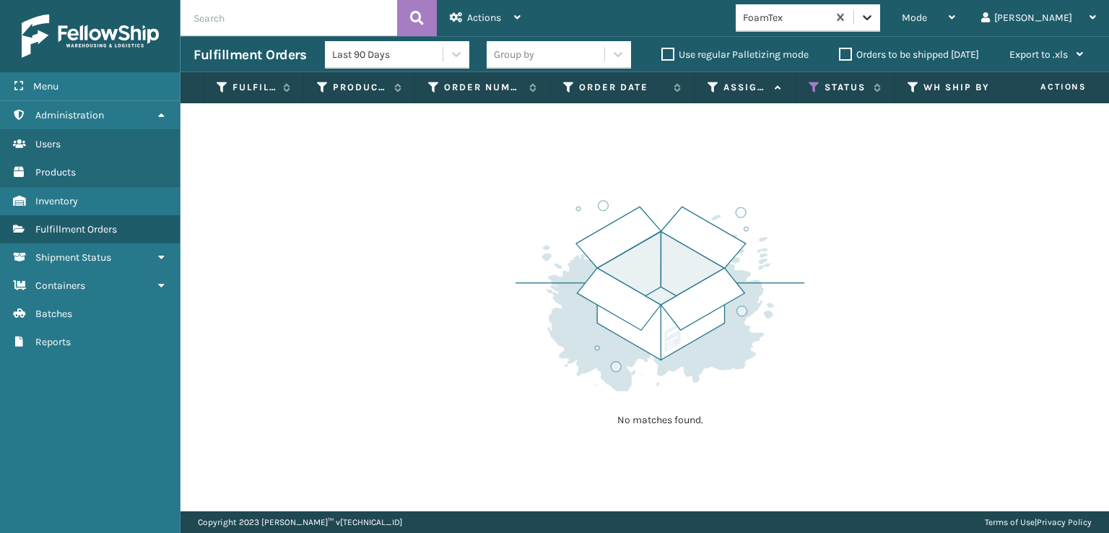
click at [874, 17] on icon at bounding box center [867, 17] width 14 height 14
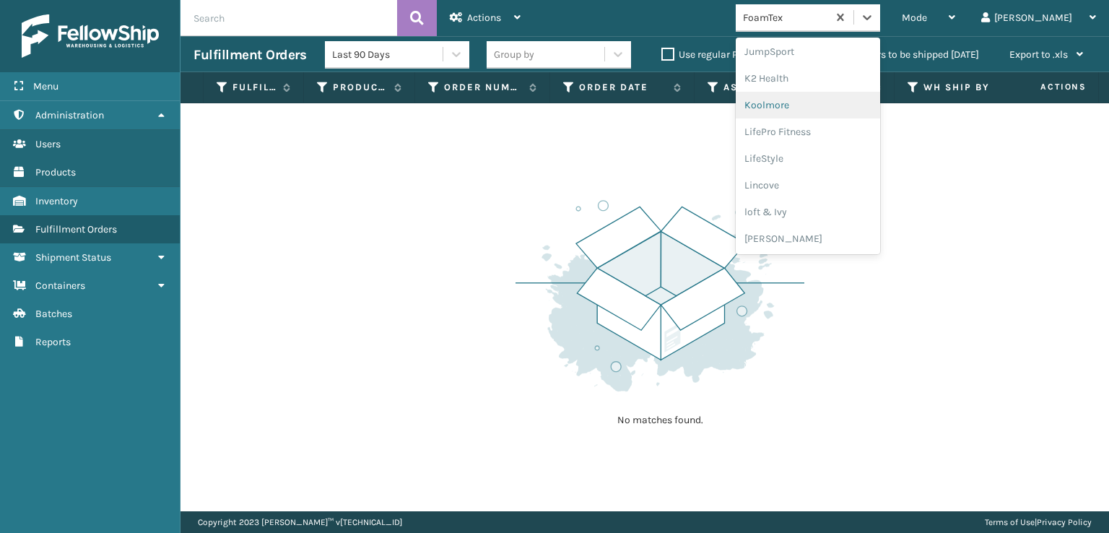
scroll to position [528, 0]
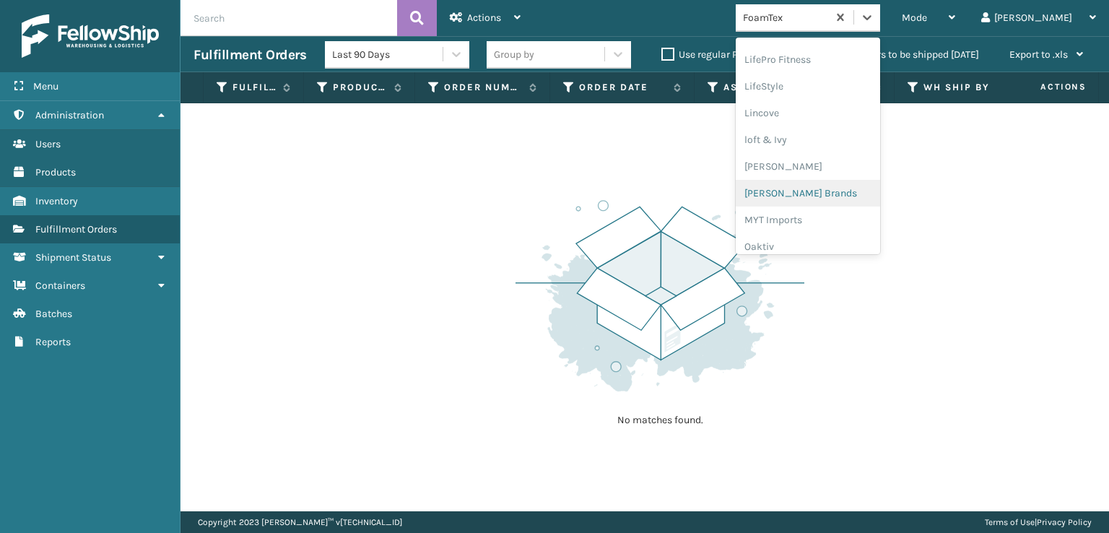
click at [836, 195] on div "[PERSON_NAME] Brands" at bounding box center [807, 193] width 144 height 27
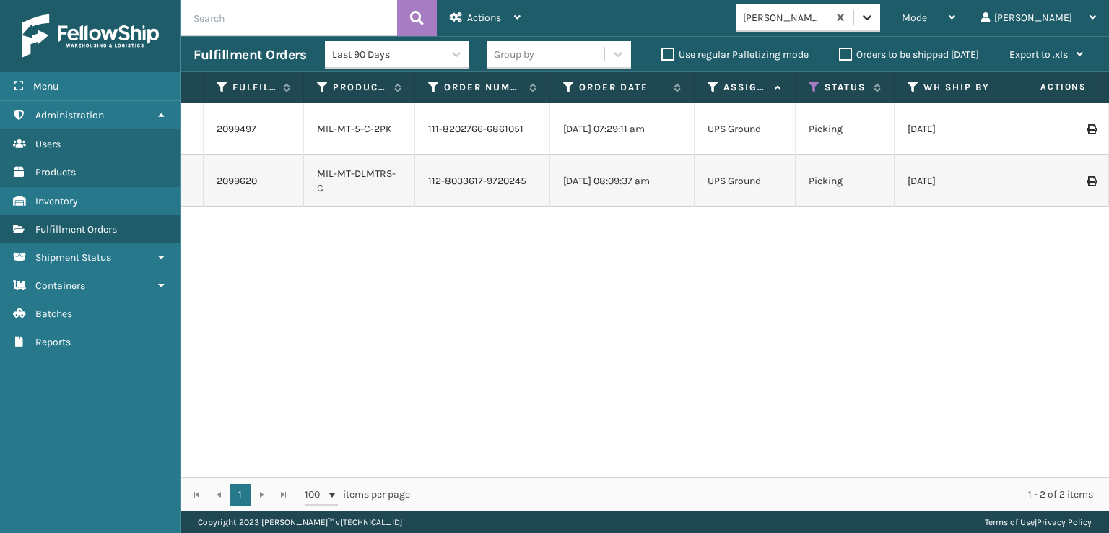
click at [874, 19] on icon at bounding box center [867, 17] width 14 height 14
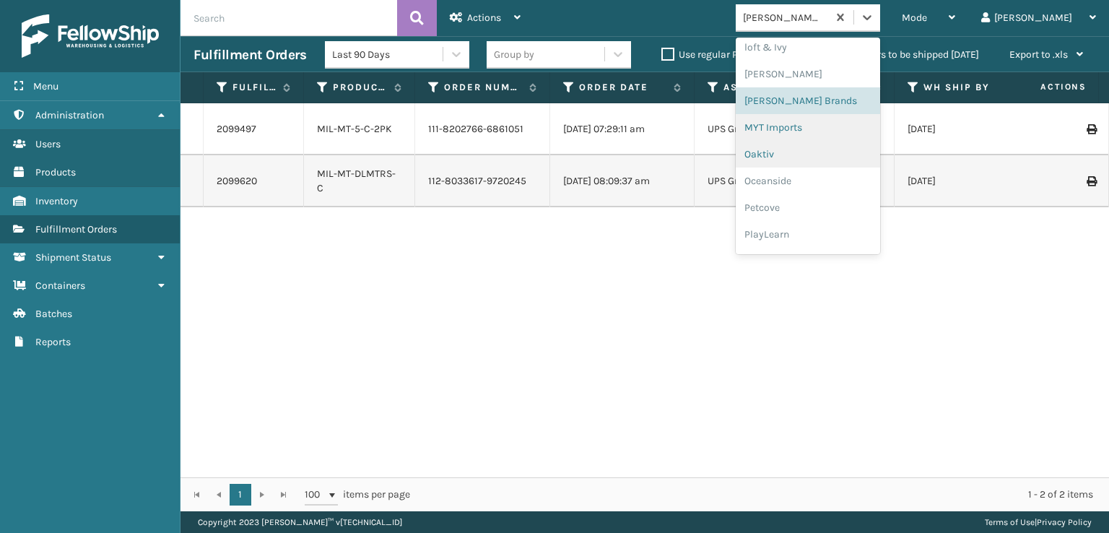
scroll to position [601, 0]
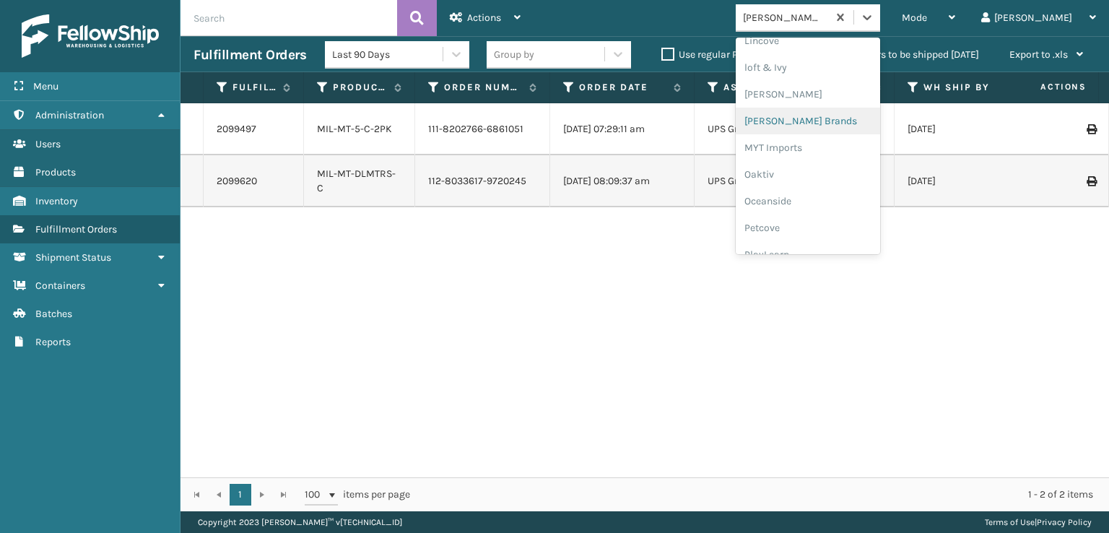
click at [828, 118] on div "[PERSON_NAME] Brands" at bounding box center [807, 121] width 144 height 27
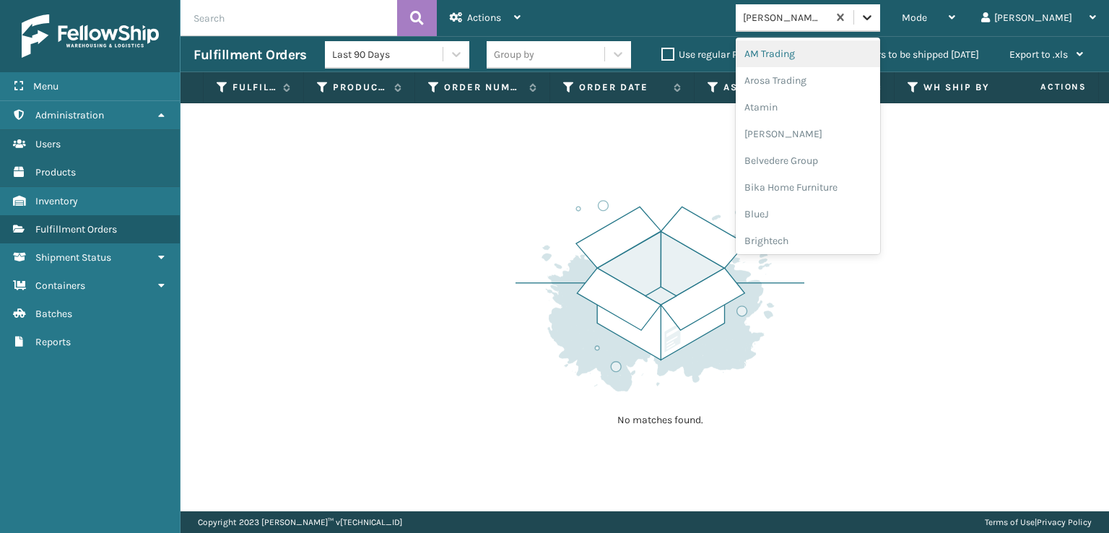
click at [871, 16] on icon at bounding box center [867, 17] width 9 height 5
click at [824, 154] on div "SBYL [GEOGRAPHIC_DATA]" at bounding box center [807, 157] width 144 height 27
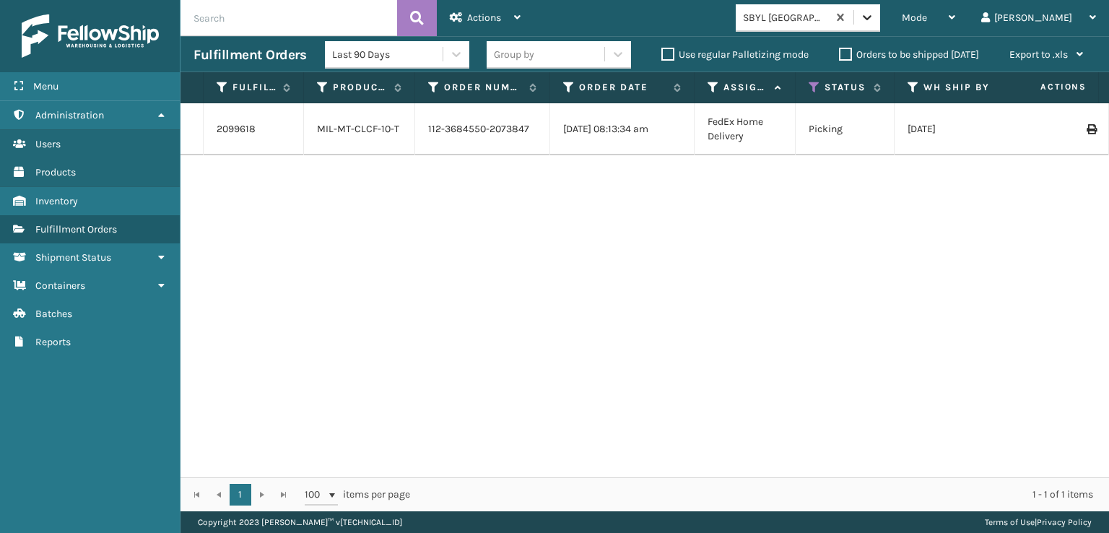
click at [874, 12] on icon at bounding box center [867, 17] width 14 height 14
click at [874, 20] on icon at bounding box center [867, 17] width 14 height 14
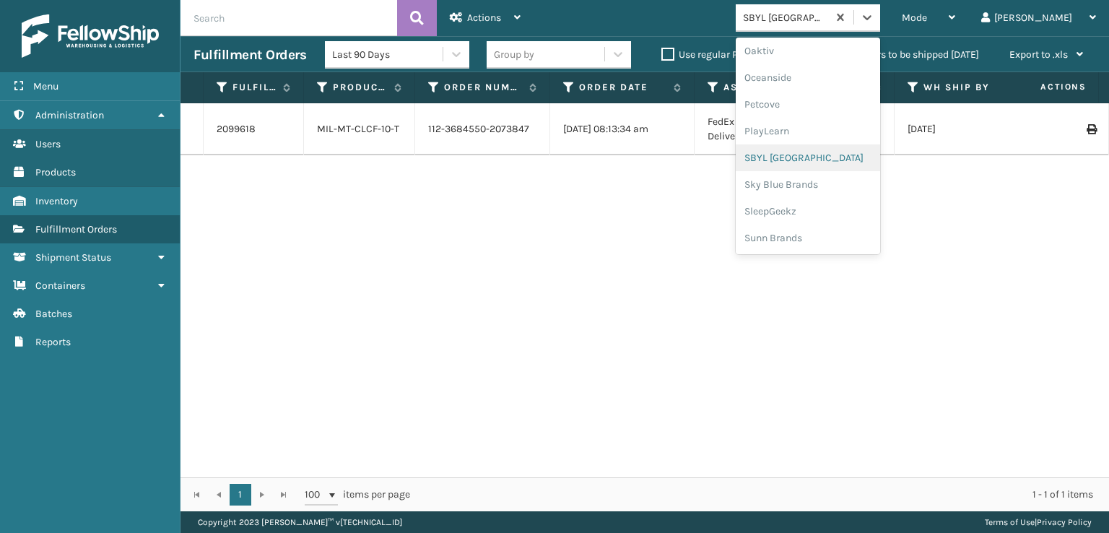
click at [826, 160] on div "SBYL [GEOGRAPHIC_DATA]" at bounding box center [807, 157] width 144 height 27
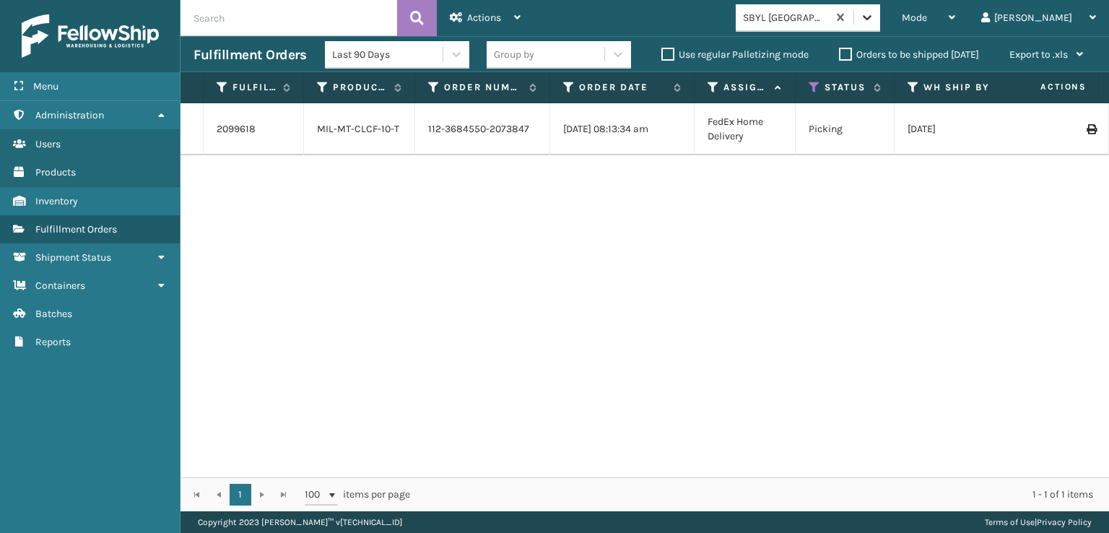
click at [874, 24] on icon at bounding box center [867, 17] width 14 height 14
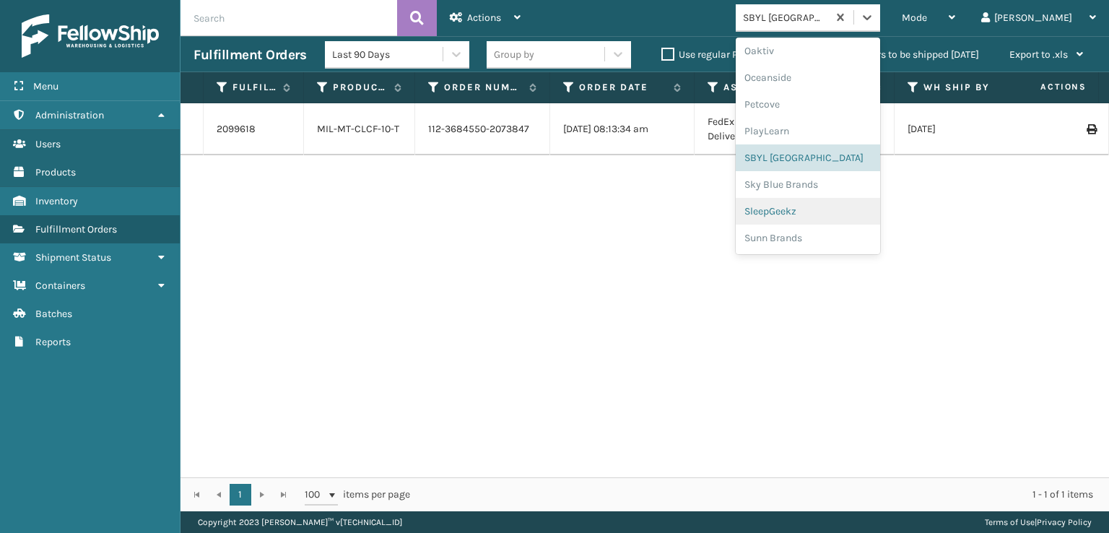
click at [820, 214] on div "SleepGeekz" at bounding box center [807, 211] width 144 height 27
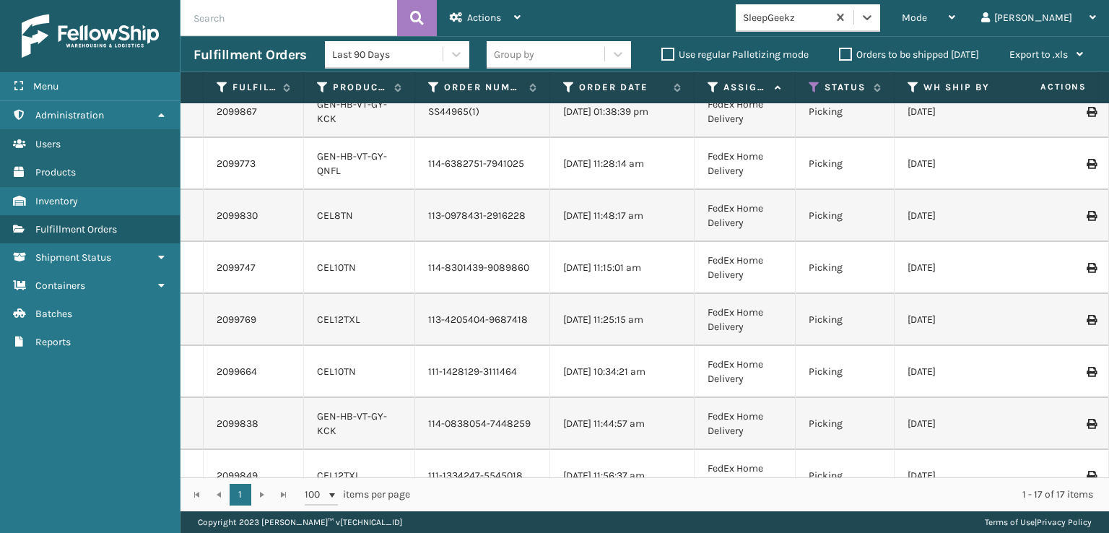
scroll to position [0, 0]
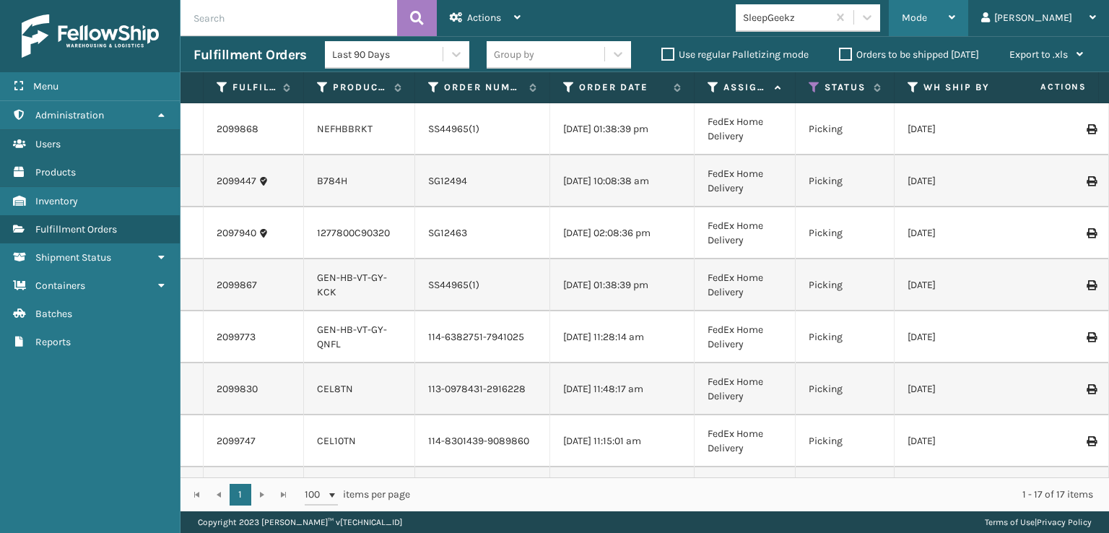
click at [927, 17] on span "Mode" at bounding box center [913, 18] width 25 height 12
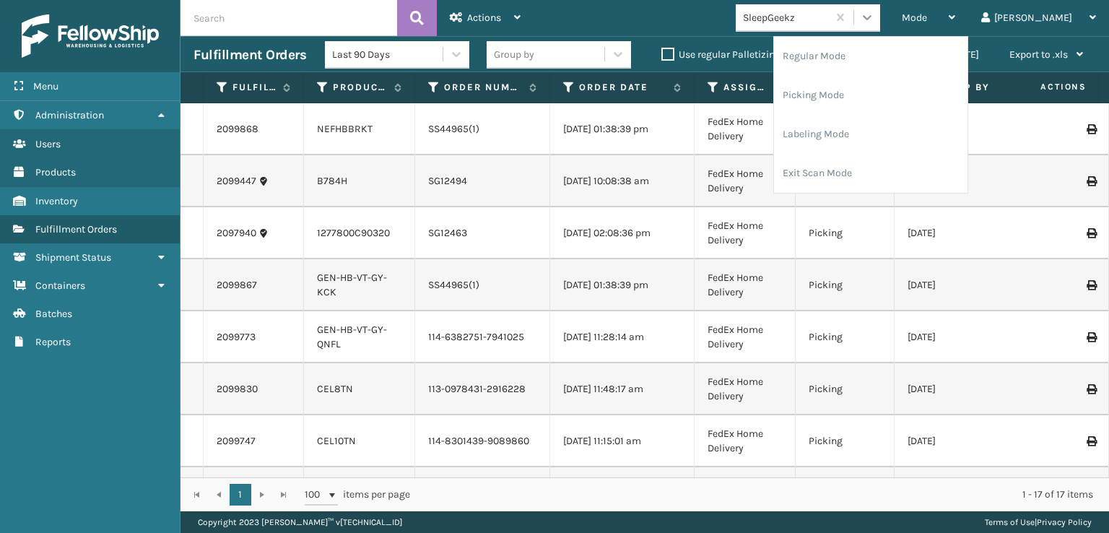
click at [874, 15] on icon at bounding box center [867, 17] width 14 height 14
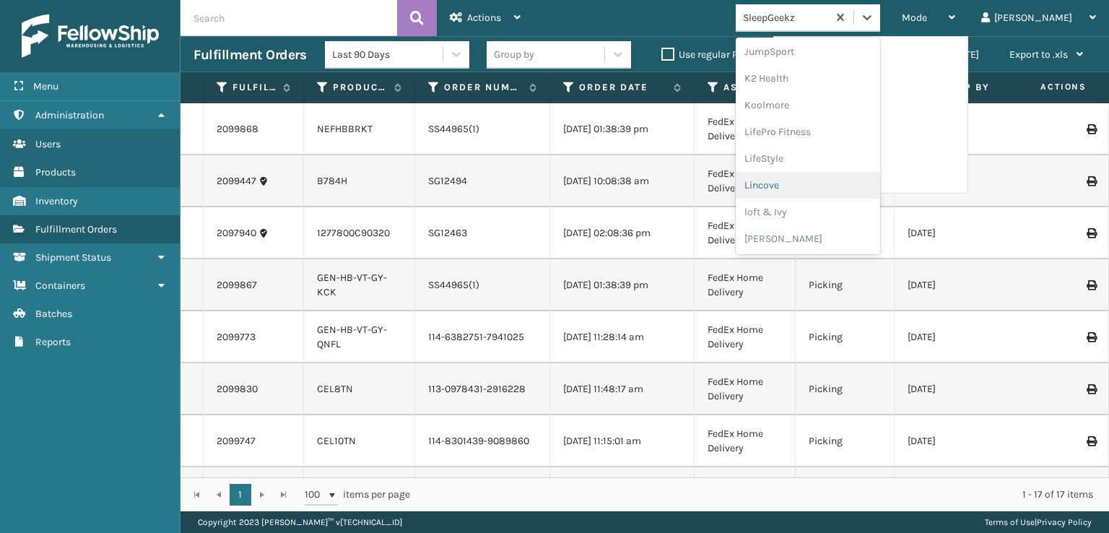
scroll to position [724, 0]
click at [831, 208] on div "SleepGeekz" at bounding box center [807, 211] width 144 height 27
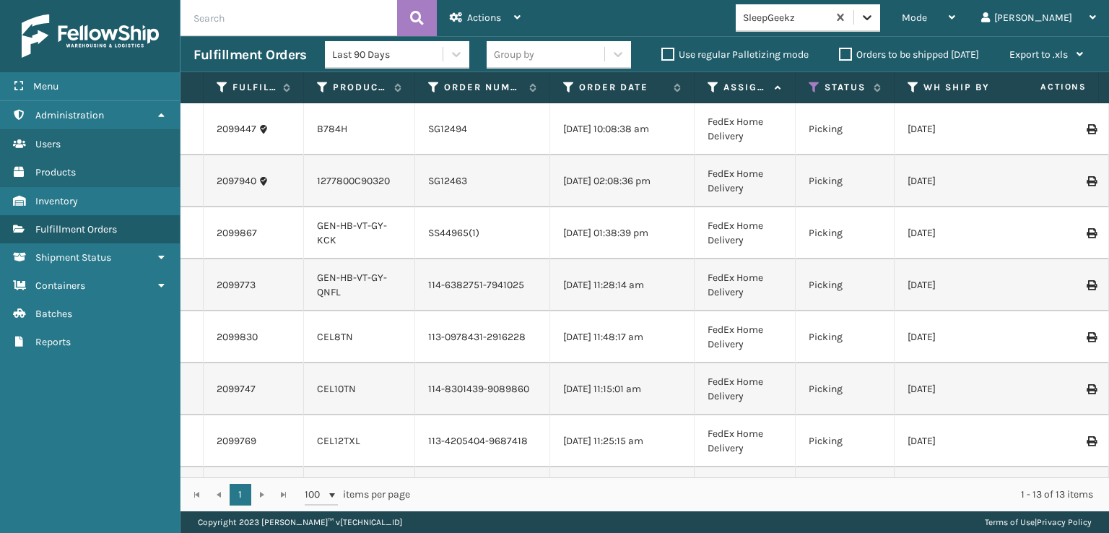
click at [874, 19] on icon at bounding box center [867, 17] width 14 height 14
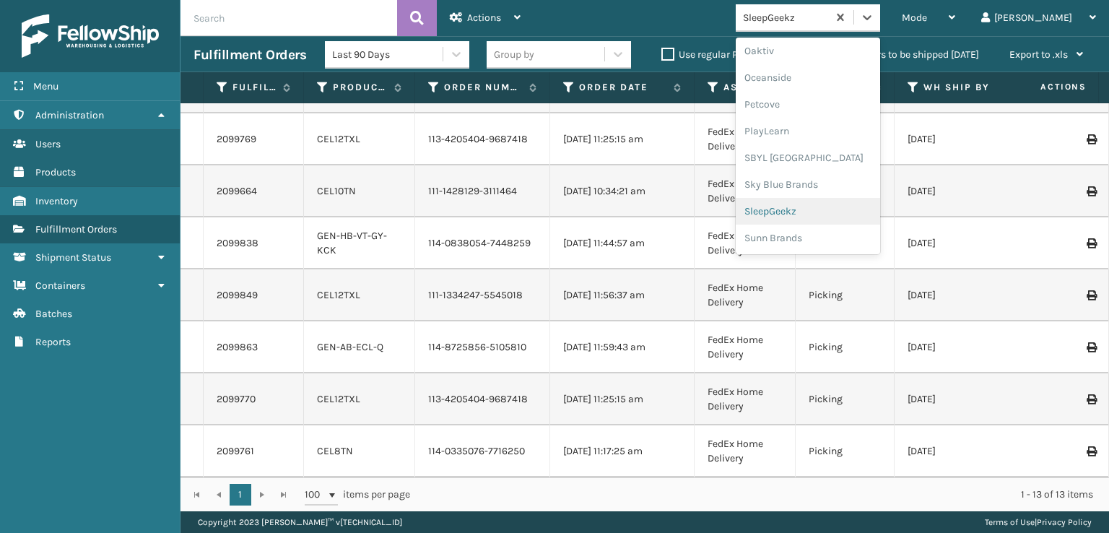
click at [824, 210] on div "SleepGeekz" at bounding box center [807, 211] width 144 height 27
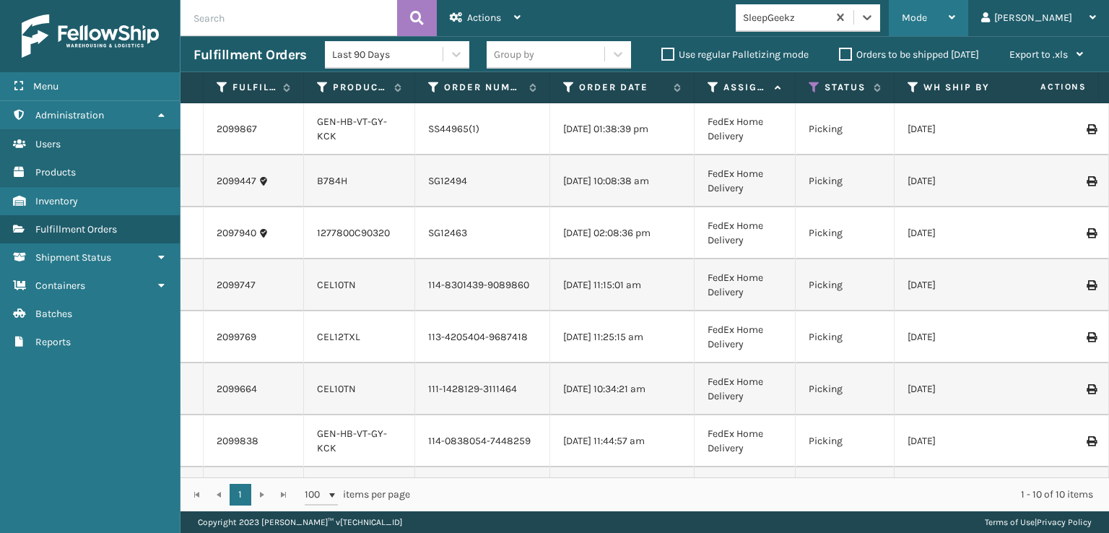
click at [955, 9] on div "Mode" at bounding box center [927, 18] width 53 height 36
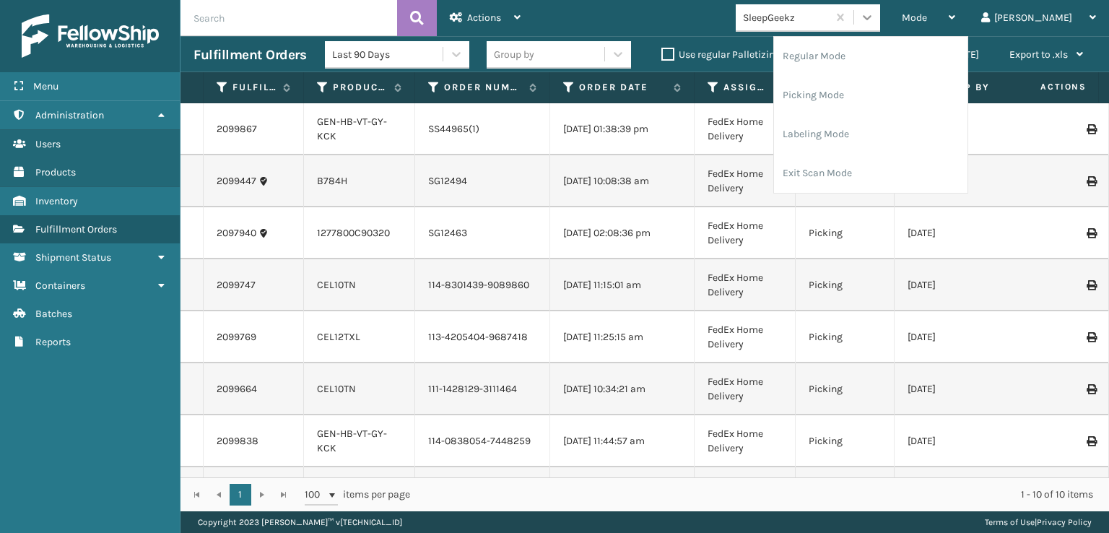
click at [874, 17] on icon at bounding box center [867, 17] width 14 height 14
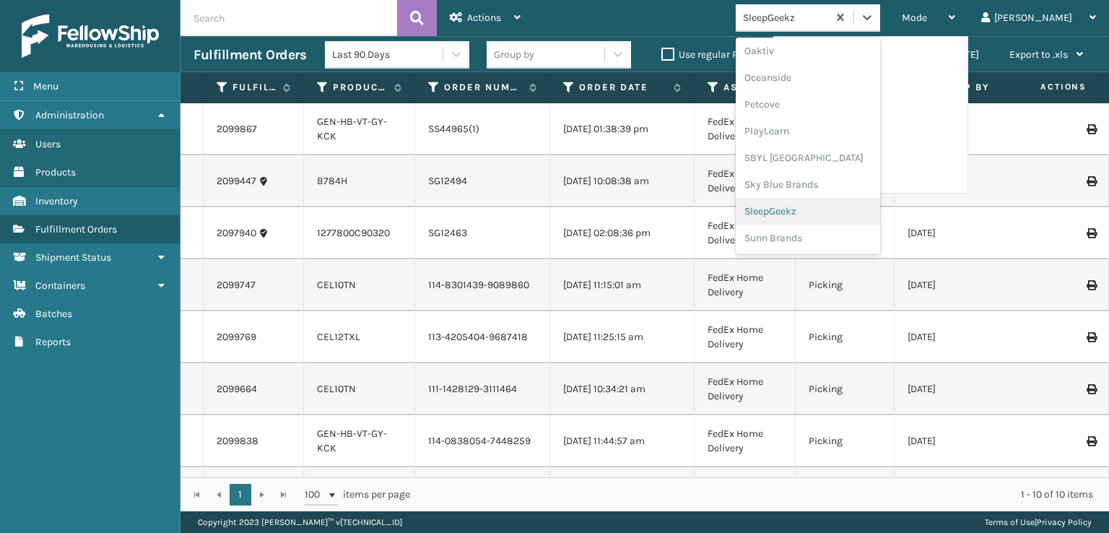
click at [831, 212] on div "SleepGeekz" at bounding box center [807, 211] width 144 height 27
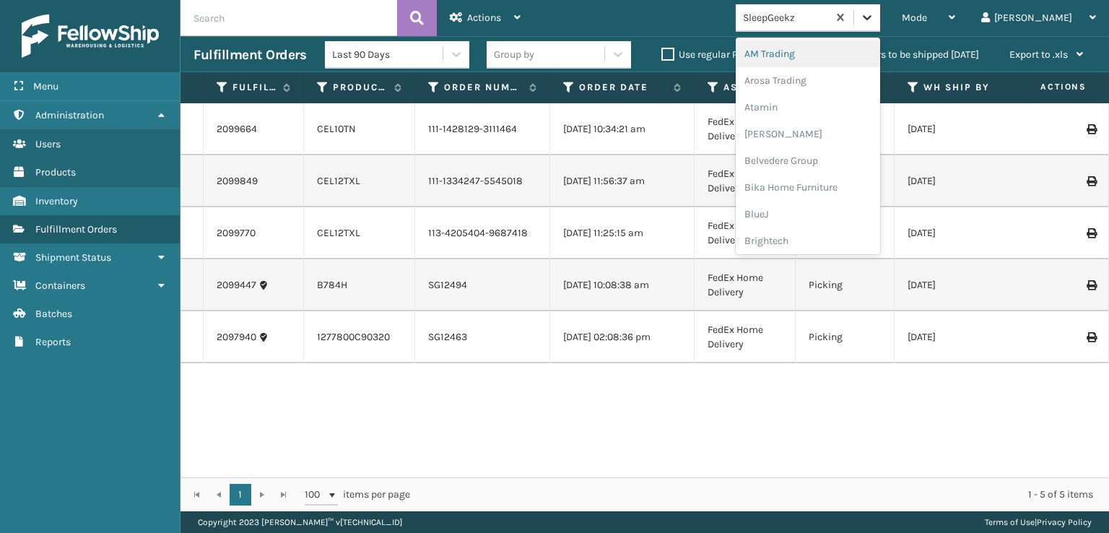
click at [874, 18] on icon at bounding box center [867, 17] width 14 height 14
click at [825, 212] on div "SleepGeekz" at bounding box center [807, 211] width 144 height 27
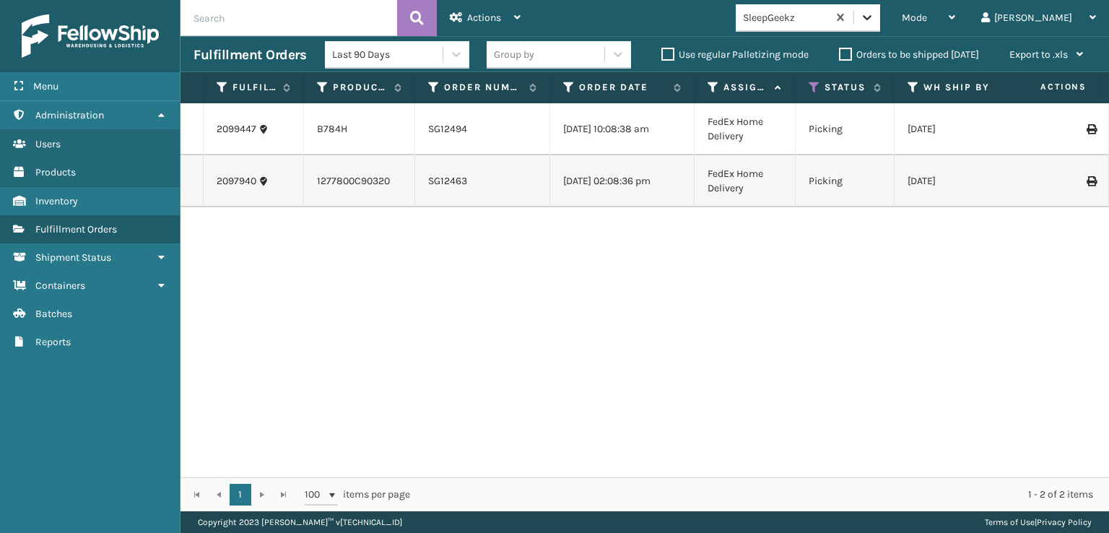
click at [874, 19] on icon at bounding box center [867, 17] width 14 height 14
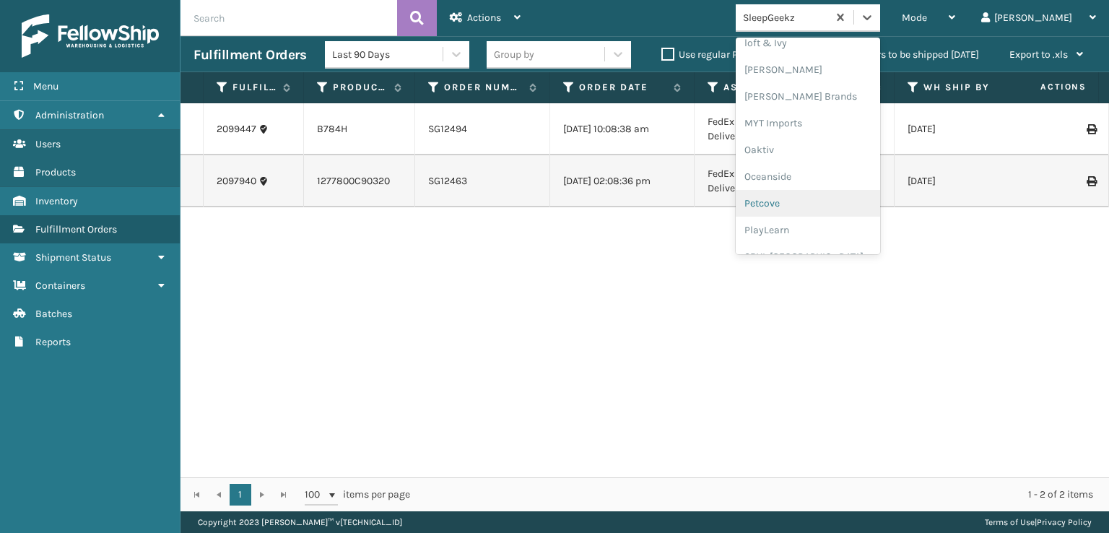
scroll to position [601, 0]
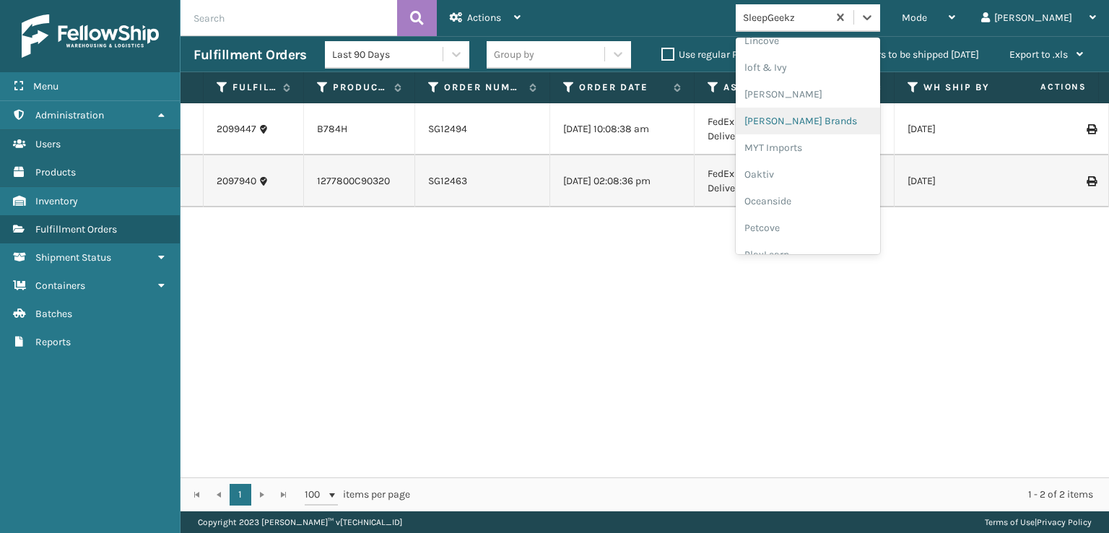
click at [821, 119] on div "[PERSON_NAME] Brands" at bounding box center [807, 121] width 144 height 27
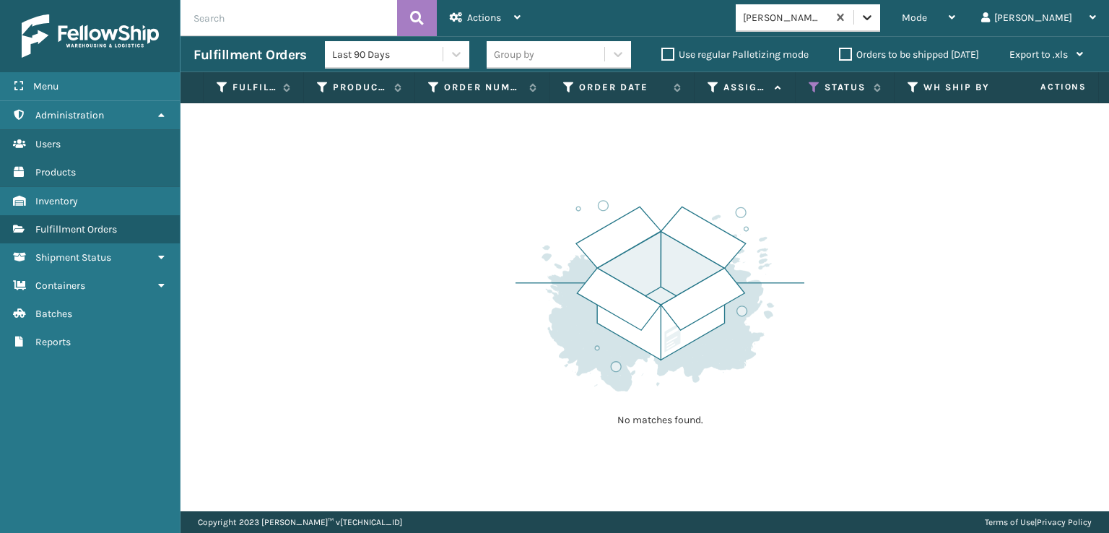
click at [874, 15] on icon at bounding box center [867, 17] width 14 height 14
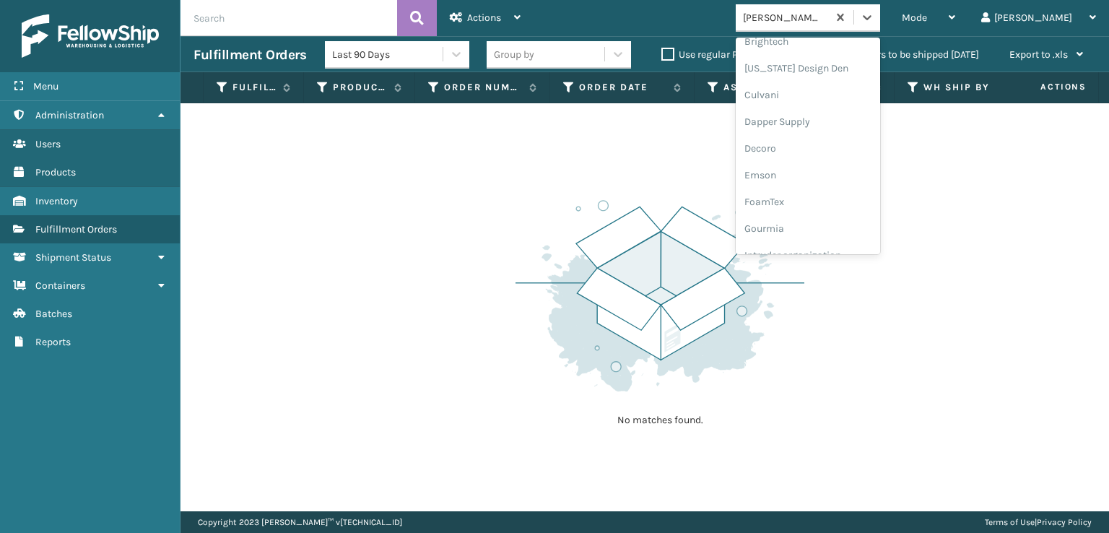
scroll to position [217, 0]
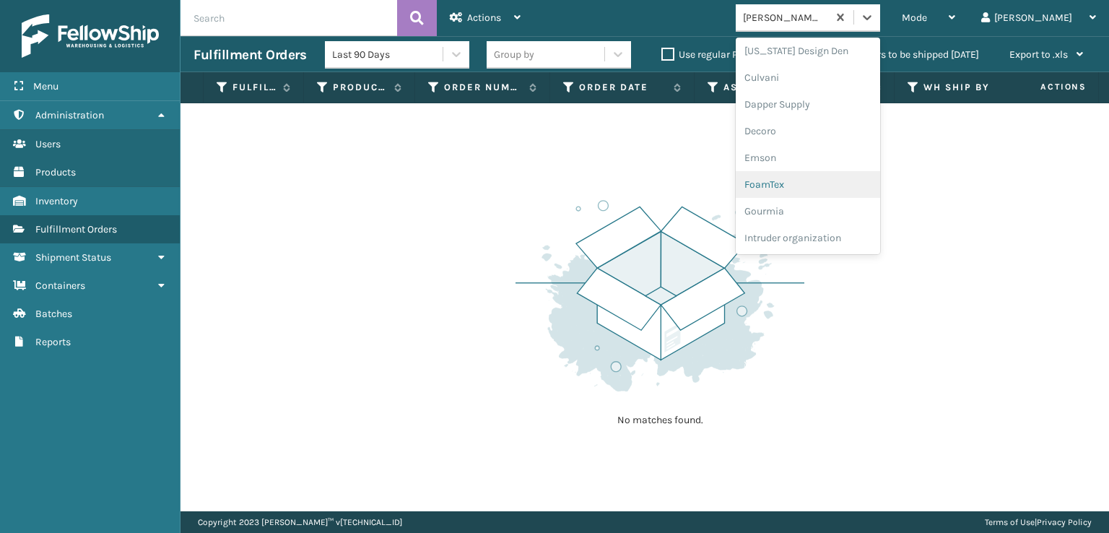
click at [828, 186] on div "FoamTex" at bounding box center [807, 184] width 144 height 27
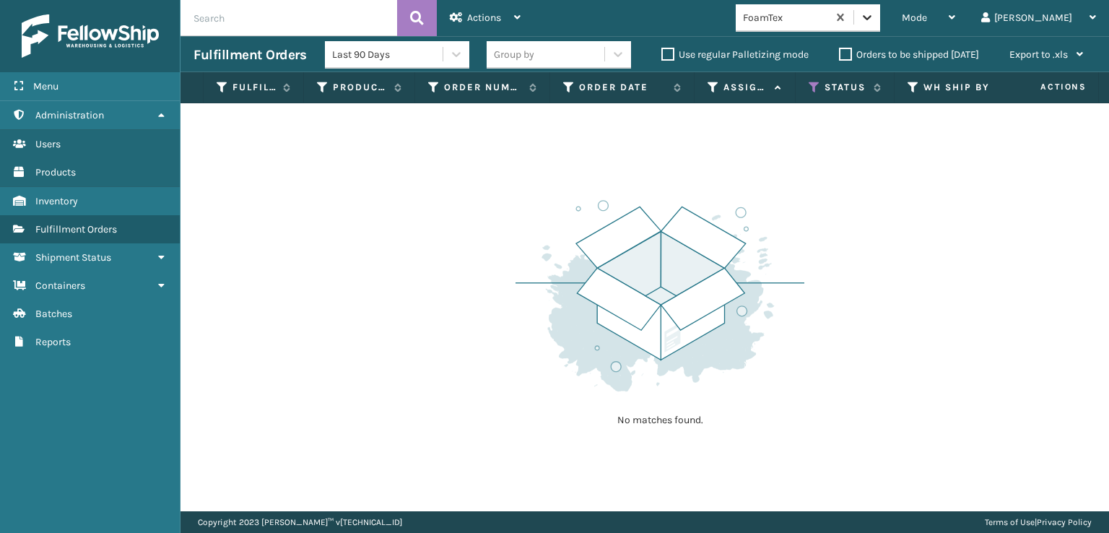
click at [874, 19] on icon at bounding box center [867, 17] width 14 height 14
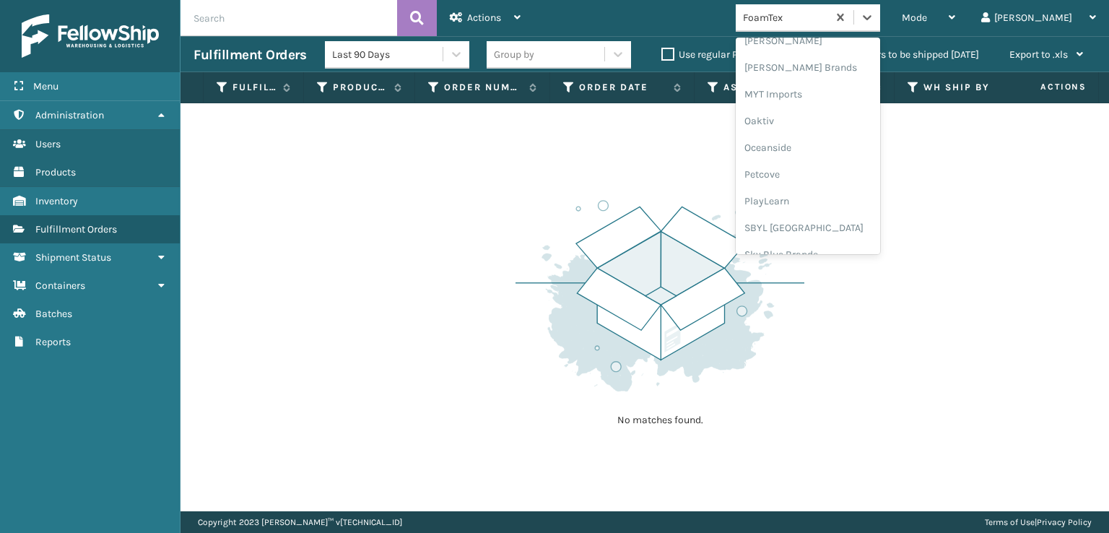
scroll to position [724, 0]
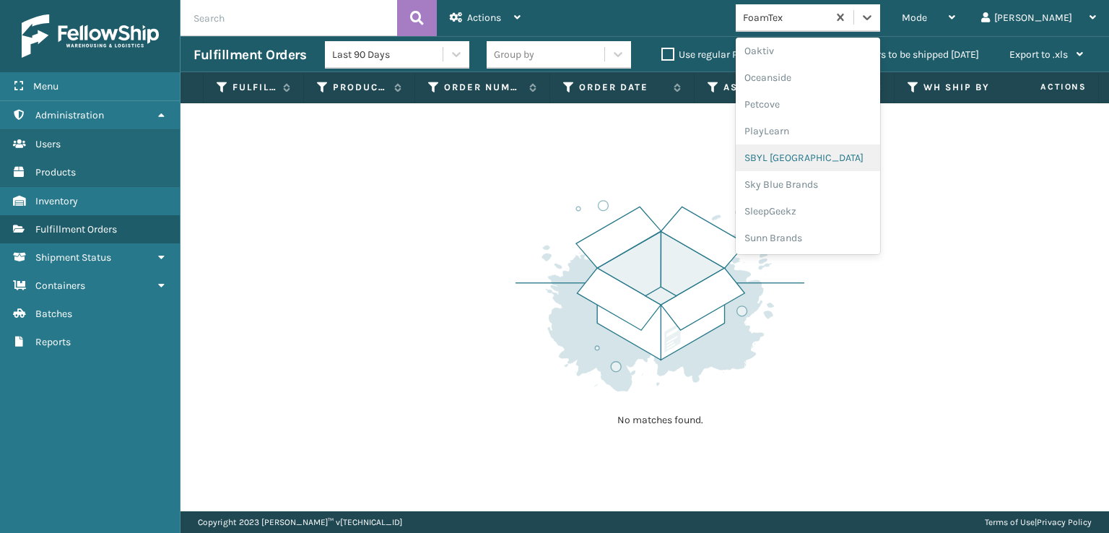
click at [812, 153] on div "SBYL [GEOGRAPHIC_DATA]" at bounding box center [807, 157] width 144 height 27
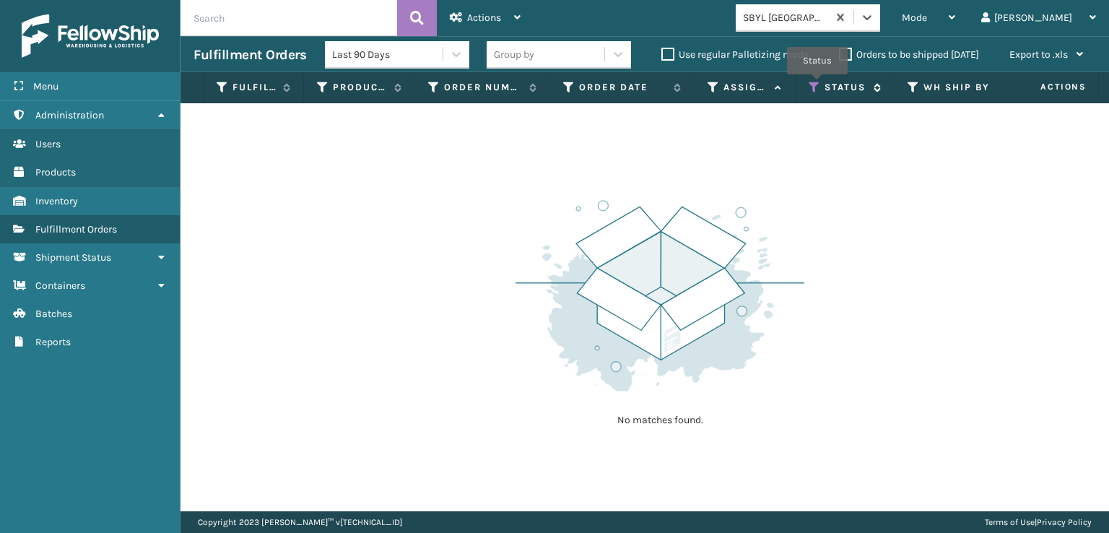
click at [817, 84] on icon at bounding box center [814, 87] width 12 height 13
click at [927, 17] on span "Mode" at bounding box center [913, 18] width 25 height 12
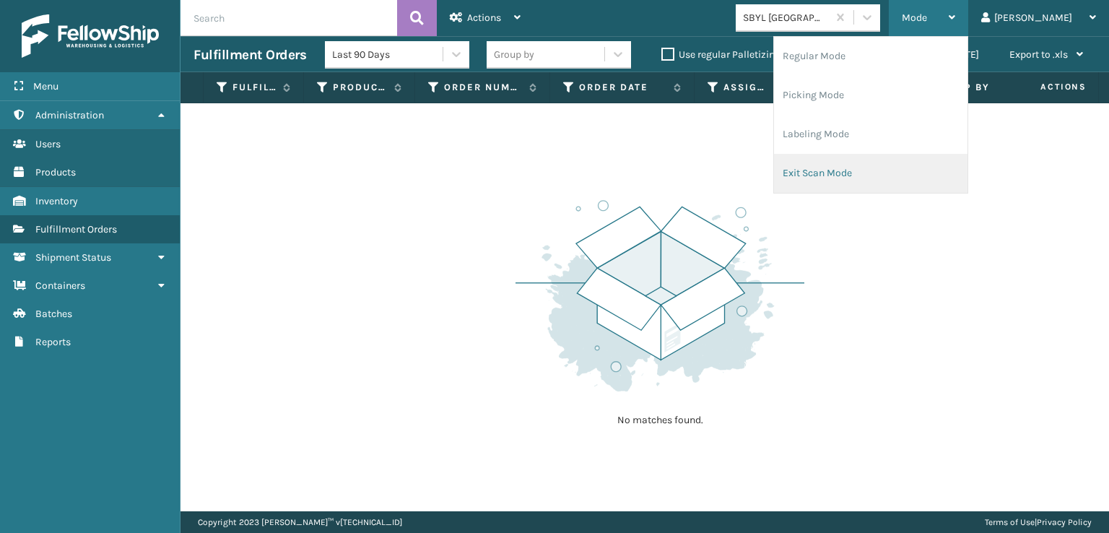
click at [860, 171] on li "Exit Scan Mode" at bounding box center [870, 173] width 193 height 39
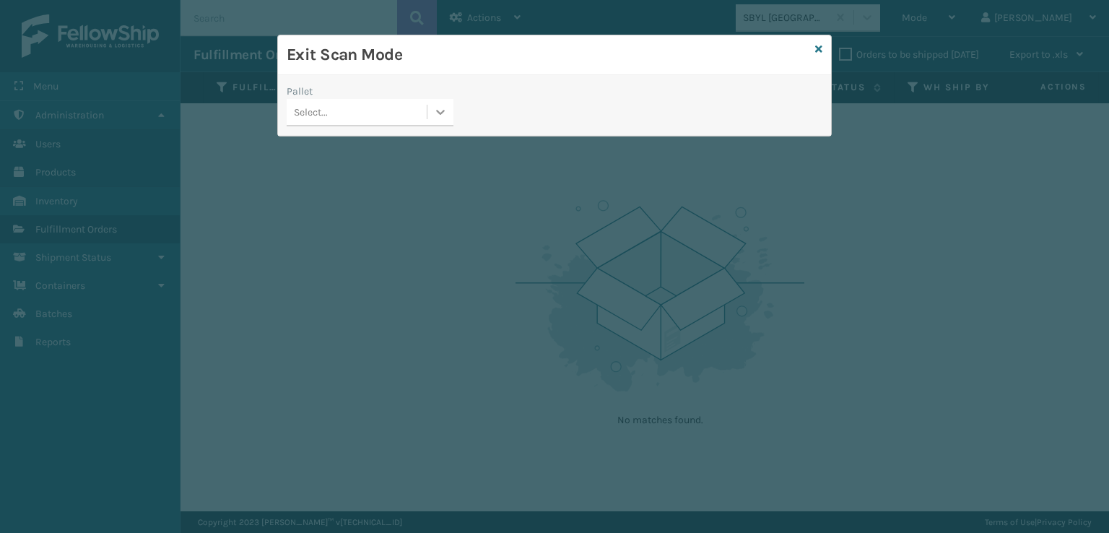
click at [443, 112] on icon at bounding box center [440, 112] width 14 height 14
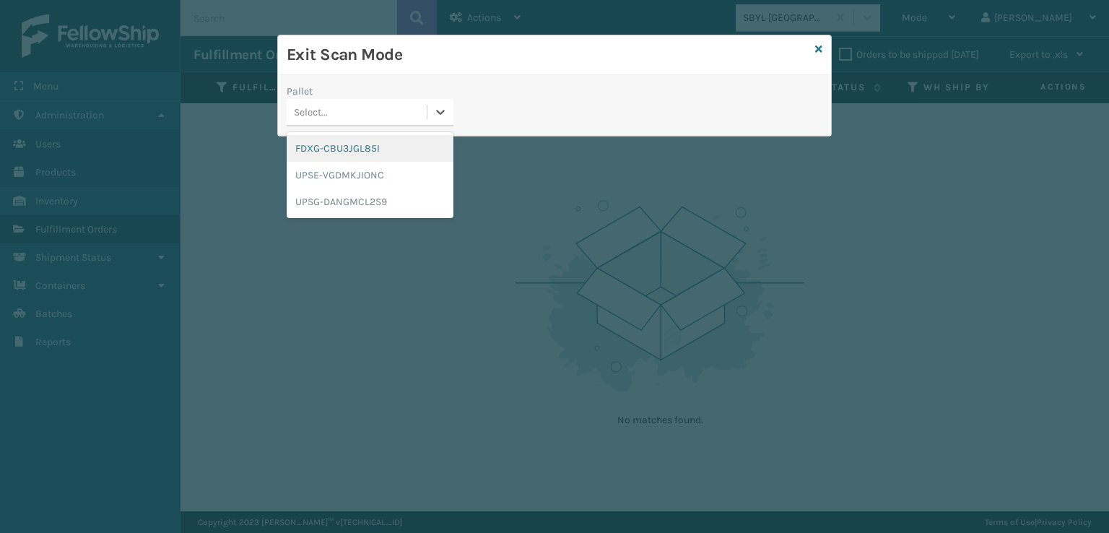
click at [335, 150] on div "FDXG-CBU3JGL85I" at bounding box center [370, 148] width 167 height 27
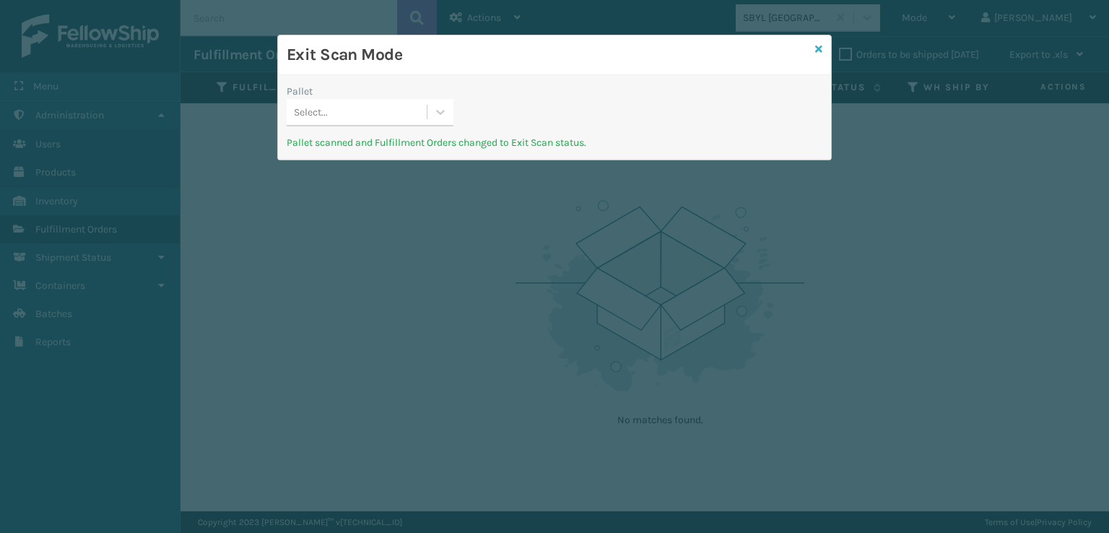
click at [817, 45] on icon at bounding box center [818, 49] width 7 height 10
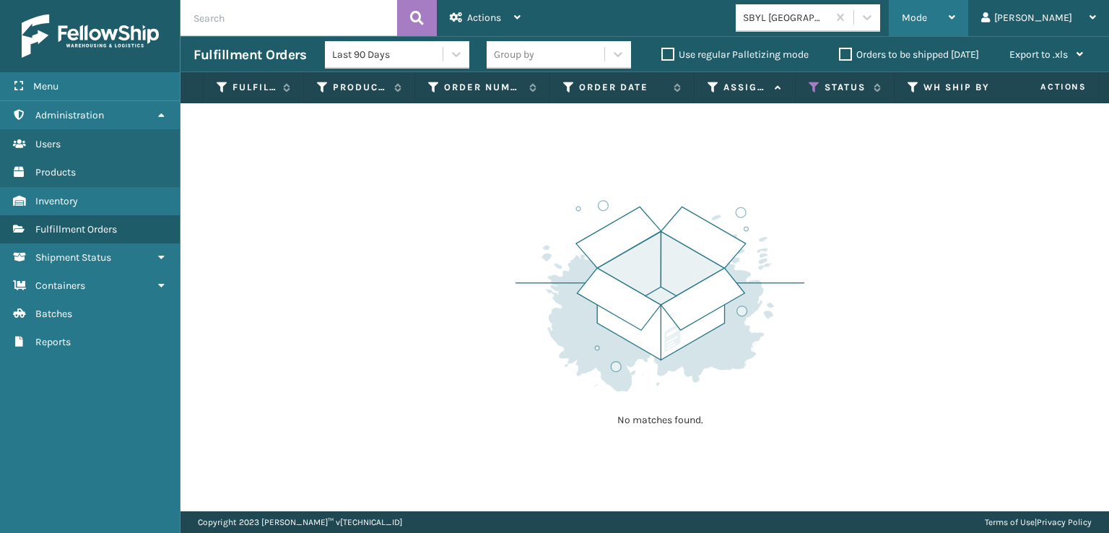
click at [927, 13] on span "Mode" at bounding box center [913, 18] width 25 height 12
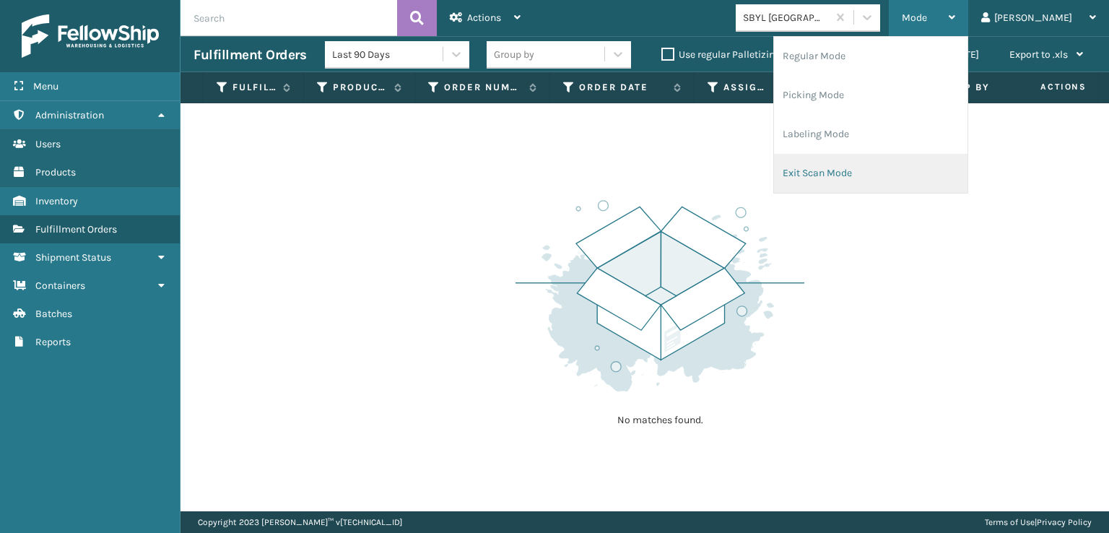
click at [863, 177] on li "Exit Scan Mode" at bounding box center [870, 173] width 193 height 39
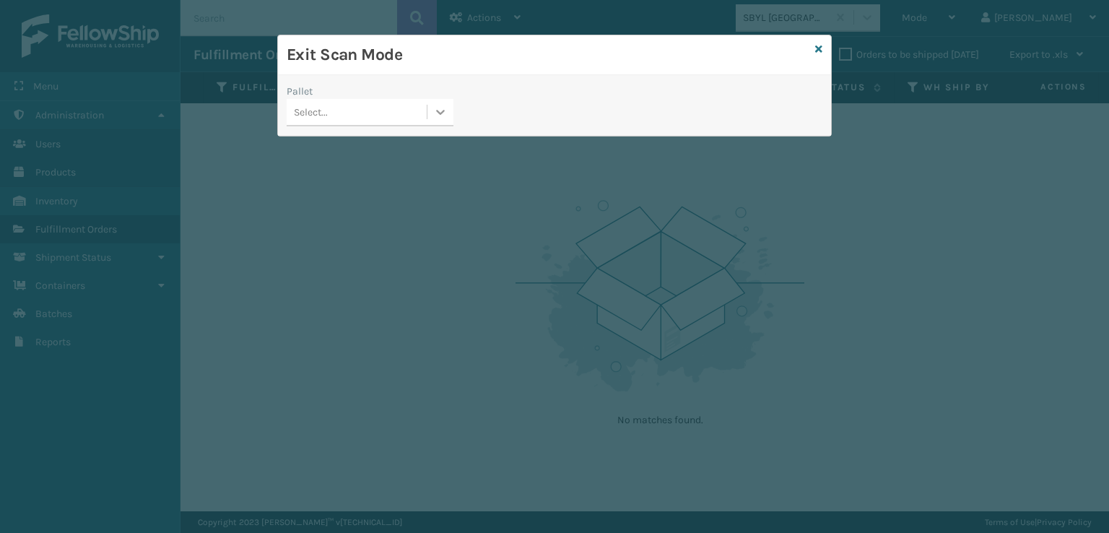
click at [437, 110] on icon at bounding box center [440, 112] width 14 height 14
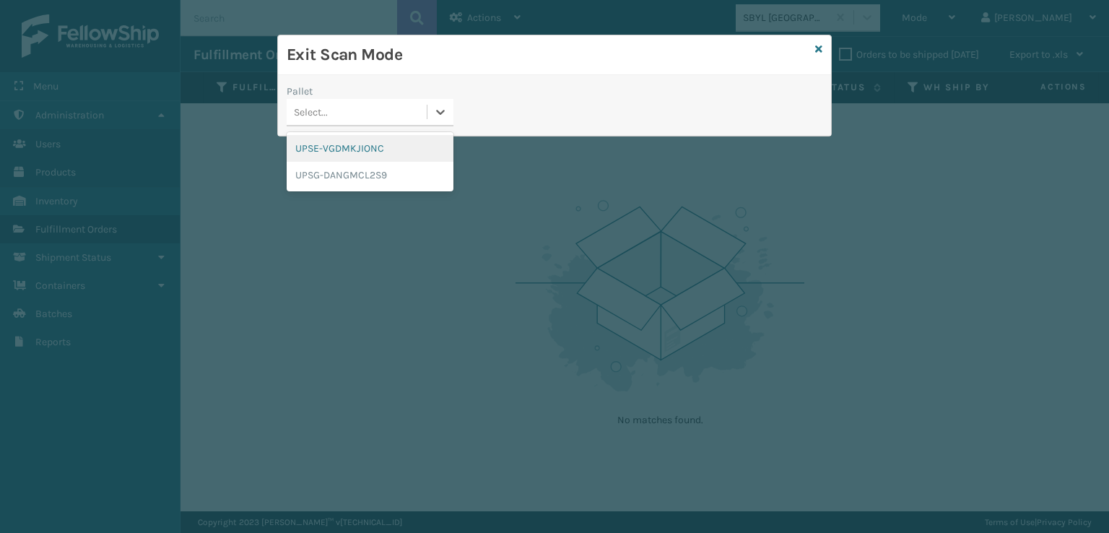
click at [335, 146] on div "UPSE-VGDMKJIONC" at bounding box center [370, 148] width 167 height 27
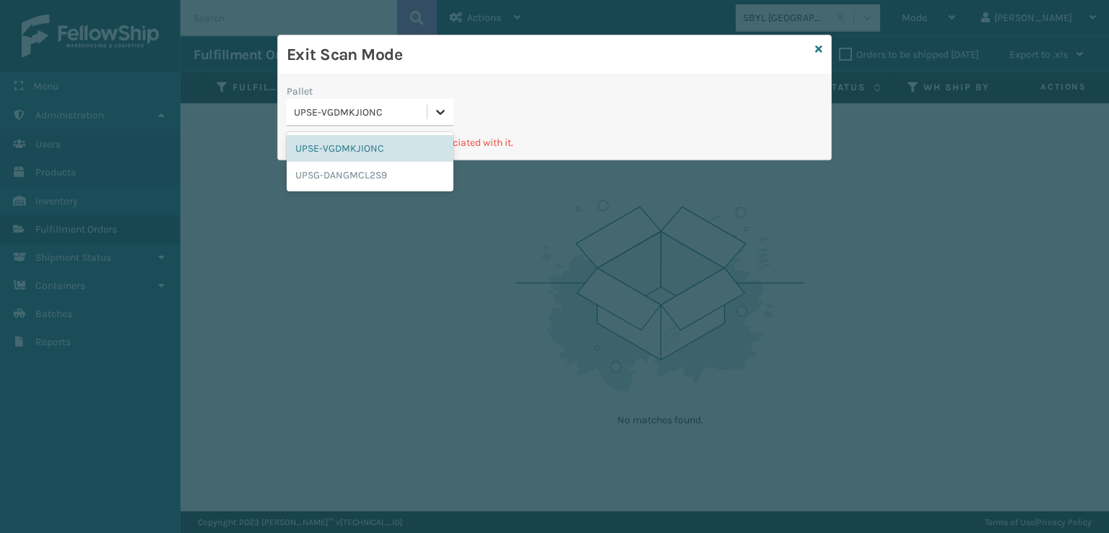
click at [436, 117] on icon at bounding box center [440, 112] width 14 height 14
click at [323, 177] on div "UPSG-DANGMCL2S9" at bounding box center [370, 175] width 167 height 27
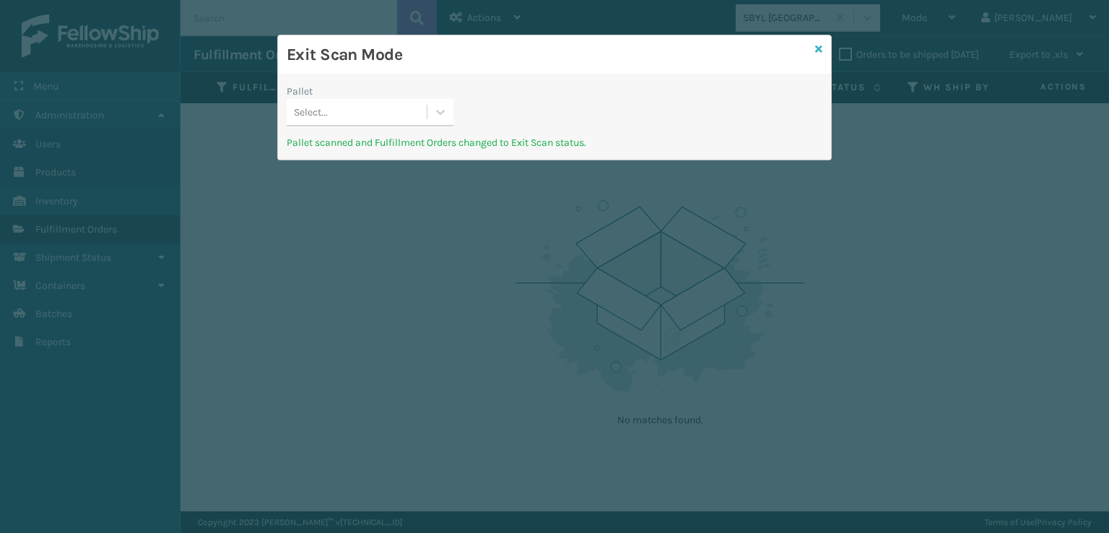
click at [820, 45] on icon at bounding box center [818, 49] width 7 height 10
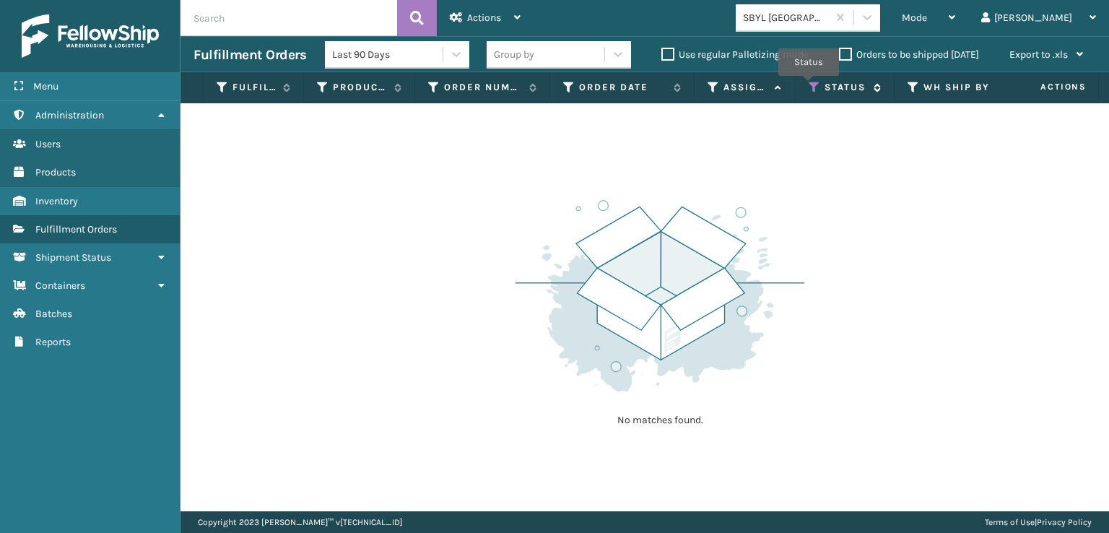
click at [810, 85] on icon at bounding box center [814, 87] width 12 height 13
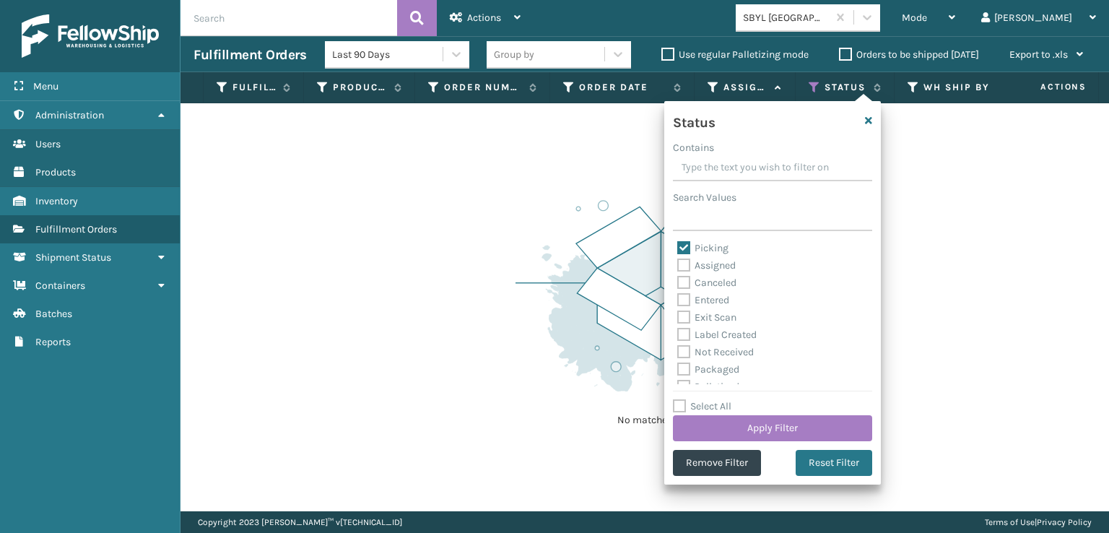
scroll to position [72, 0]
click at [681, 313] on label "Palletized" at bounding box center [708, 314] width 62 height 12
click at [678, 313] on input "Palletized" at bounding box center [677, 310] width 1 height 9
checkbox input "true"
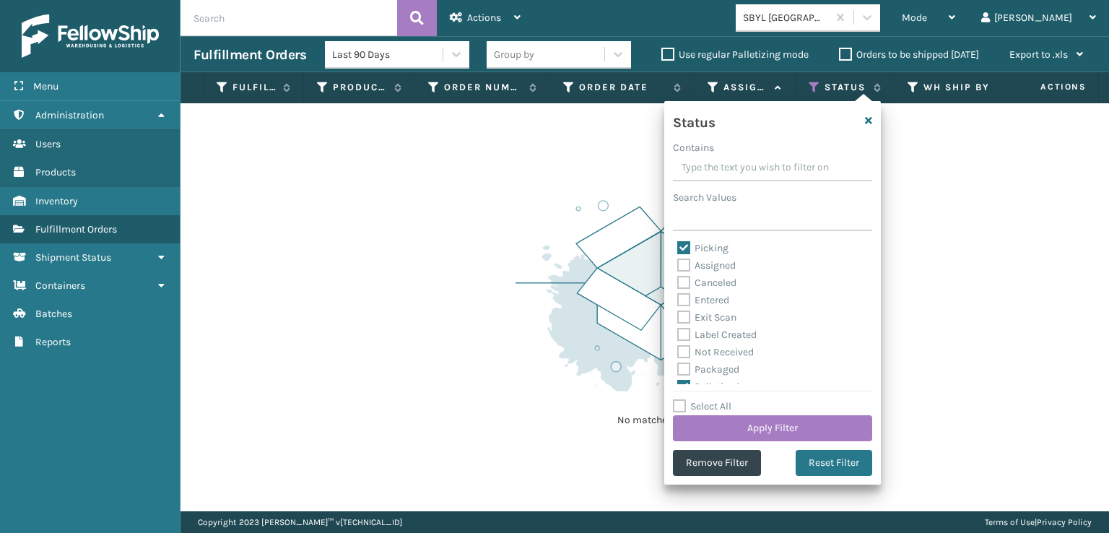
click at [684, 242] on label "Picking" at bounding box center [702, 248] width 51 height 12
click at [678, 241] on input "Picking" at bounding box center [677, 244] width 1 height 9
checkbox input "false"
click at [768, 421] on button "Apply Filter" at bounding box center [772, 428] width 199 height 26
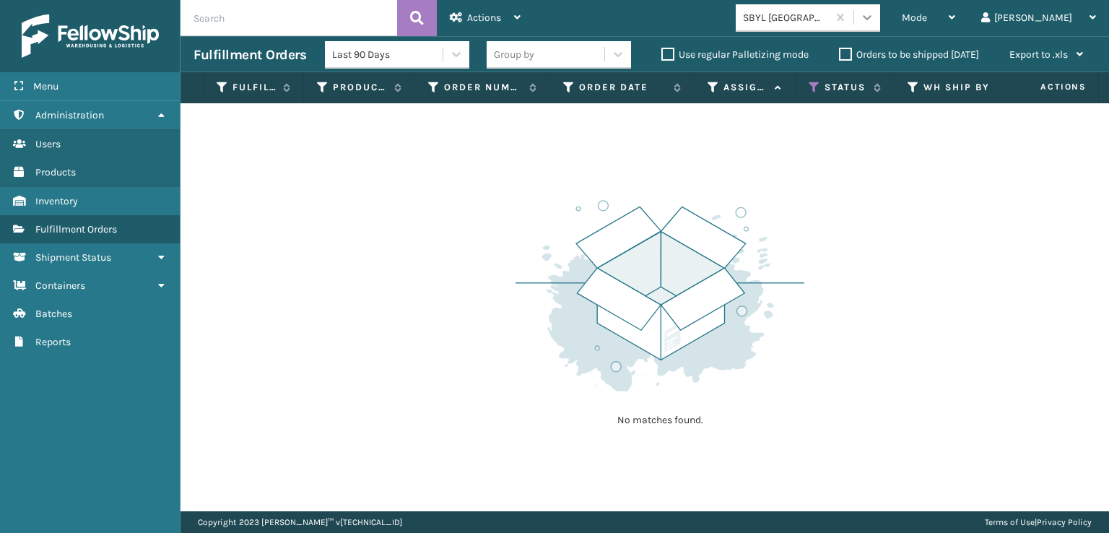
click at [874, 21] on icon at bounding box center [867, 17] width 14 height 14
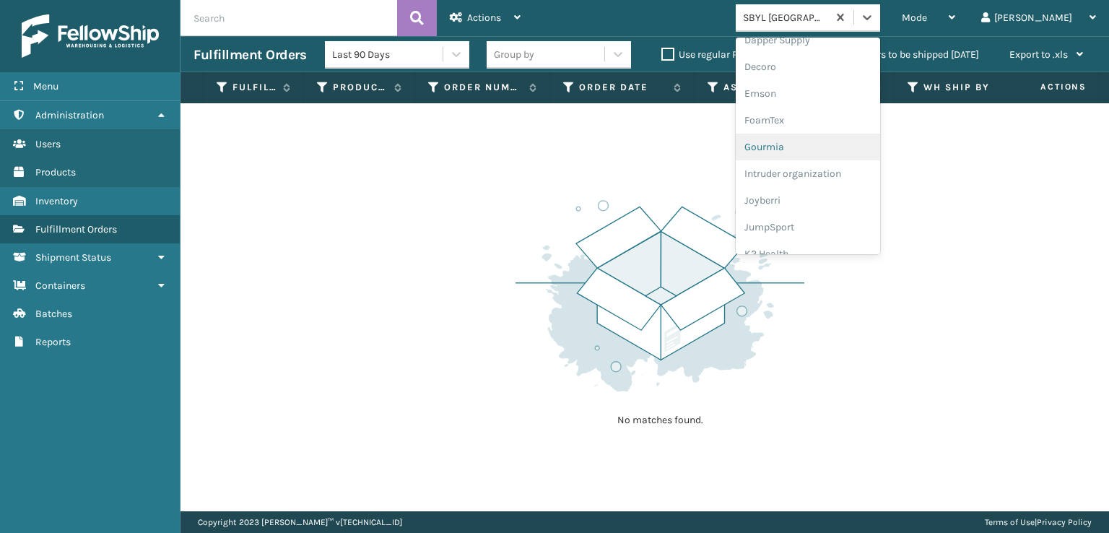
scroll to position [289, 0]
click at [820, 111] on div "FoamTex" at bounding box center [807, 112] width 144 height 27
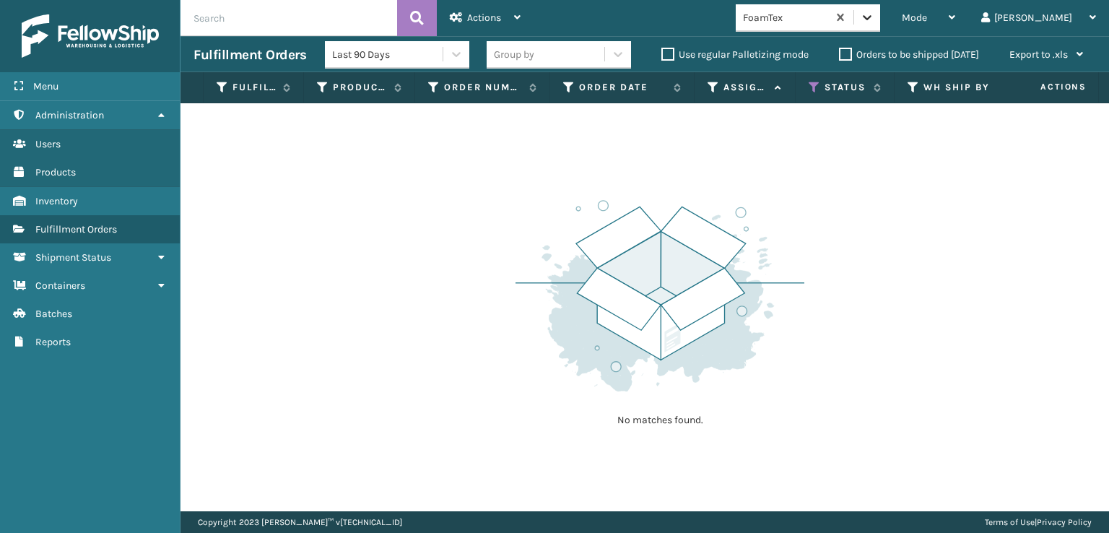
click at [874, 15] on icon at bounding box center [867, 17] width 14 height 14
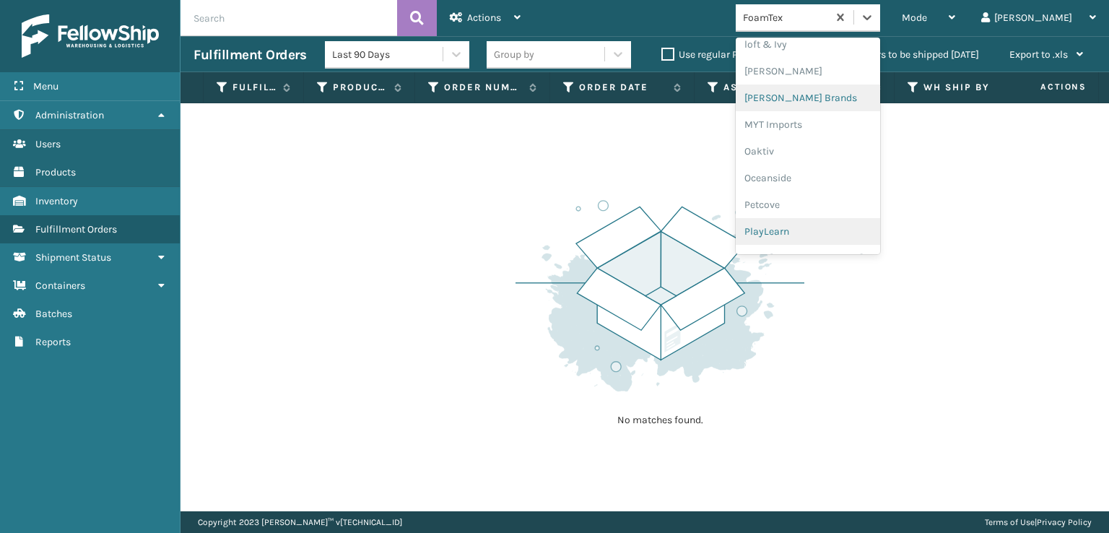
scroll to position [601, 0]
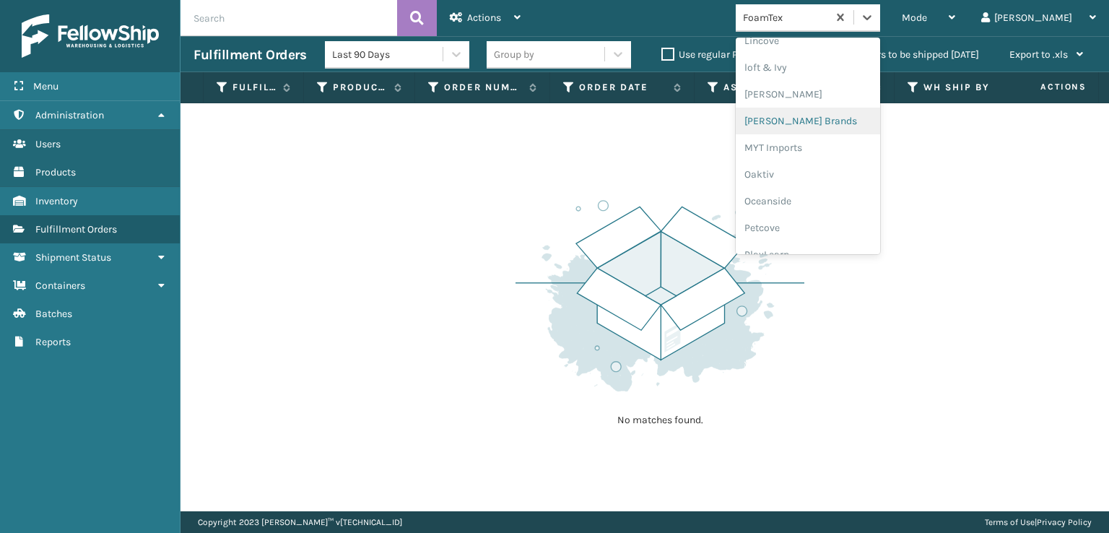
click at [826, 122] on div "[PERSON_NAME] Brands" at bounding box center [807, 121] width 144 height 27
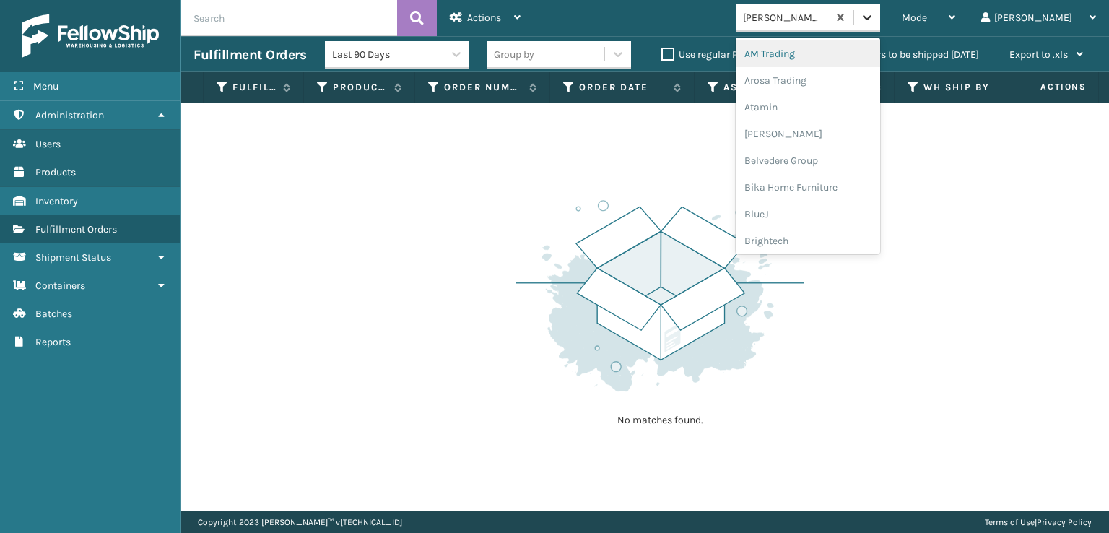
click at [880, 25] on div at bounding box center [867, 17] width 26 height 26
click at [823, 209] on div "SleepGeekz" at bounding box center [807, 211] width 144 height 27
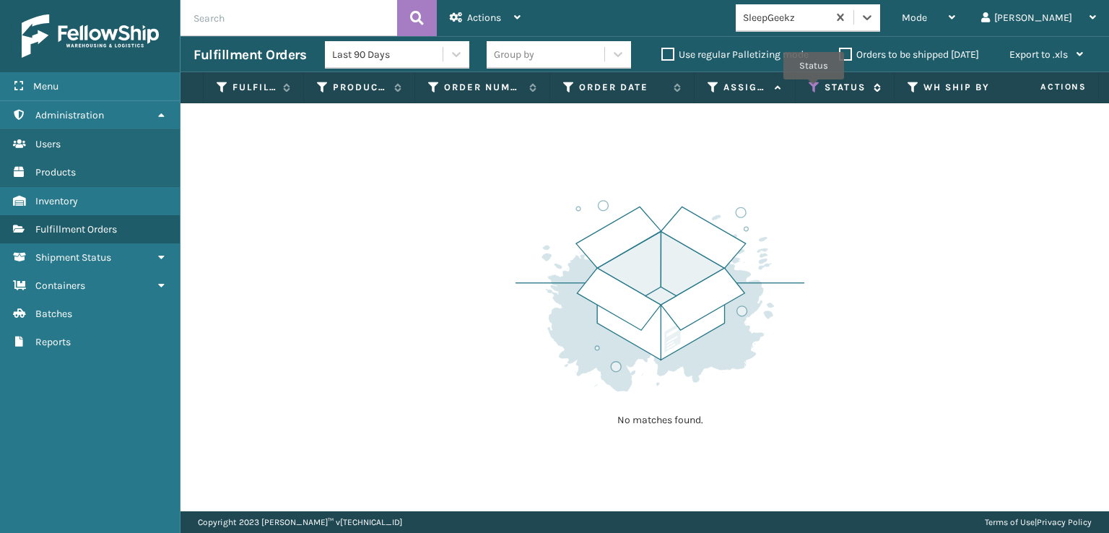
click at [813, 90] on icon at bounding box center [814, 87] width 12 height 13
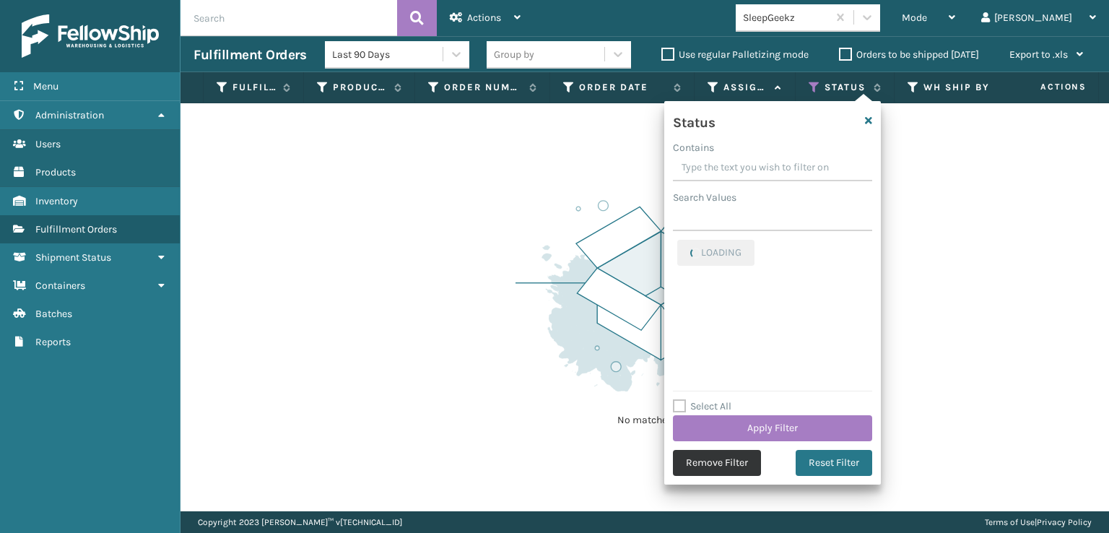
click at [707, 467] on button "Remove Filter" at bounding box center [717, 463] width 88 height 26
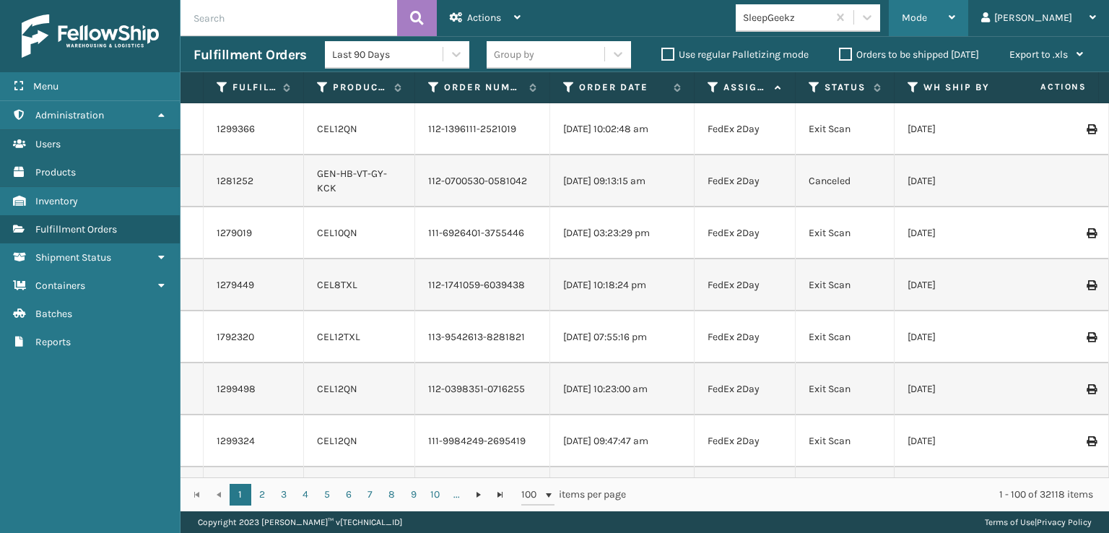
click at [955, 11] on div "Mode" at bounding box center [927, 18] width 53 height 36
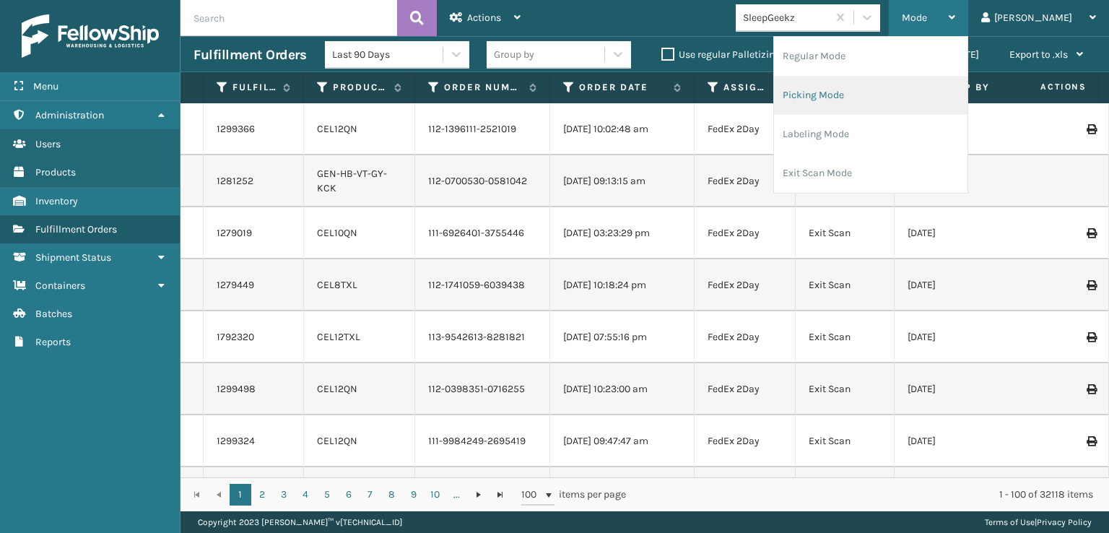
click at [878, 93] on li "Picking Mode" at bounding box center [870, 95] width 193 height 39
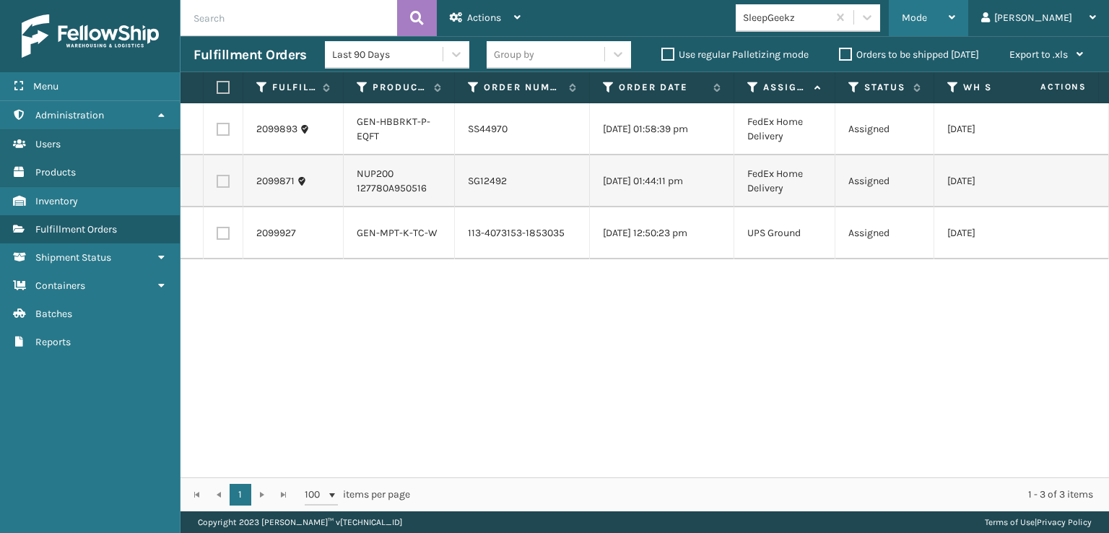
click at [955, 9] on div "Mode" at bounding box center [927, 18] width 53 height 36
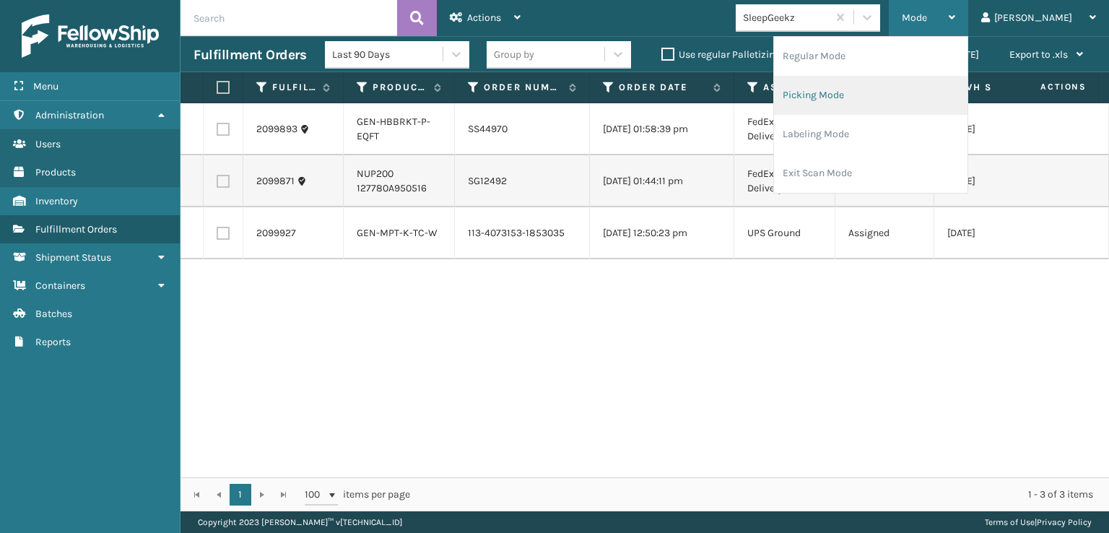
click at [865, 94] on li "Picking Mode" at bounding box center [870, 95] width 193 height 39
